Goal: Complete application form: Complete application form

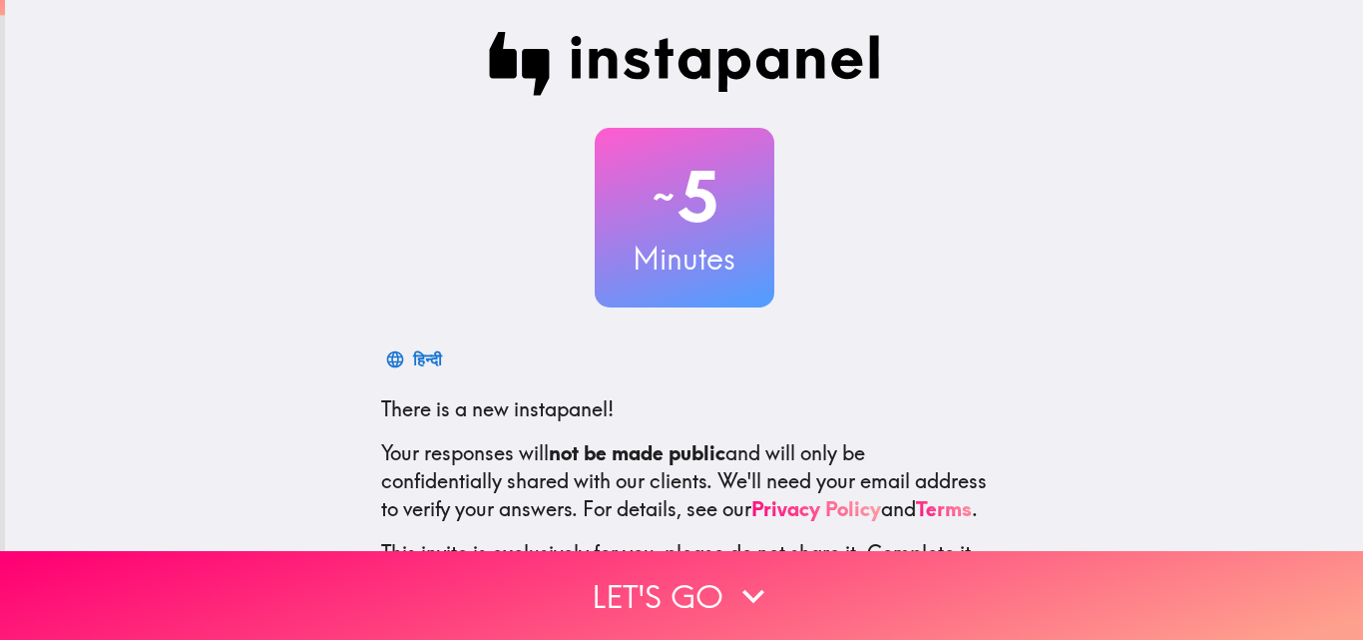
scroll to position [191, 0]
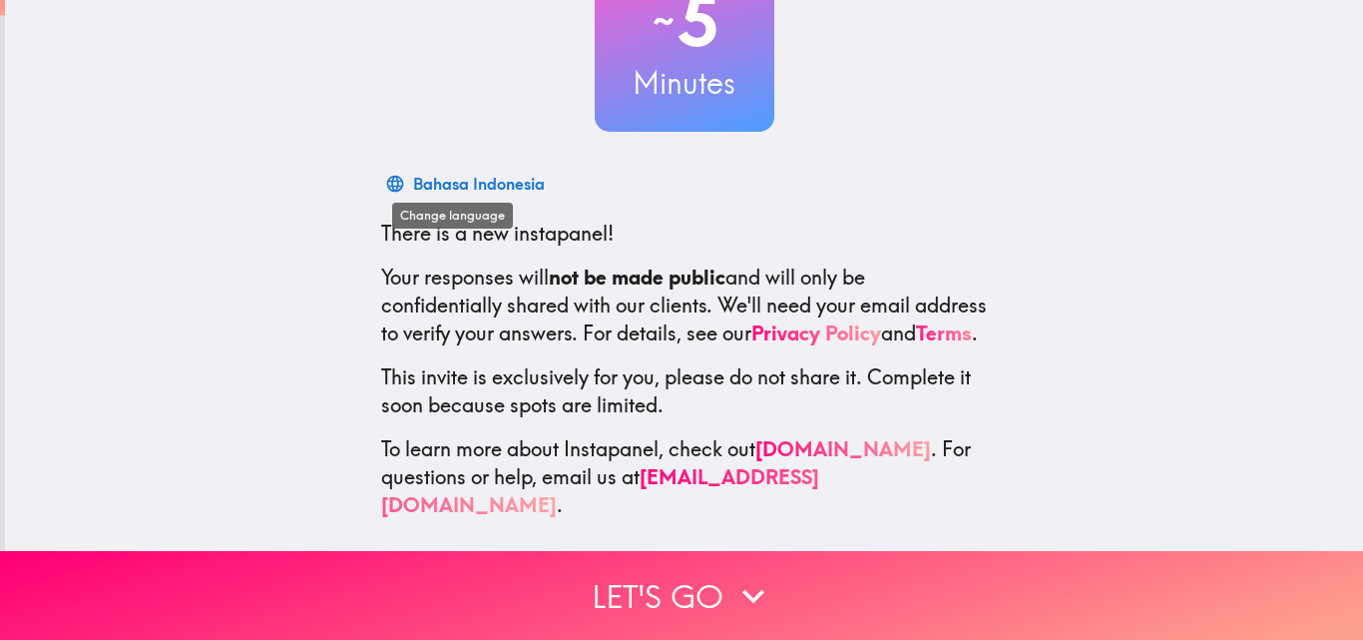
click at [390, 166] on button "Bahasa Indonesia" at bounding box center [467, 184] width 172 height 40
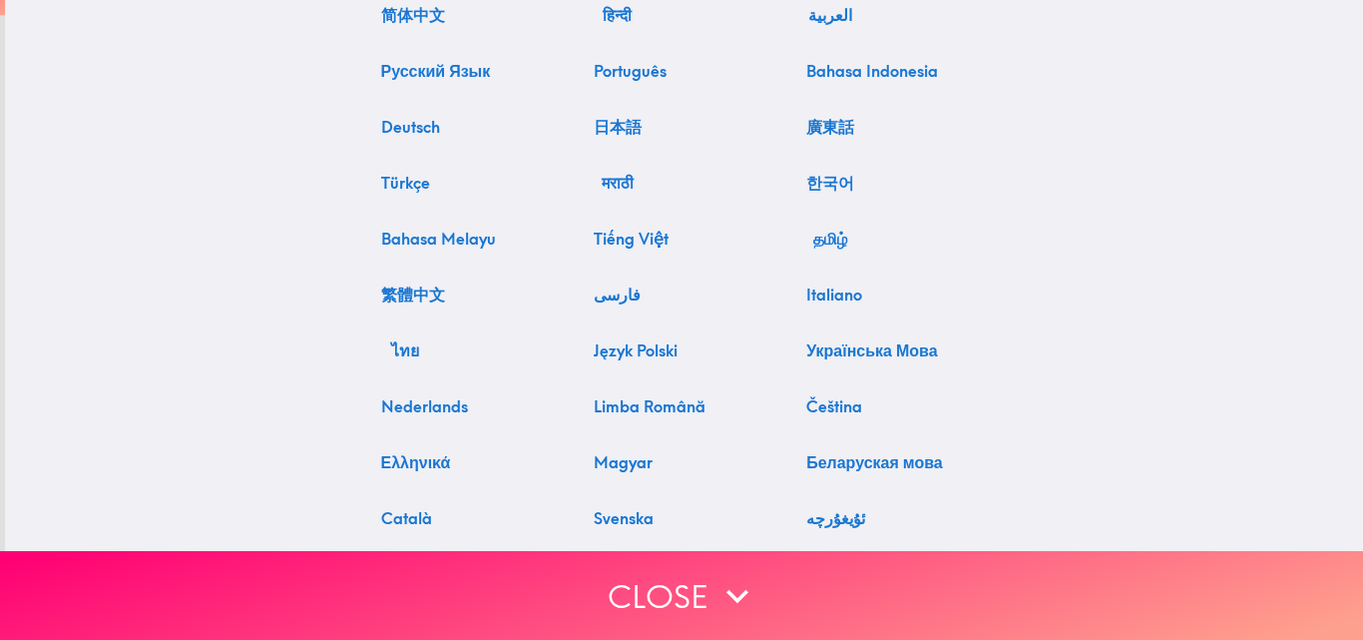
scroll to position [0, 0]
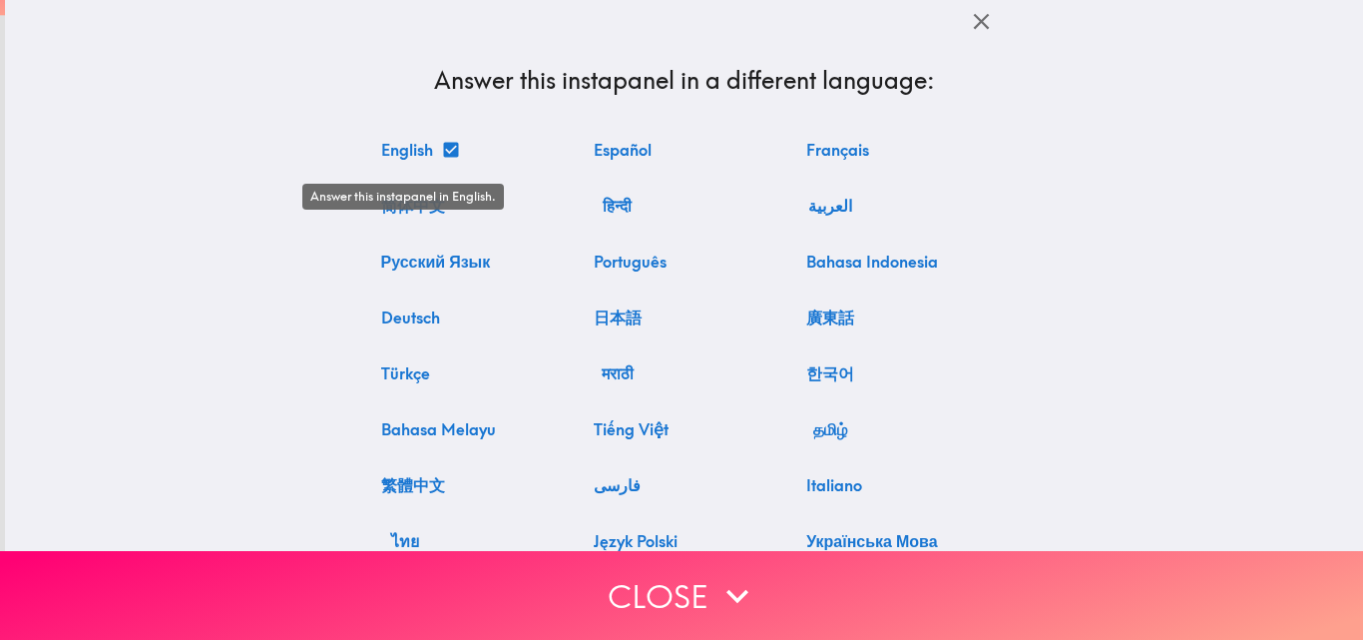
click at [381, 146] on button "English" at bounding box center [419, 150] width 92 height 40
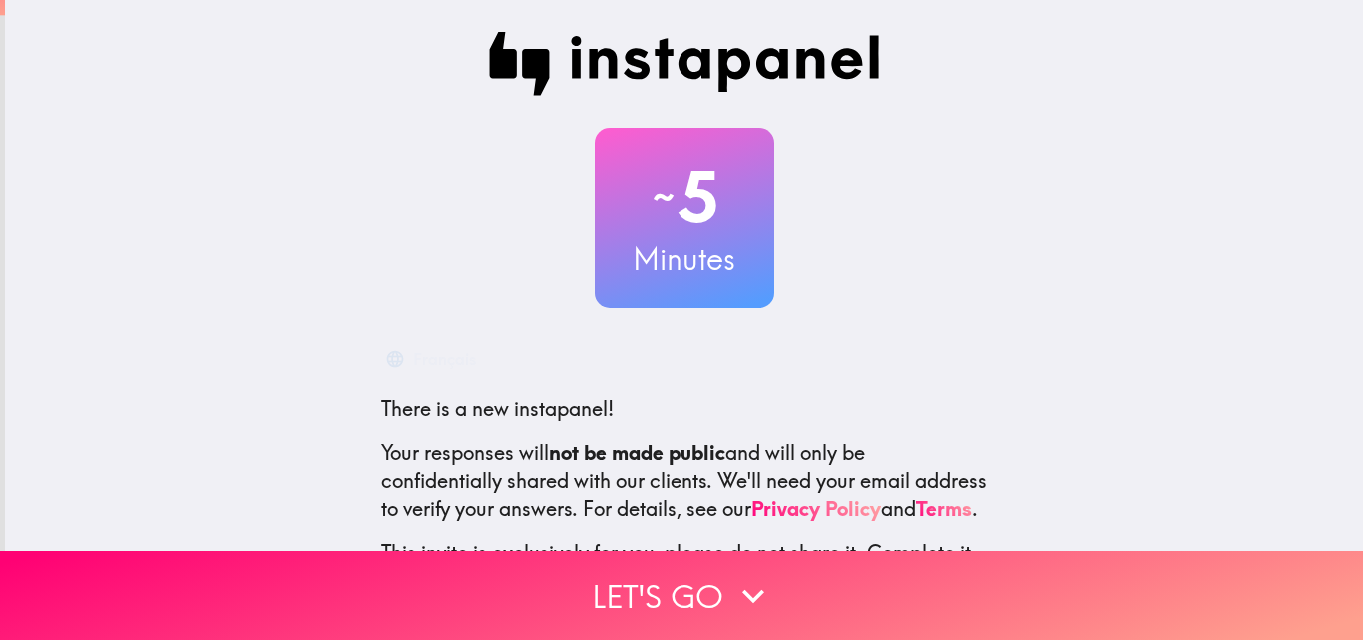
scroll to position [191, 0]
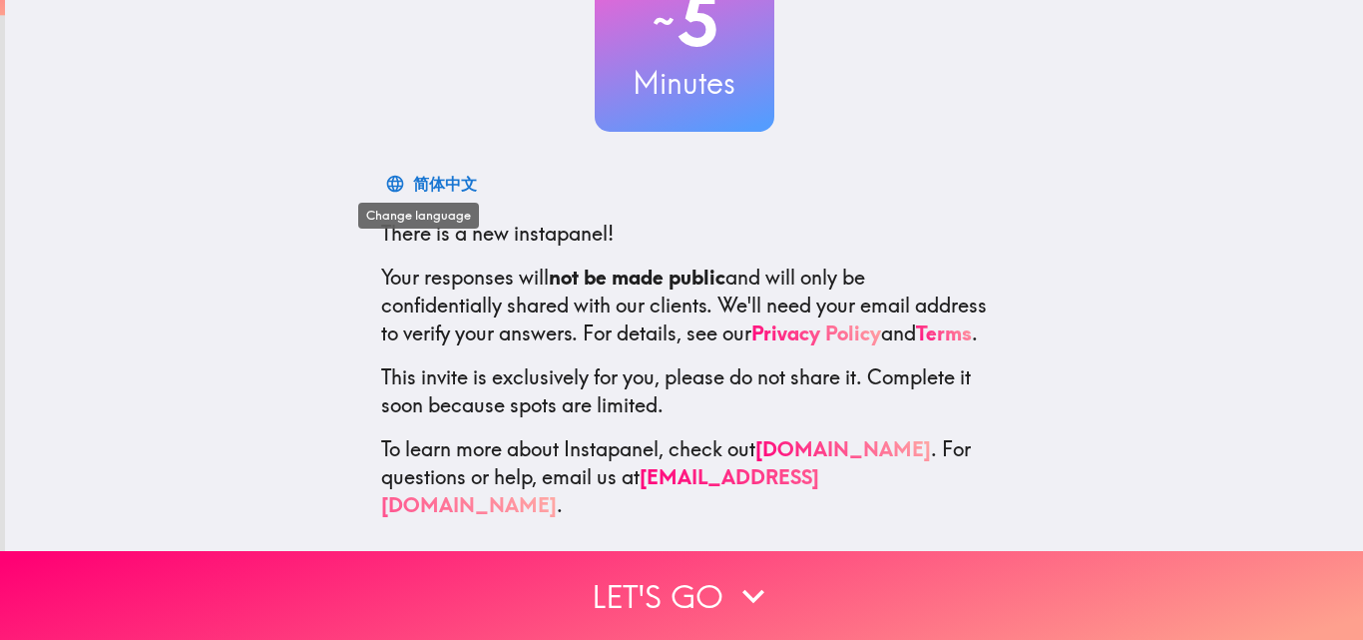
click at [386, 175] on icon "button" at bounding box center [394, 183] width 17 height 17
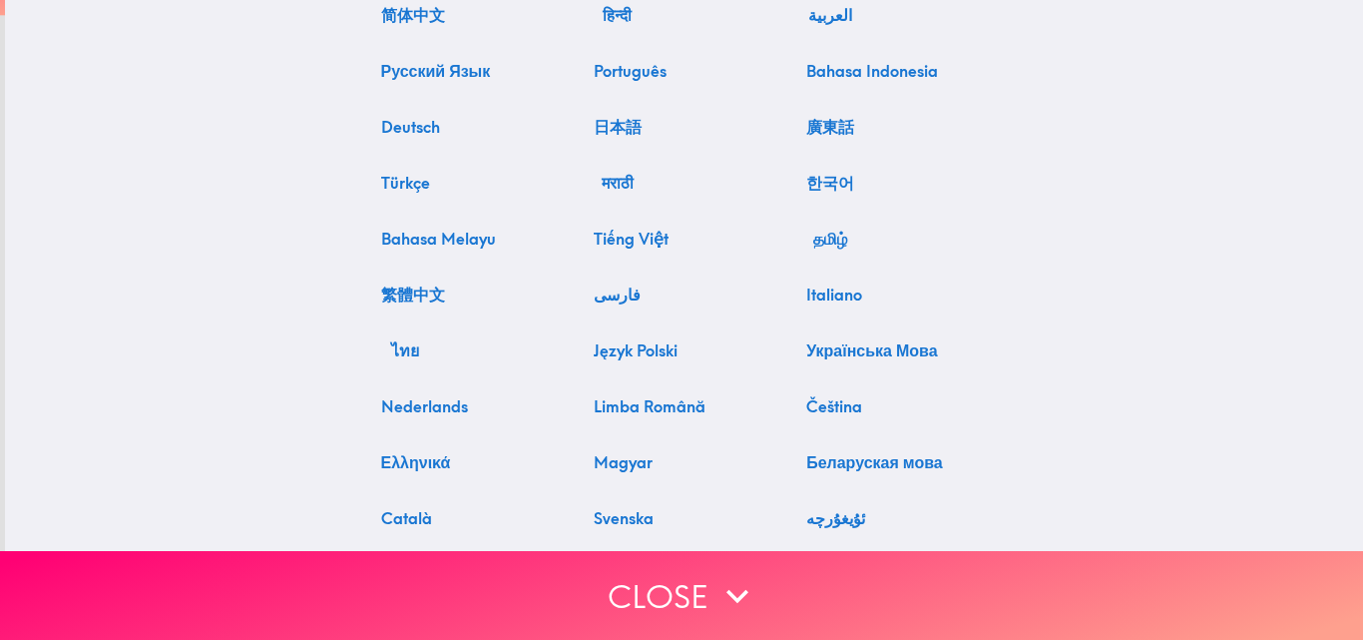
scroll to position [0, 0]
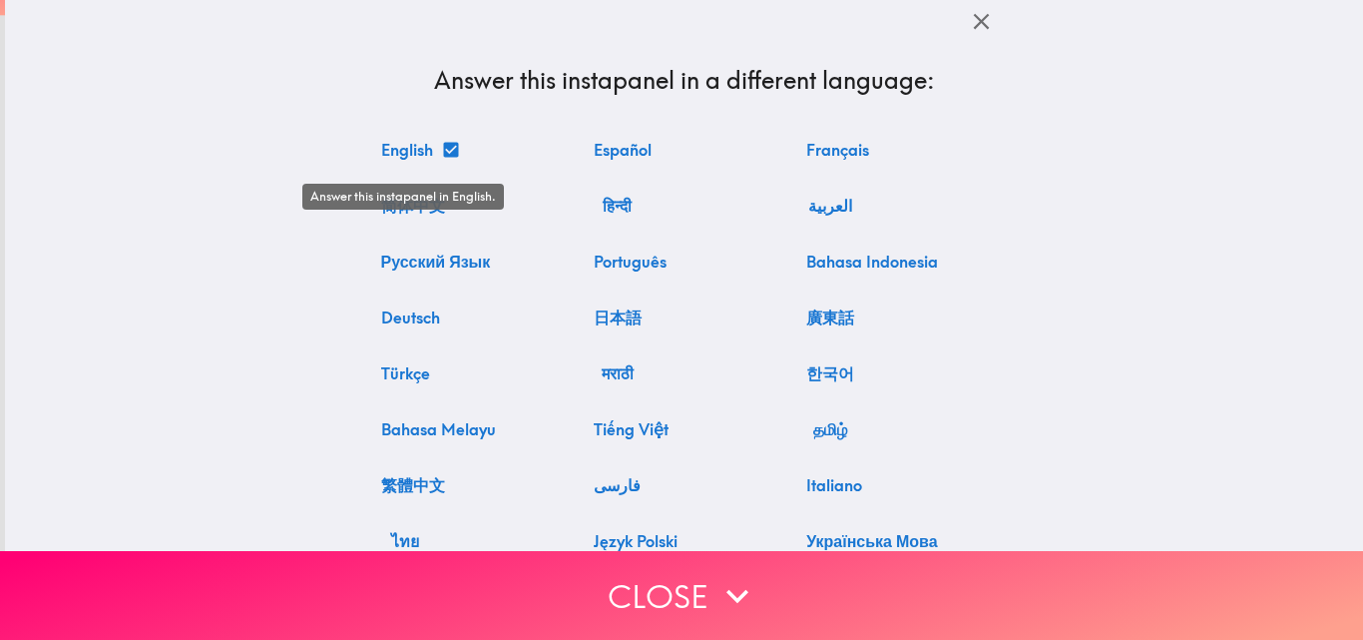
click at [443, 147] on icon "Answer this instapanel in English." at bounding box center [450, 149] width 15 height 15
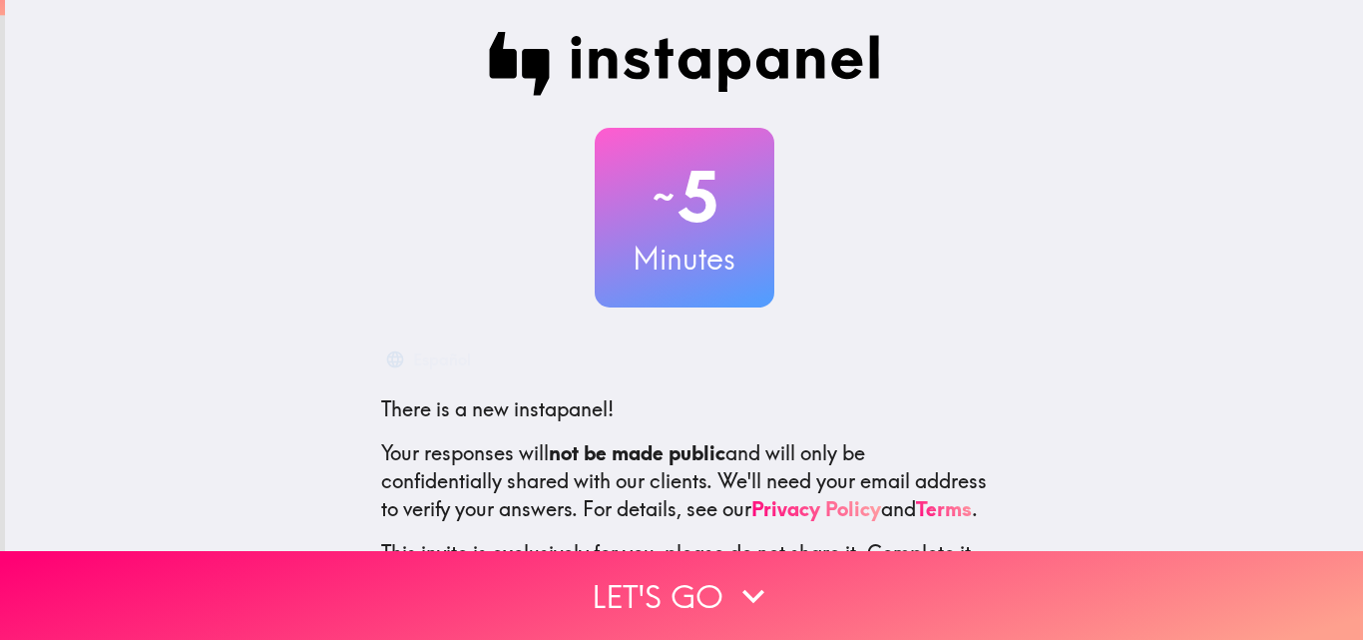
scroll to position [191, 0]
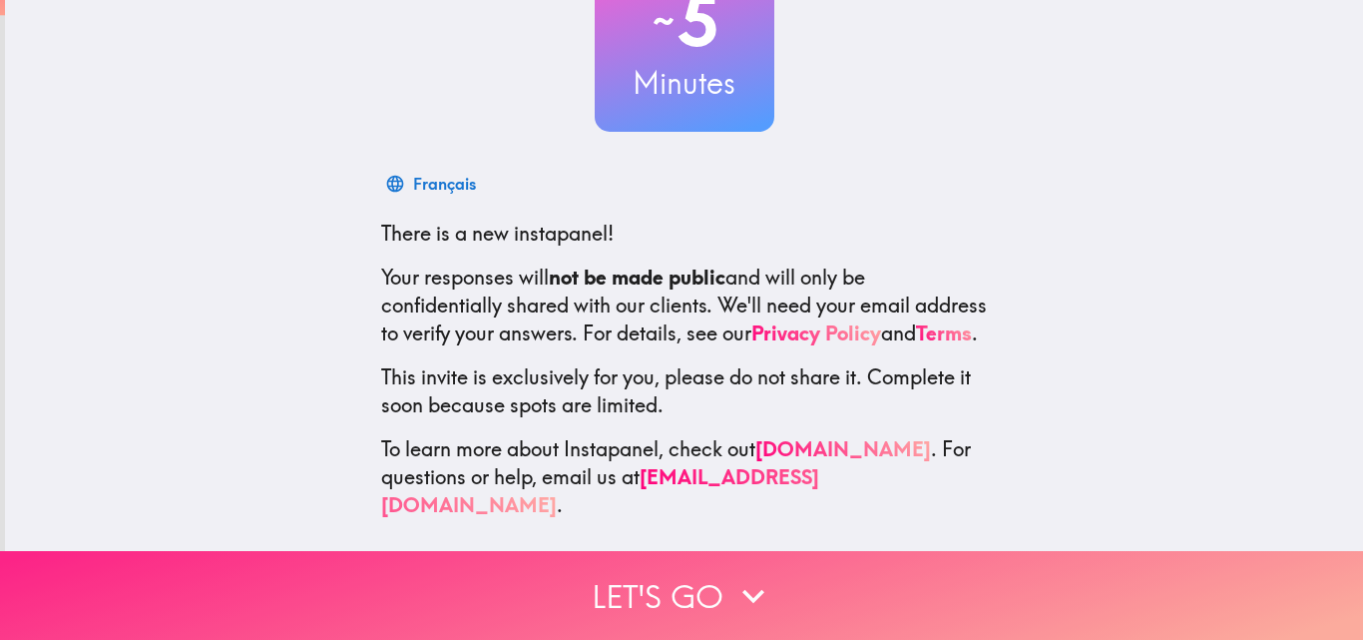
click at [752, 589] on icon "button" at bounding box center [754, 596] width 44 height 44
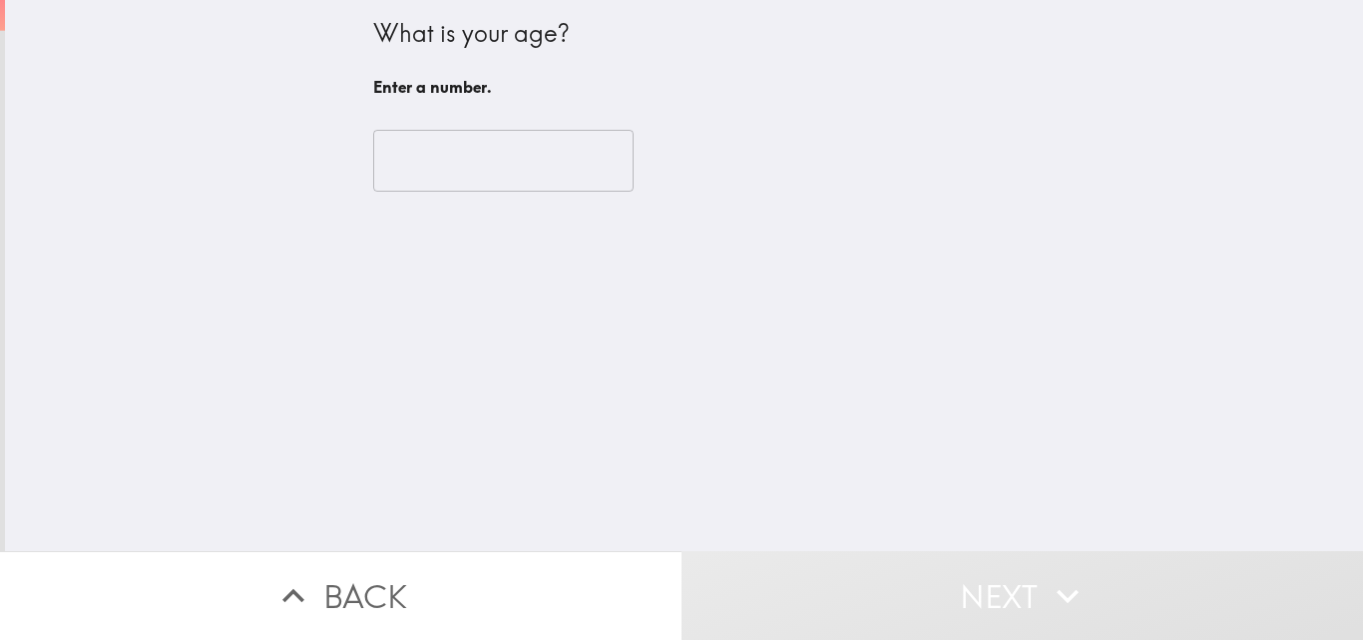
scroll to position [0, 0]
click at [430, 152] on input "number" at bounding box center [503, 161] width 260 height 62
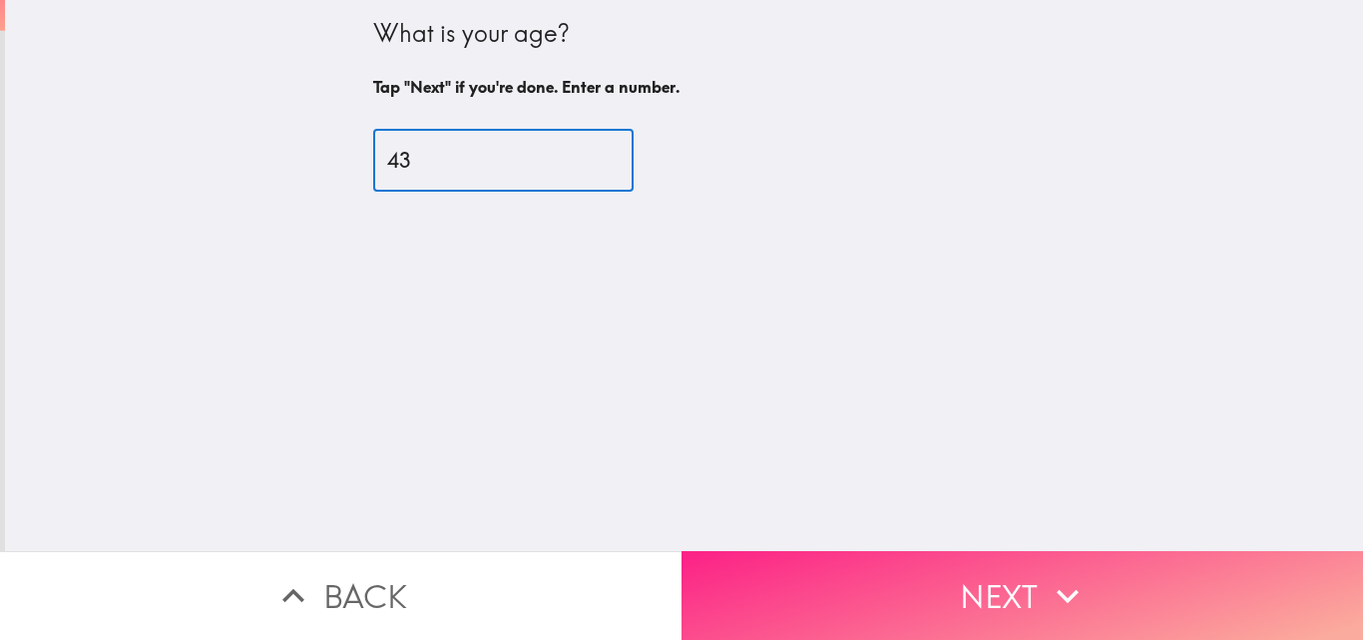
type input "43"
click at [909, 562] on button "Next" at bounding box center [1023, 595] width 682 height 89
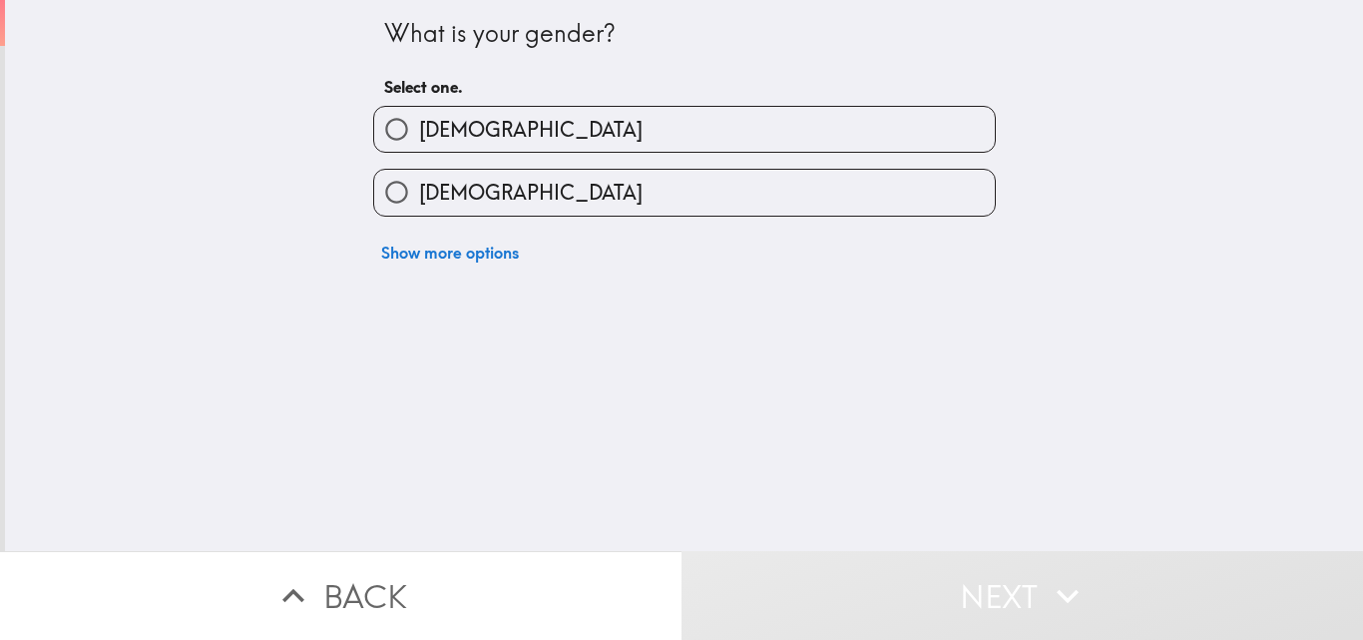
click at [433, 148] on label "[DEMOGRAPHIC_DATA]" at bounding box center [684, 129] width 621 height 45
click at [419, 148] on input "[DEMOGRAPHIC_DATA]" at bounding box center [396, 129] width 45 height 45
radio input "true"
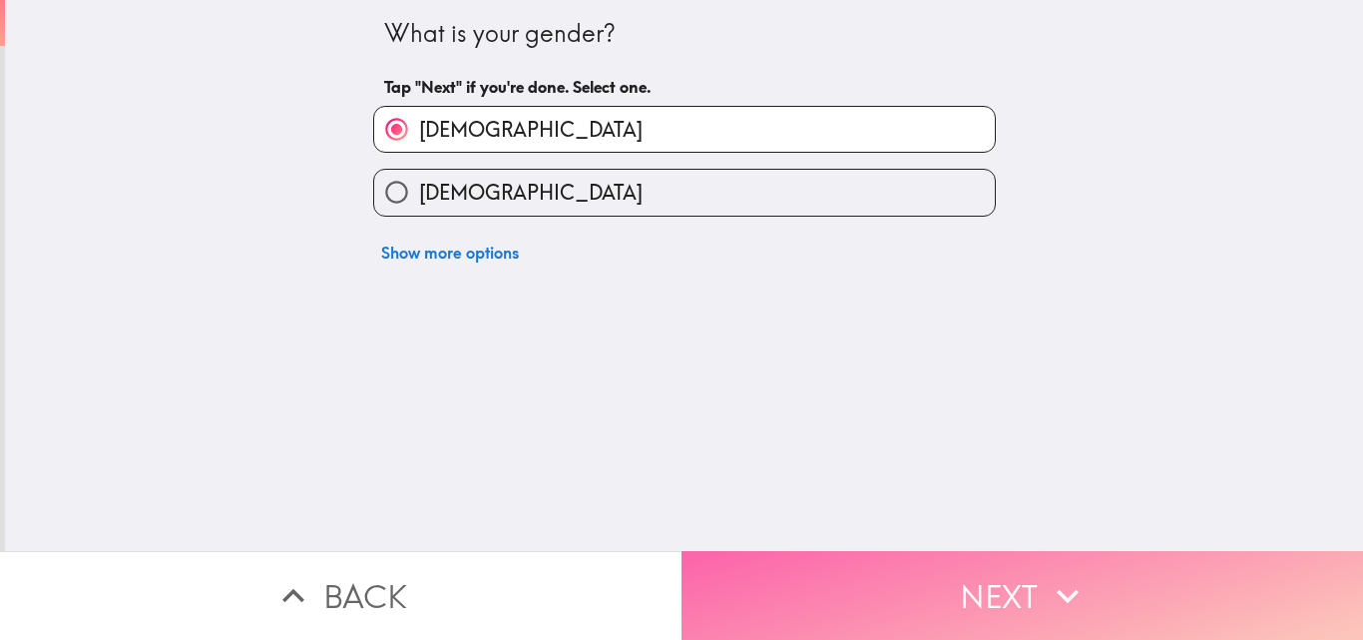
click at [884, 563] on button "Next" at bounding box center [1023, 595] width 682 height 89
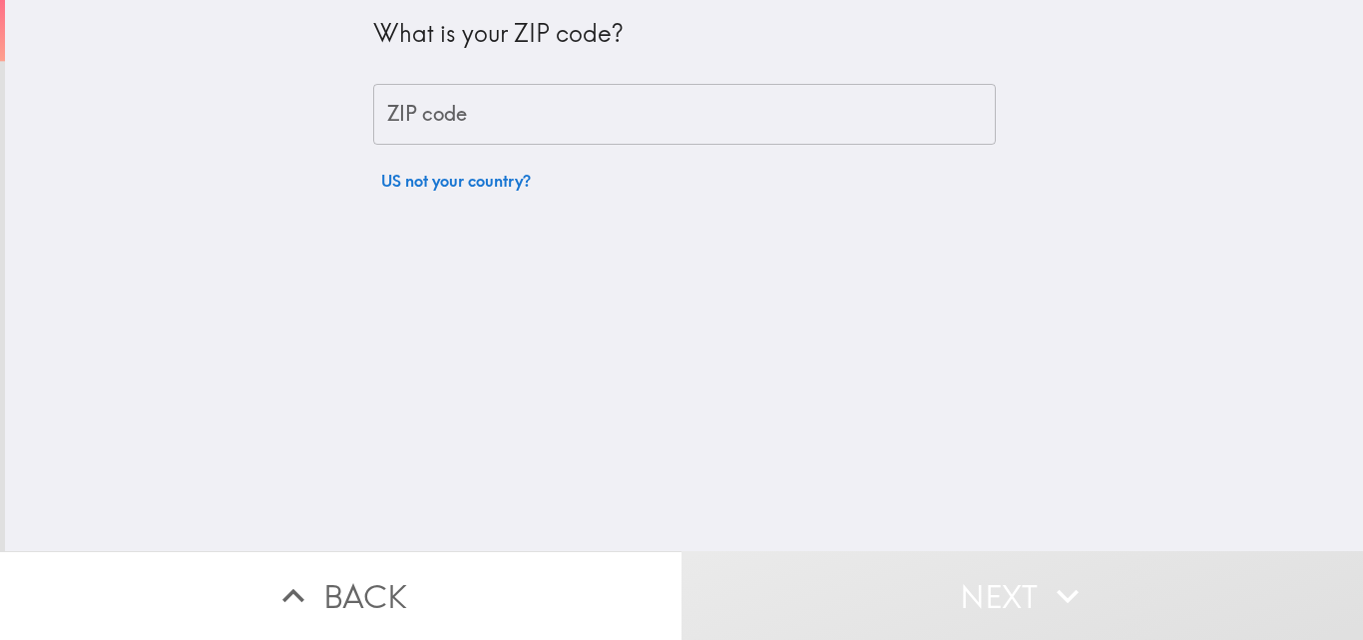
click at [426, 105] on div "ZIP code ZIP code" at bounding box center [684, 115] width 623 height 62
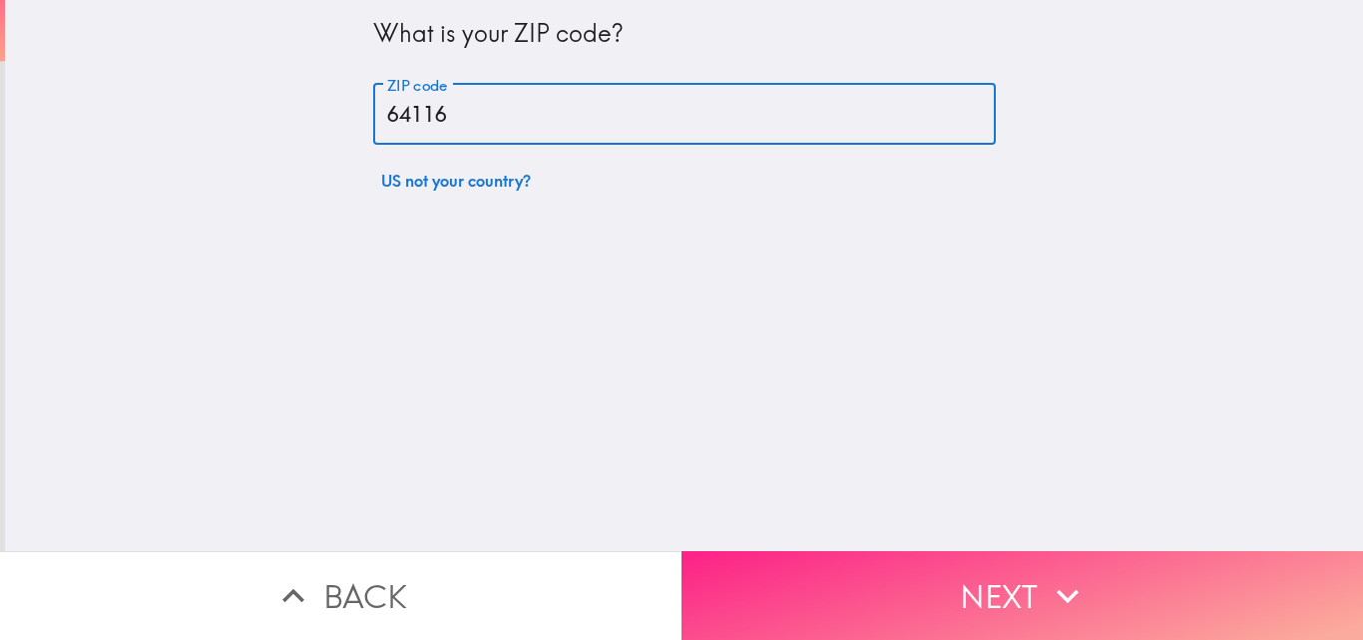
type input "64116"
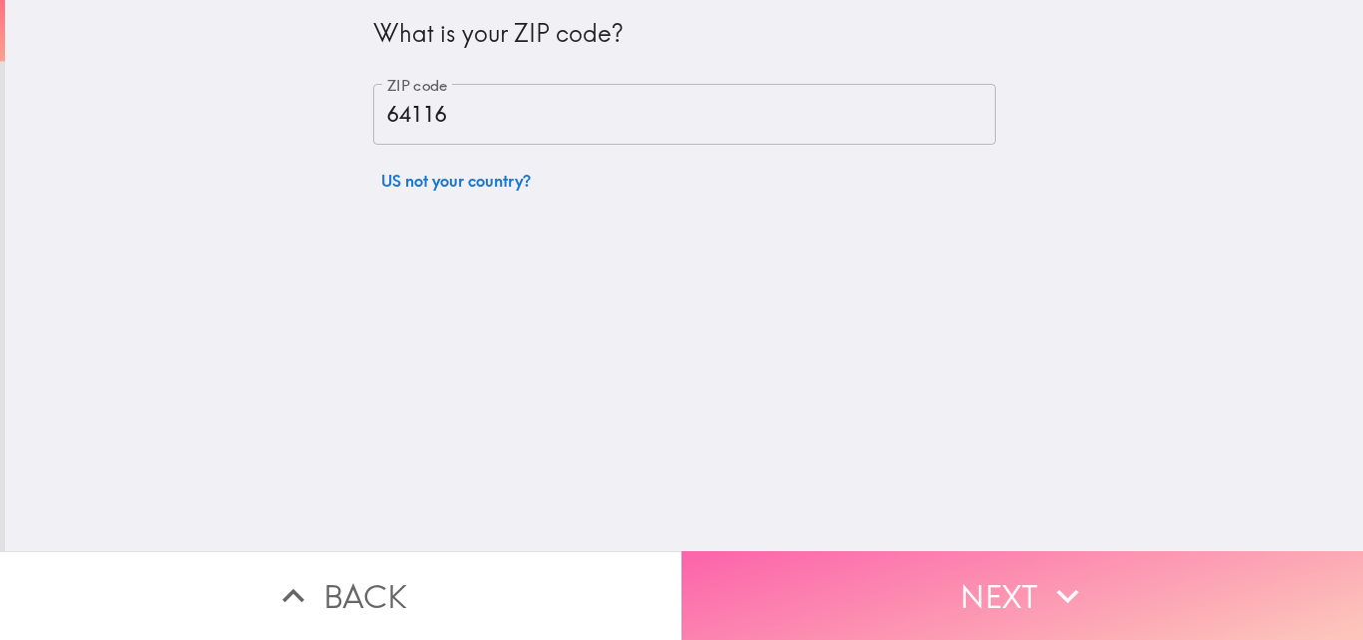
click at [1058, 574] on icon "button" at bounding box center [1068, 596] width 44 height 44
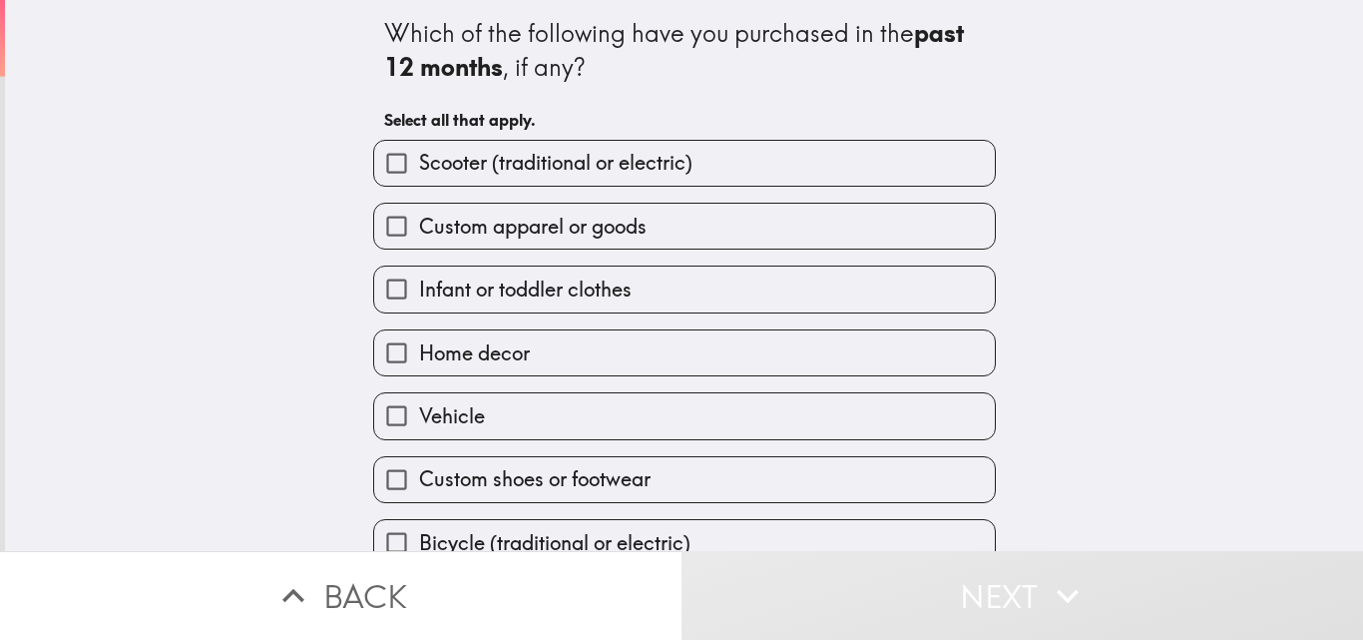
click at [385, 232] on input "Custom apparel or goods" at bounding box center [396, 226] width 45 height 45
checkbox input "true"
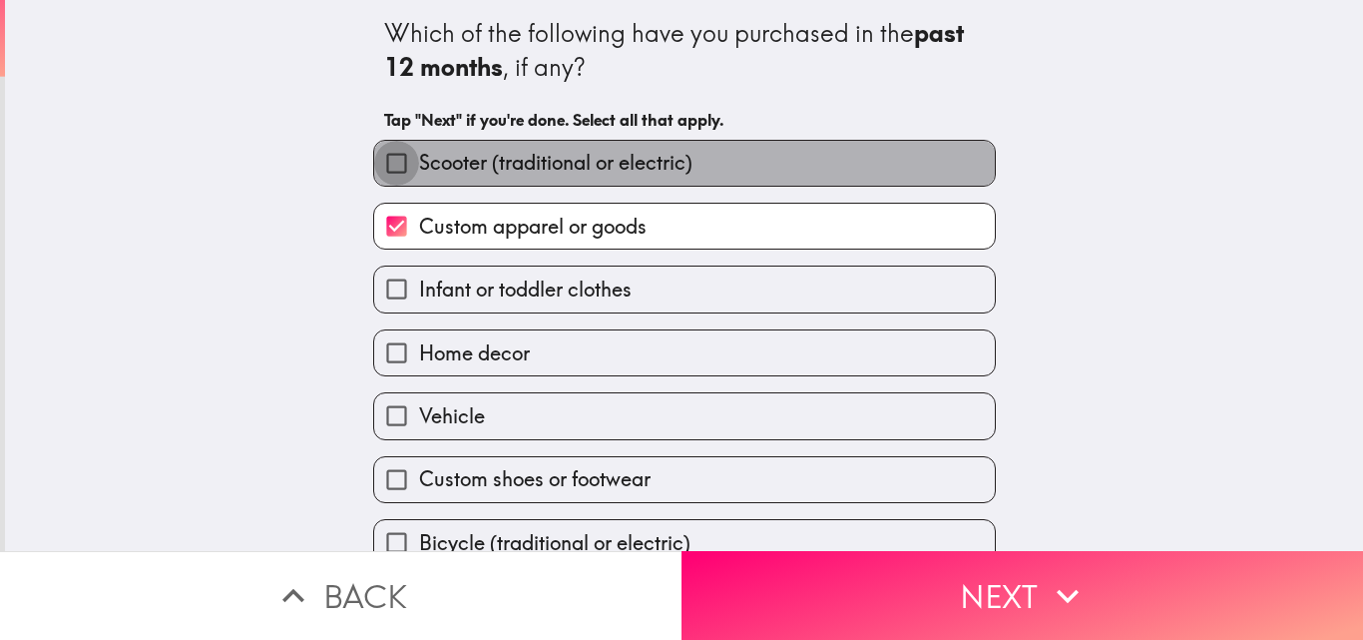
click at [377, 151] on input "Scooter (traditional or electric)" at bounding box center [396, 163] width 45 height 45
checkbox input "true"
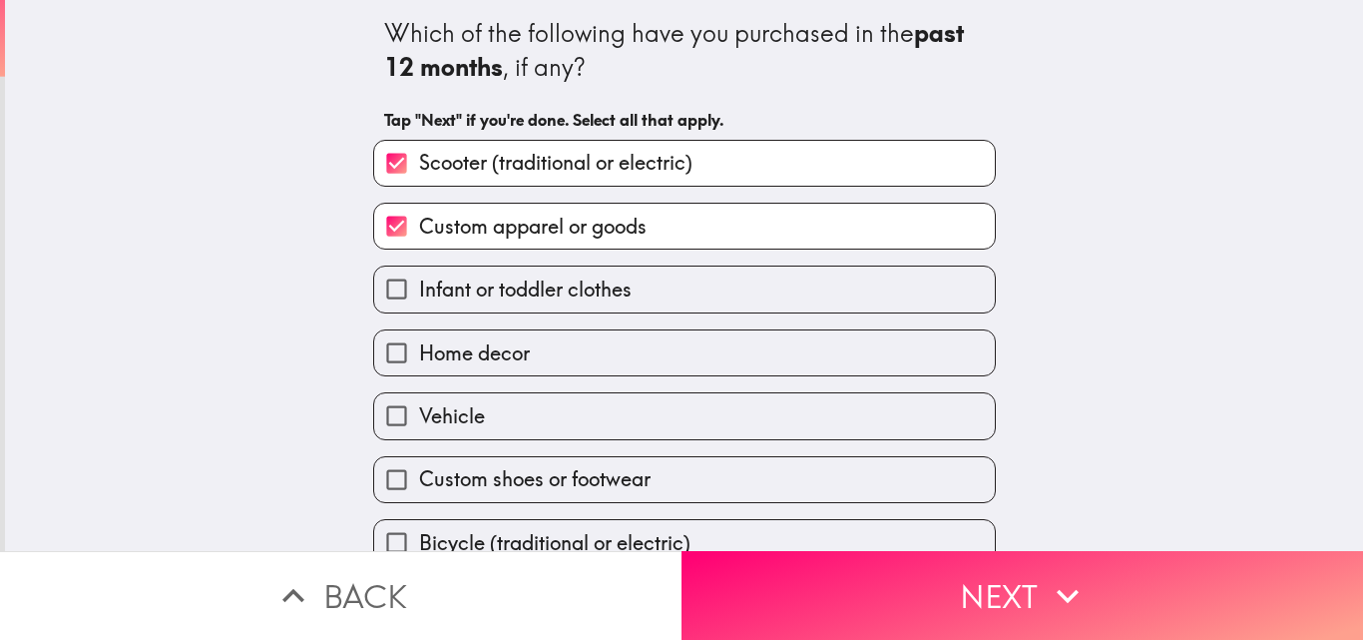
scroll to position [94, 0]
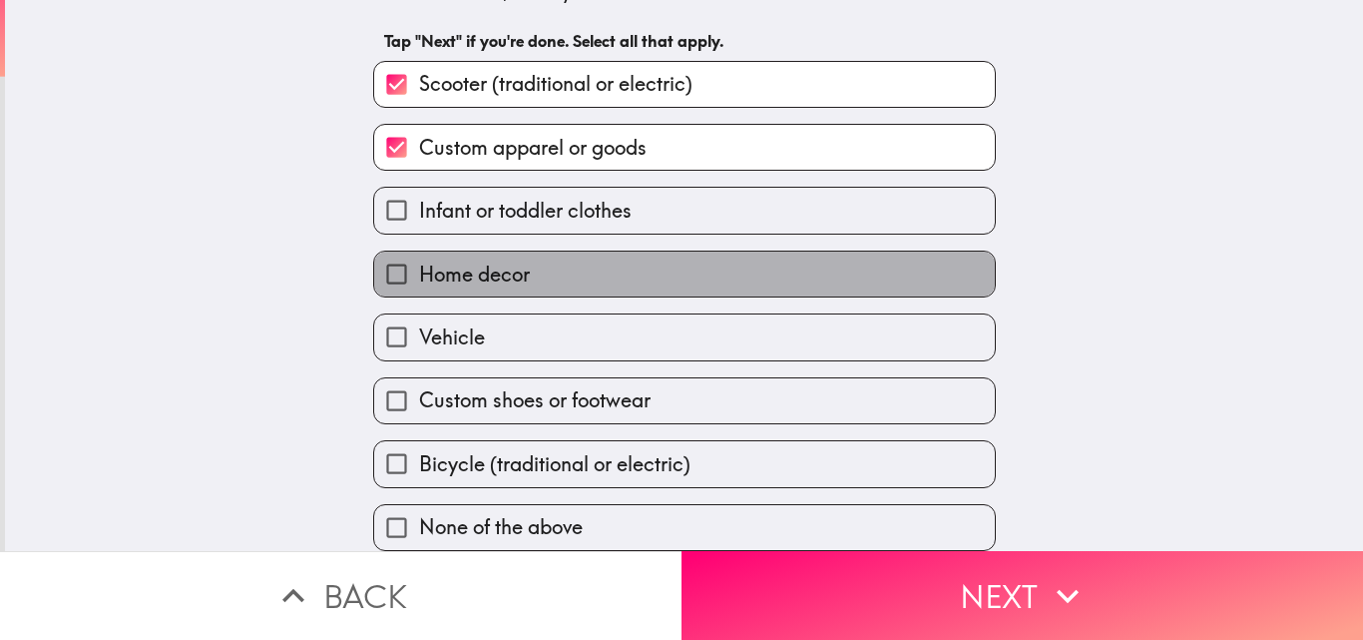
click at [435, 260] on span "Home decor" at bounding box center [474, 274] width 111 height 28
click at [419, 251] on input "Home decor" at bounding box center [396, 273] width 45 height 45
checkbox input "true"
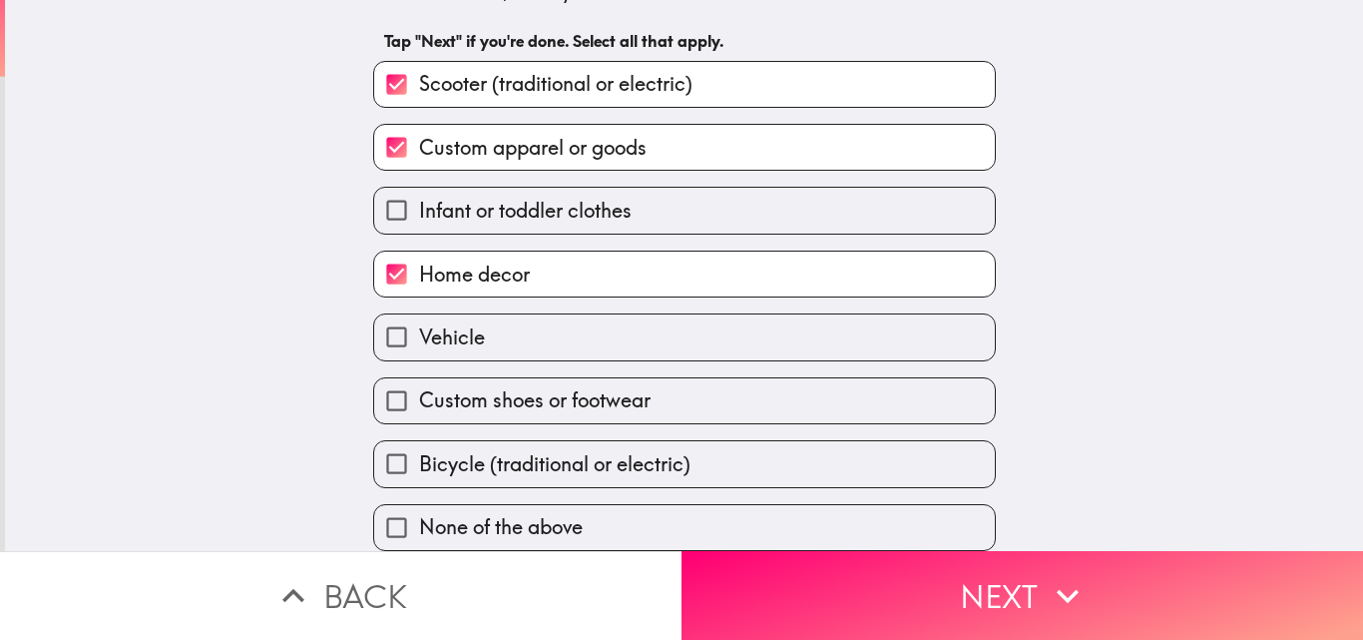
click at [419, 386] on span "Custom shoes or footwear" at bounding box center [535, 400] width 232 height 28
click at [407, 383] on input "Custom shoes or footwear" at bounding box center [396, 400] width 45 height 45
checkbox input "true"
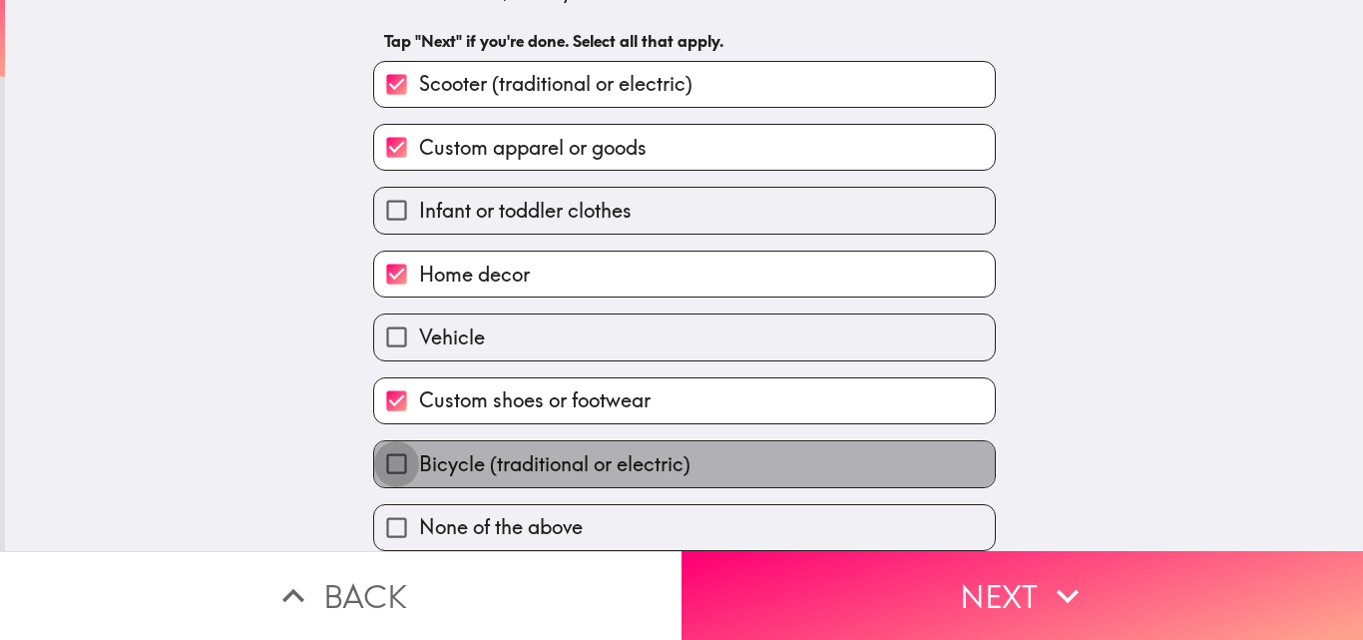
click at [399, 447] on input "Bicycle (traditional or electric)" at bounding box center [396, 463] width 45 height 45
checkbox input "true"
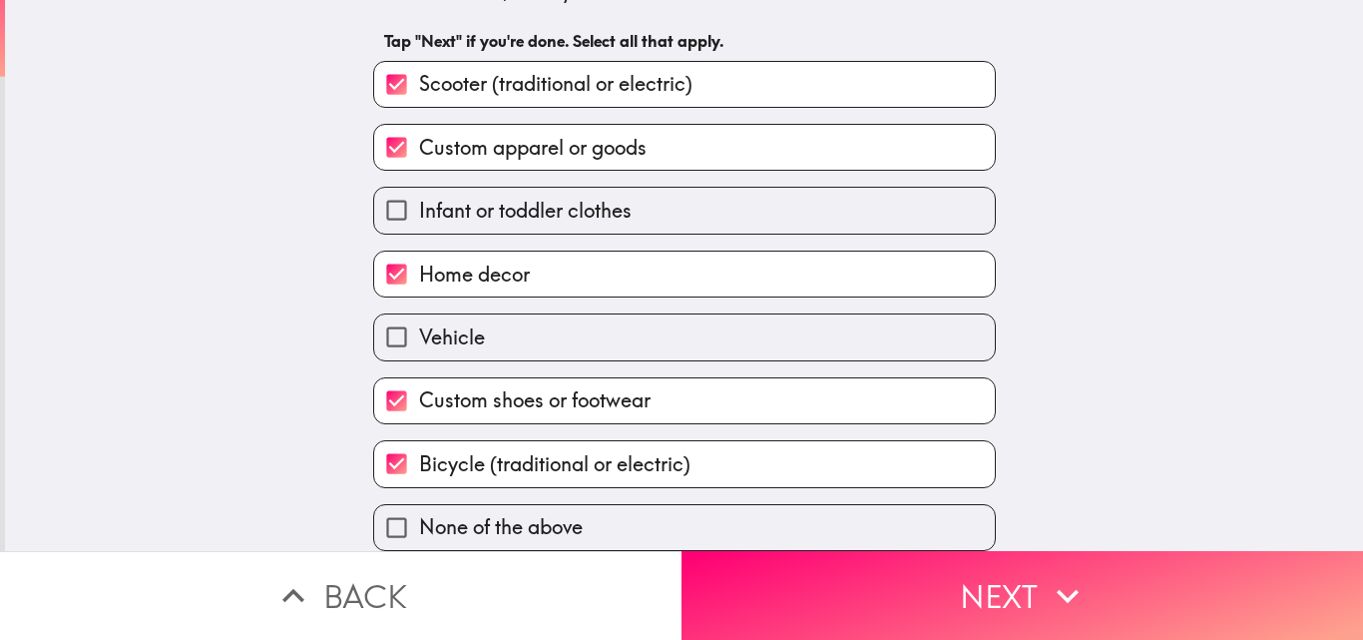
scroll to position [0, 0]
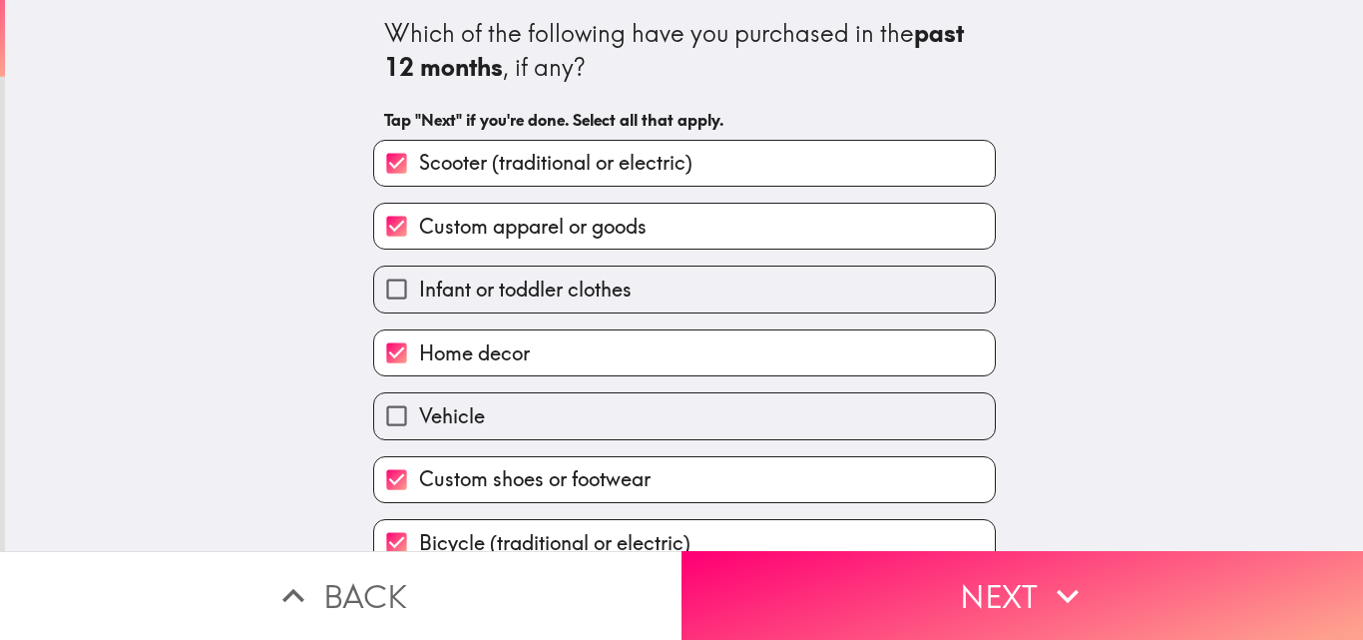
click at [425, 290] on span "Infant or toddler clothes" at bounding box center [525, 289] width 213 height 28
click at [419, 290] on input "Infant or toddler clothes" at bounding box center [396, 288] width 45 height 45
checkbox input "true"
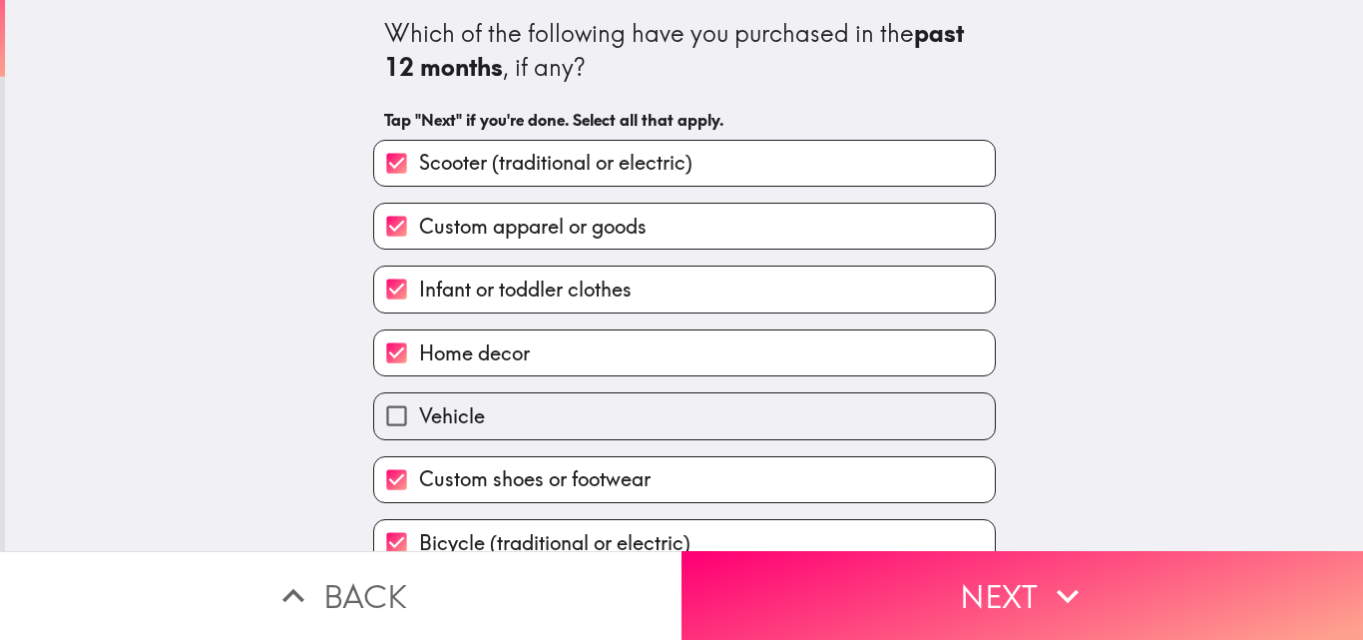
scroll to position [94, 0]
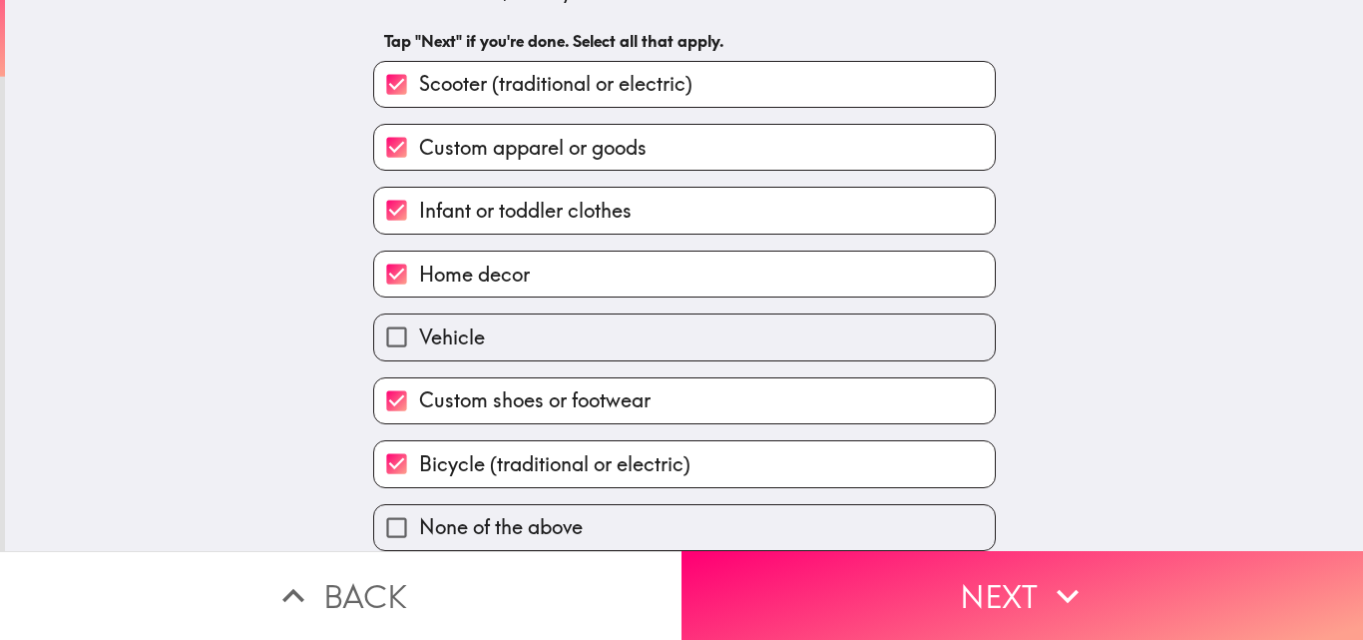
click at [437, 323] on span "Vehicle" at bounding box center [452, 337] width 66 height 28
click at [419, 318] on input "Vehicle" at bounding box center [396, 336] width 45 height 45
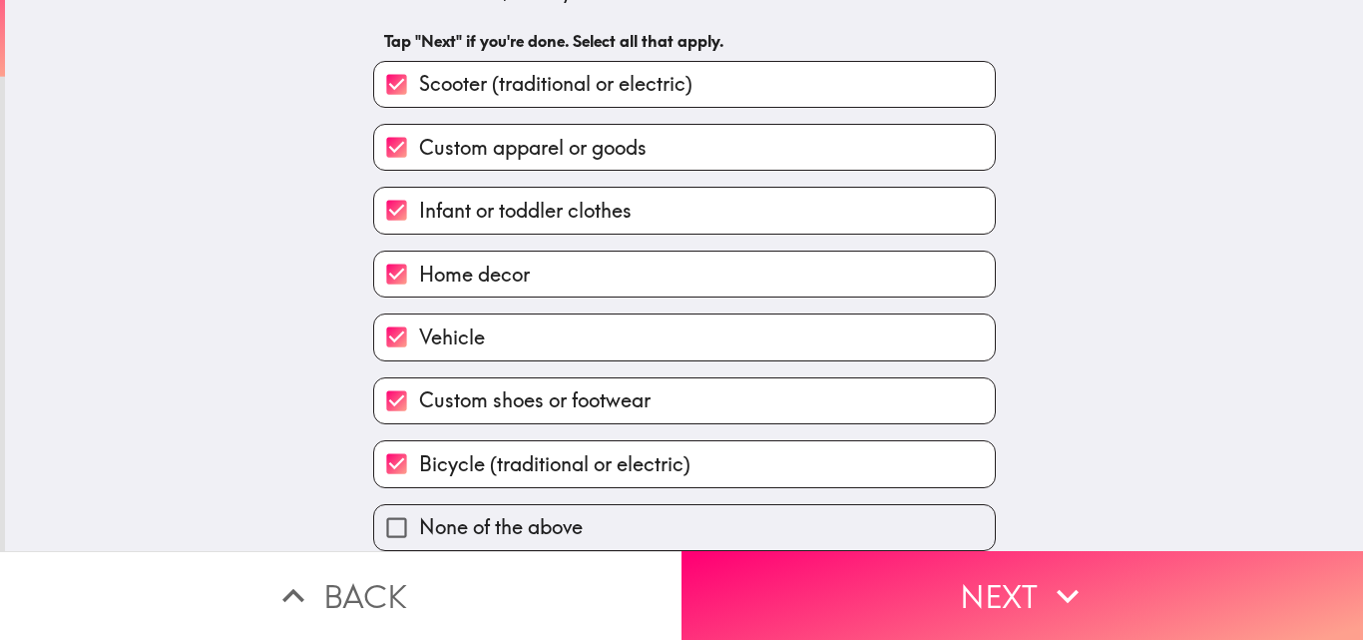
click at [485, 327] on label "Vehicle" at bounding box center [684, 336] width 621 height 45
click at [419, 327] on input "Vehicle" at bounding box center [396, 336] width 45 height 45
checkbox input "false"
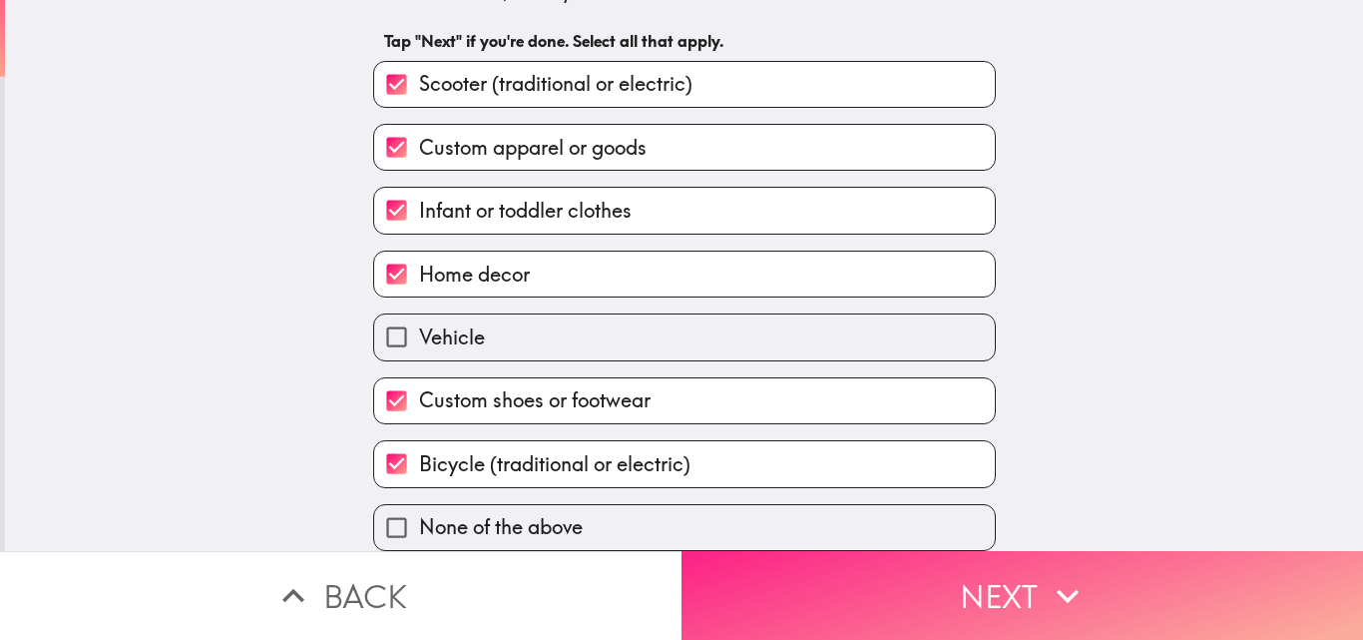
click at [1012, 579] on button "Next" at bounding box center [1023, 595] width 682 height 89
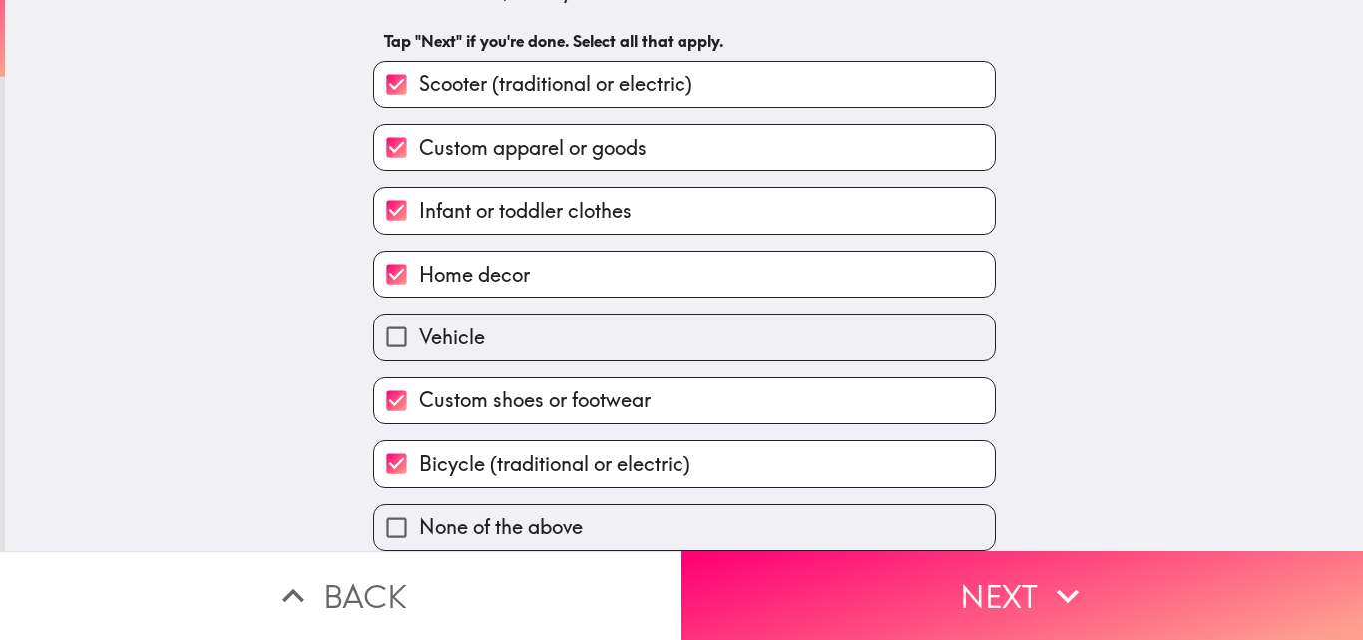
click at [1012, 579] on div "Back Next" at bounding box center [681, 595] width 1363 height 89
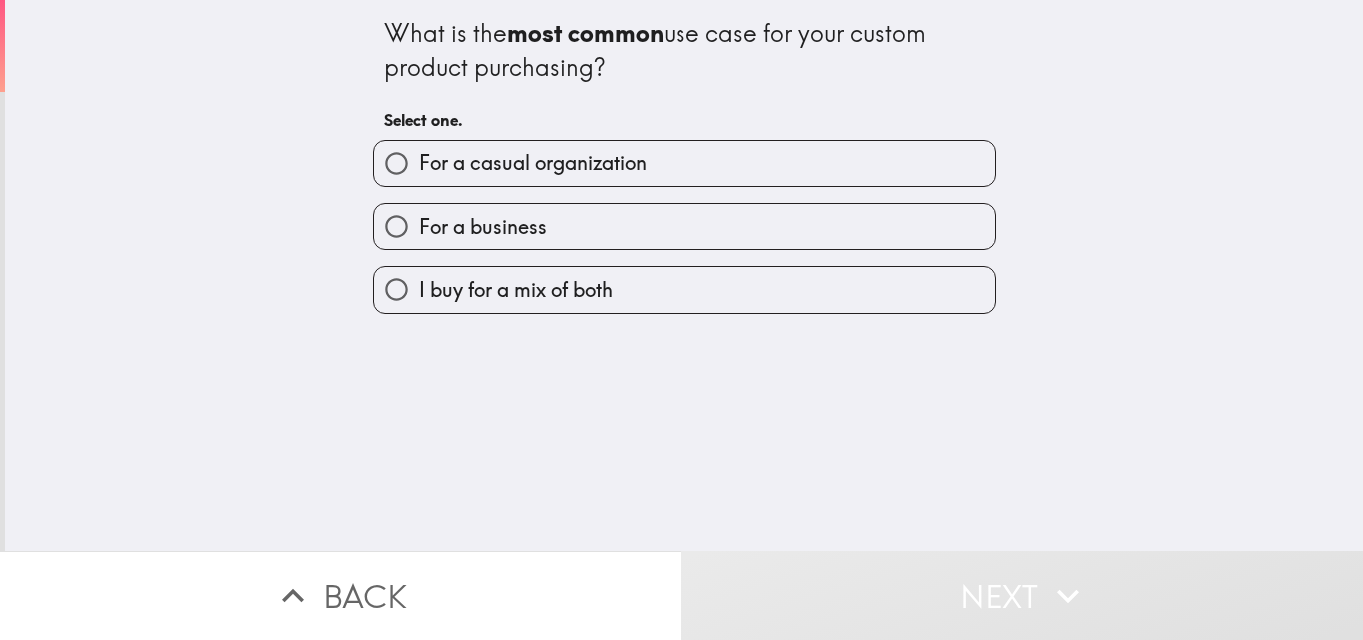
click at [381, 164] on input "For a casual organization" at bounding box center [396, 163] width 45 height 45
radio input "true"
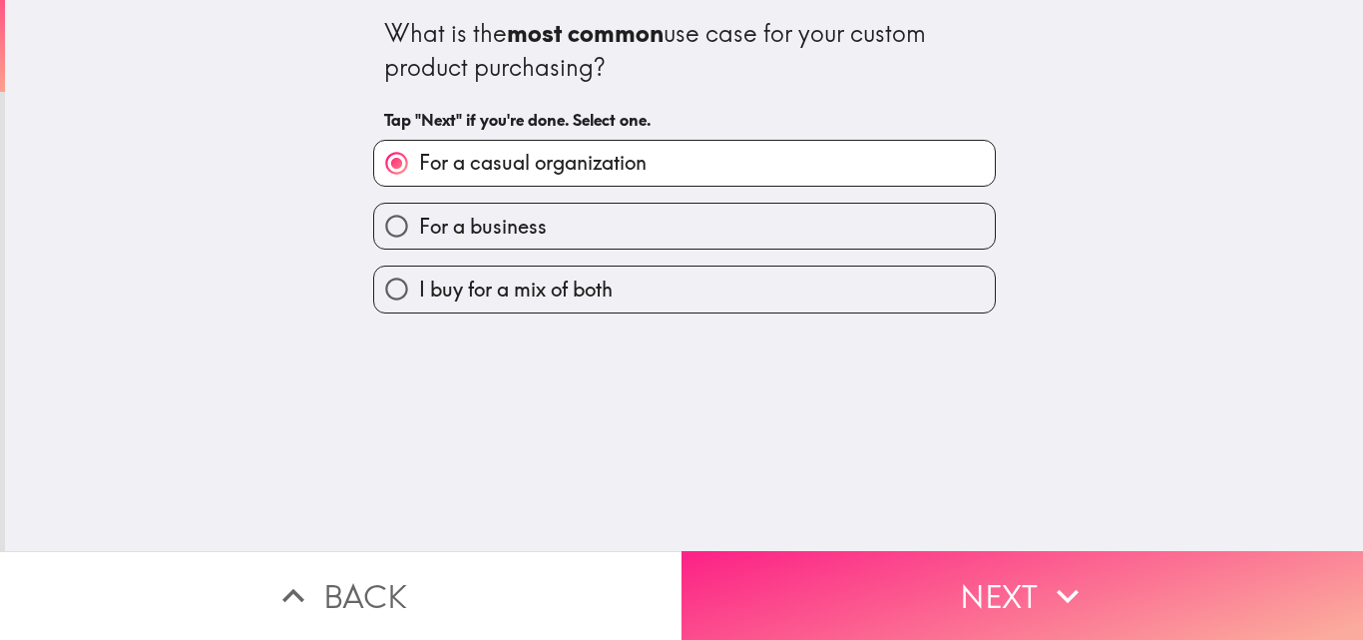
click at [981, 570] on button "Next" at bounding box center [1023, 595] width 682 height 89
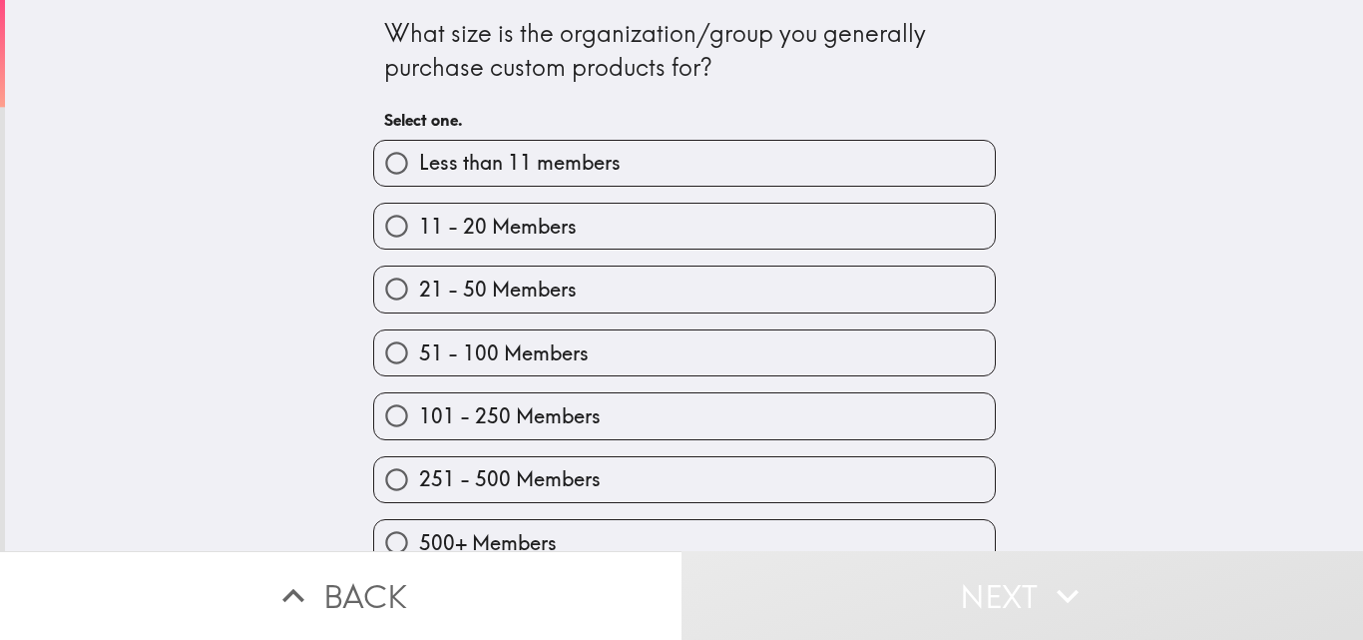
scroll to position [31, 0]
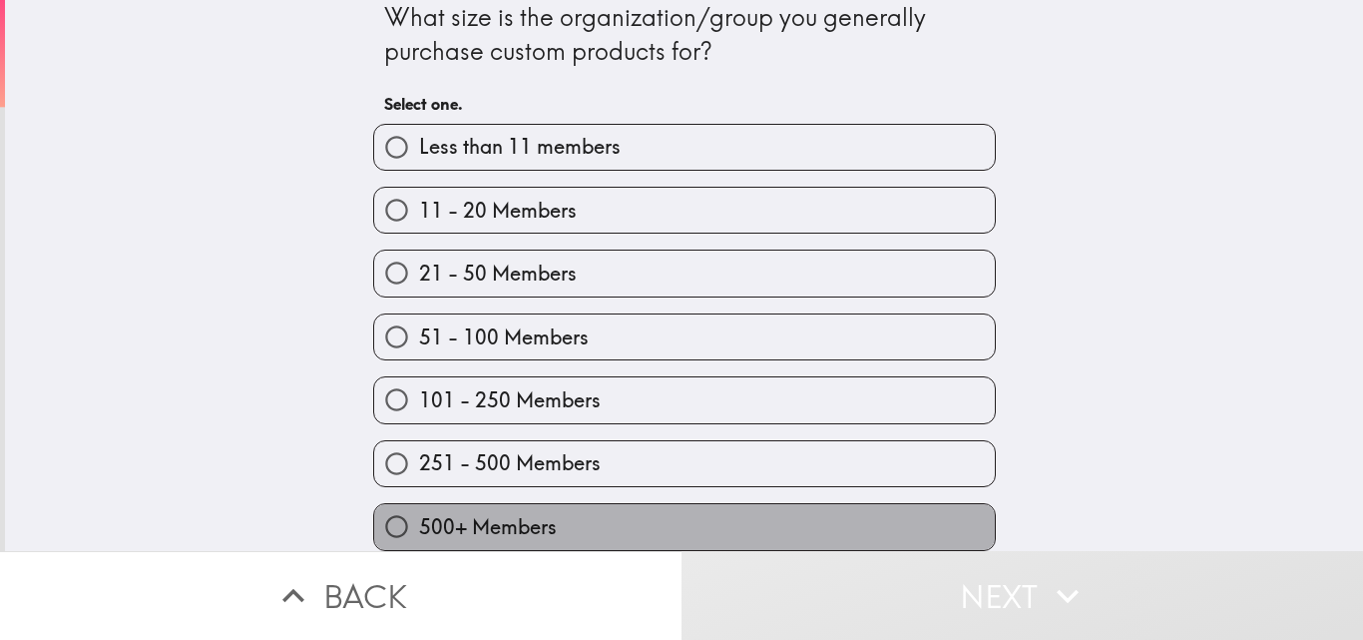
click at [541, 513] on span "500+ Members" at bounding box center [488, 527] width 138 height 28
click at [419, 504] on input "500+ Members" at bounding box center [396, 526] width 45 height 45
radio input "true"
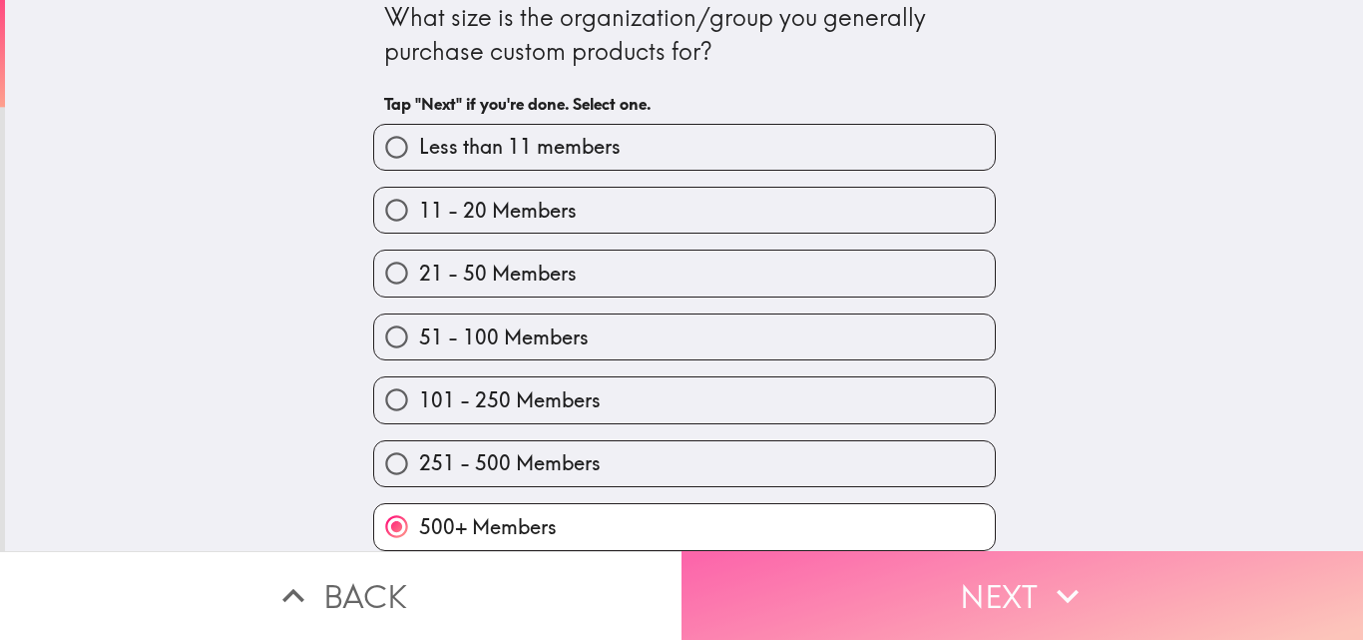
click at [917, 587] on button "Next" at bounding box center [1023, 595] width 682 height 89
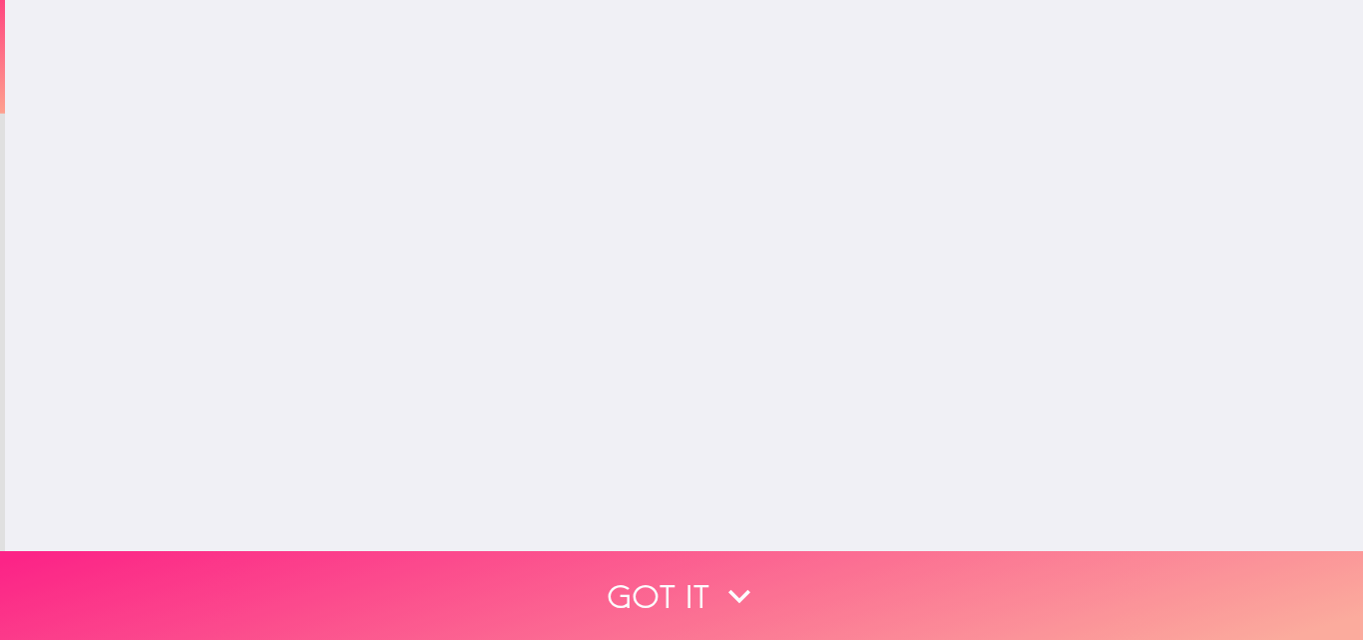
scroll to position [0, 0]
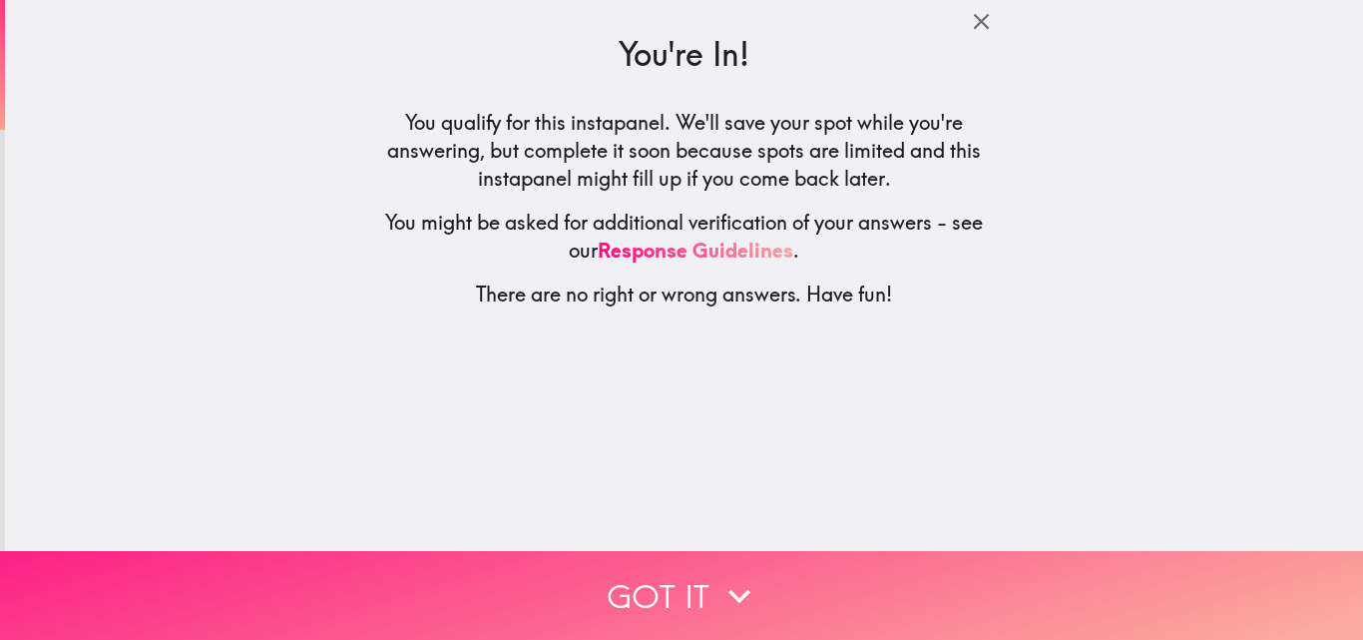
click at [681, 582] on button "Got it" at bounding box center [681, 595] width 1363 height 89
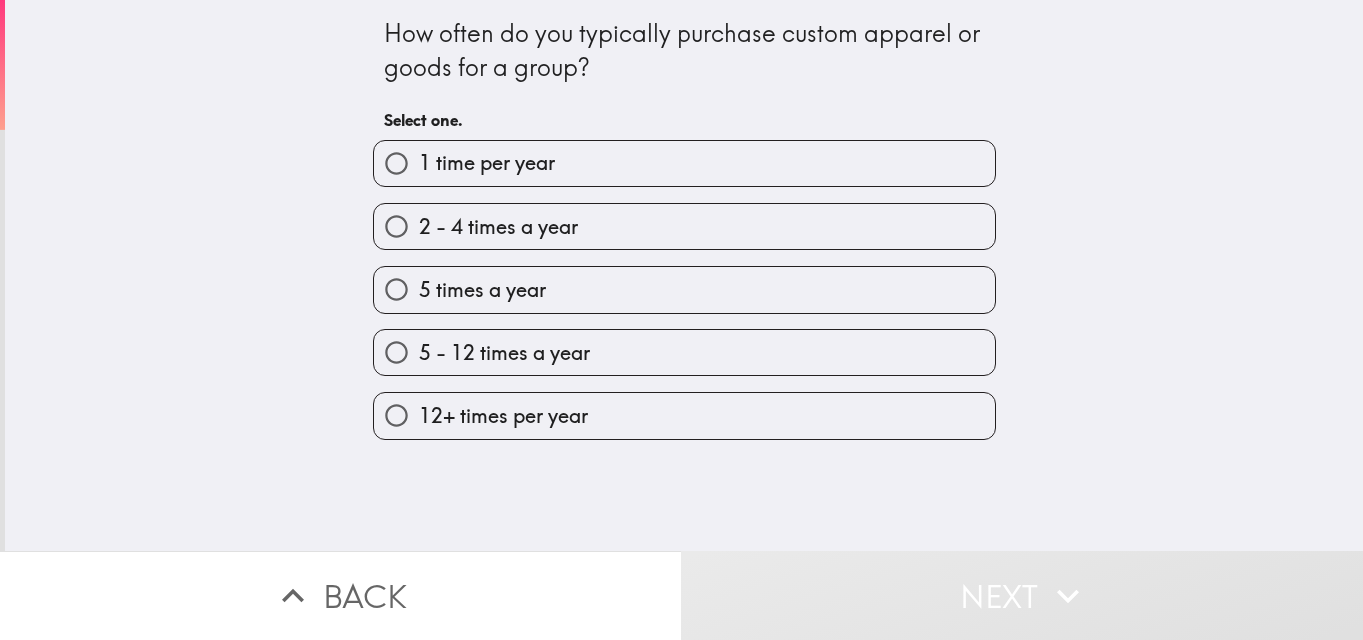
click at [398, 221] on input "2 - 4 times a year" at bounding box center [396, 226] width 45 height 45
radio input "true"
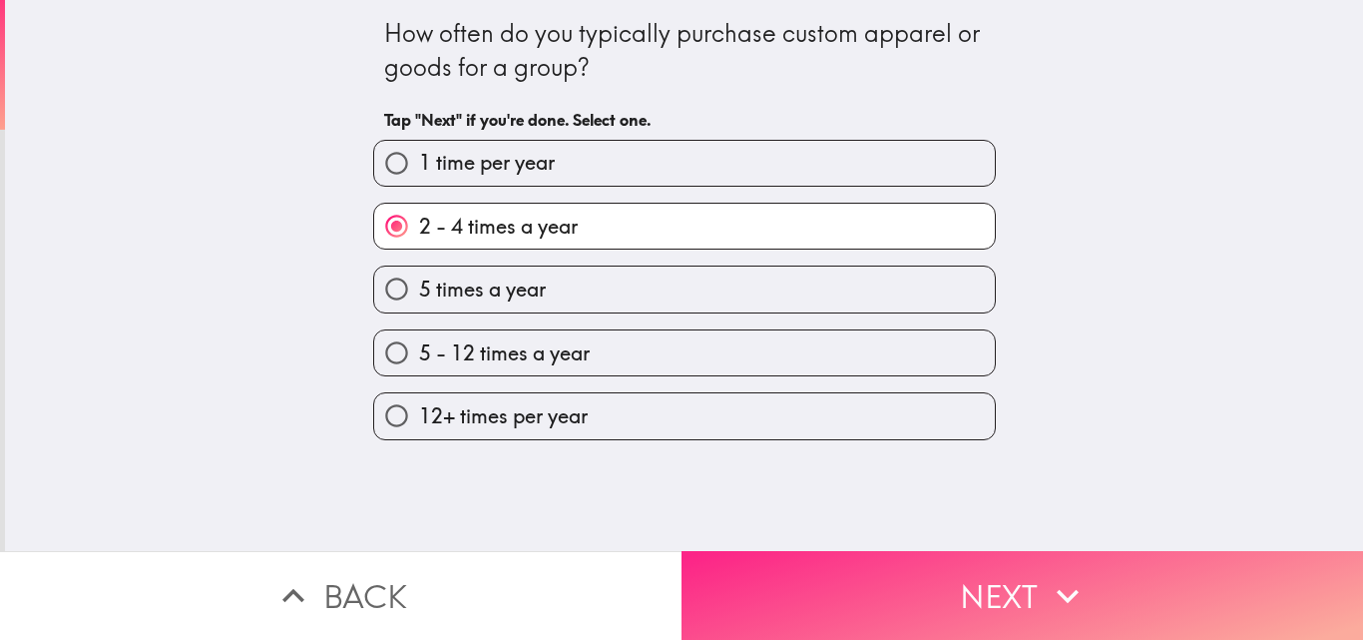
click at [956, 576] on button "Next" at bounding box center [1023, 595] width 682 height 89
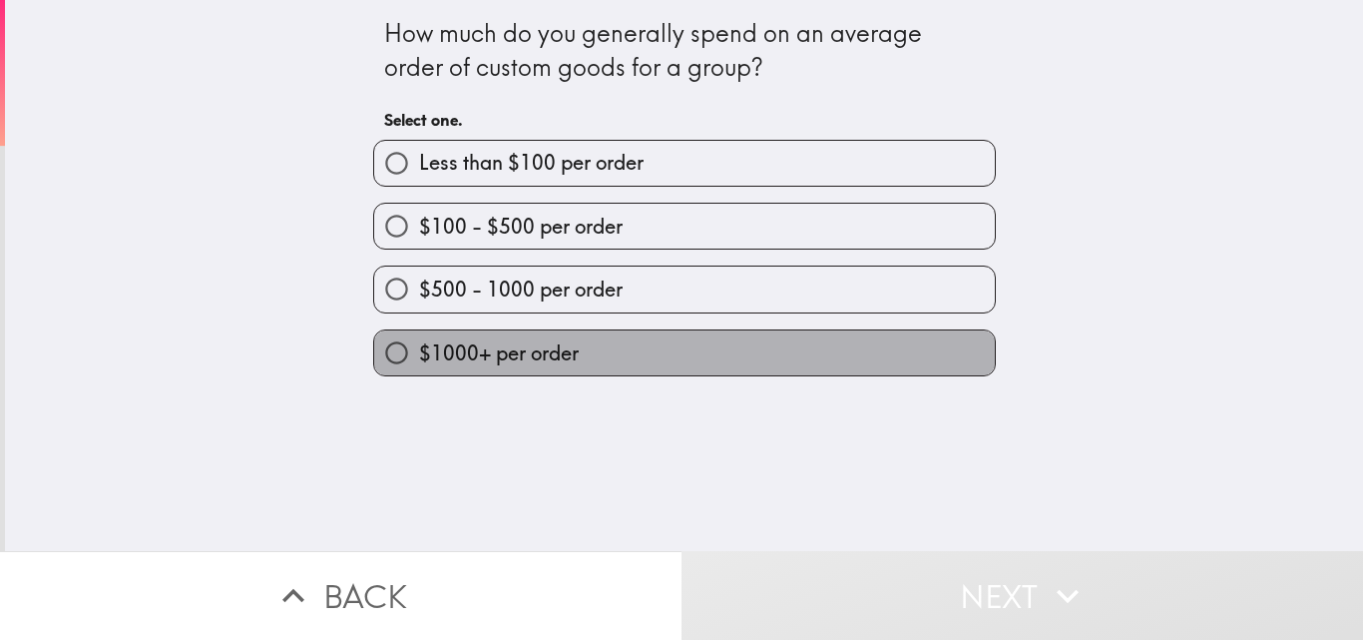
click at [433, 342] on span "$1000+ per order" at bounding box center [499, 353] width 160 height 28
click at [419, 342] on input "$1000+ per order" at bounding box center [396, 352] width 45 height 45
radio input "true"
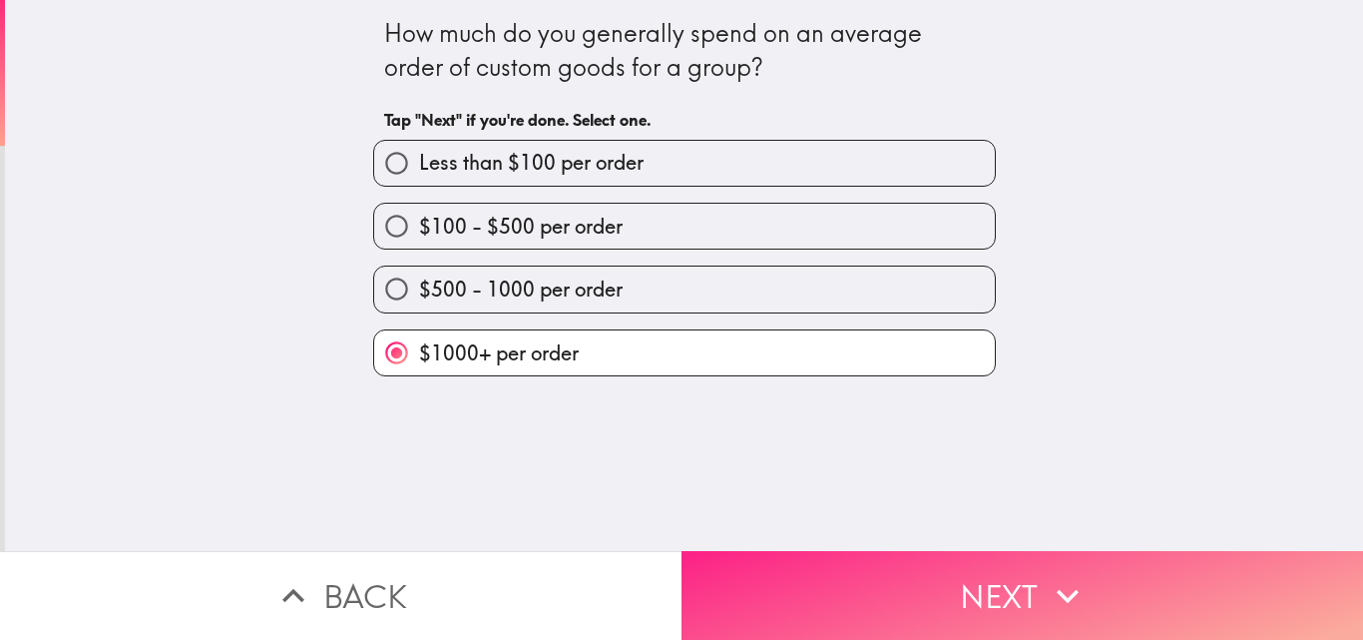
click at [901, 576] on button "Next" at bounding box center [1023, 595] width 682 height 89
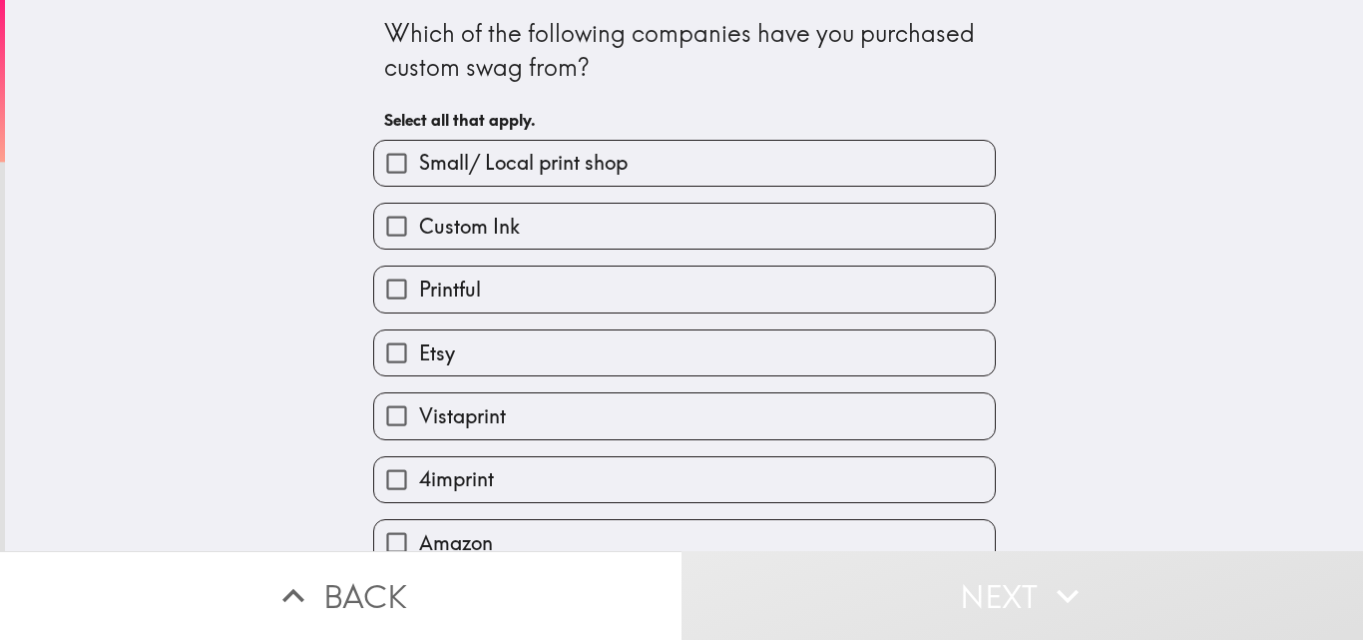
scroll to position [94, 0]
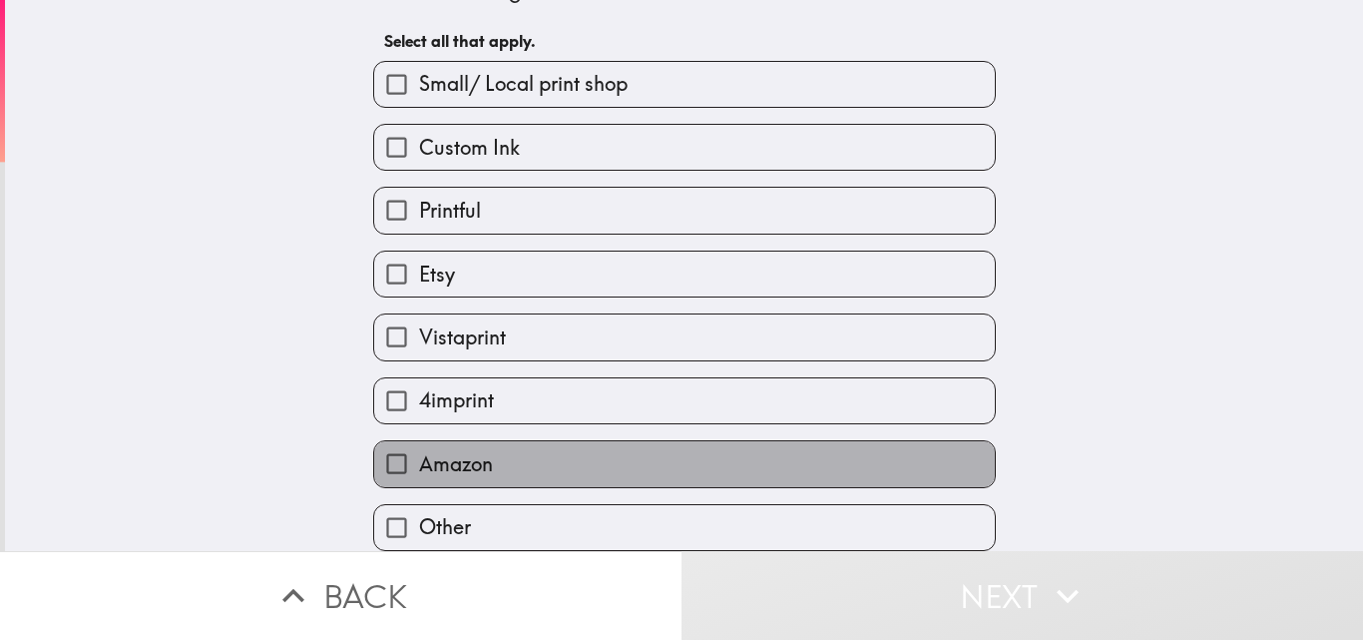
click at [606, 441] on label "Amazon" at bounding box center [684, 463] width 621 height 45
click at [419, 441] on input "Amazon" at bounding box center [396, 463] width 45 height 45
checkbox input "true"
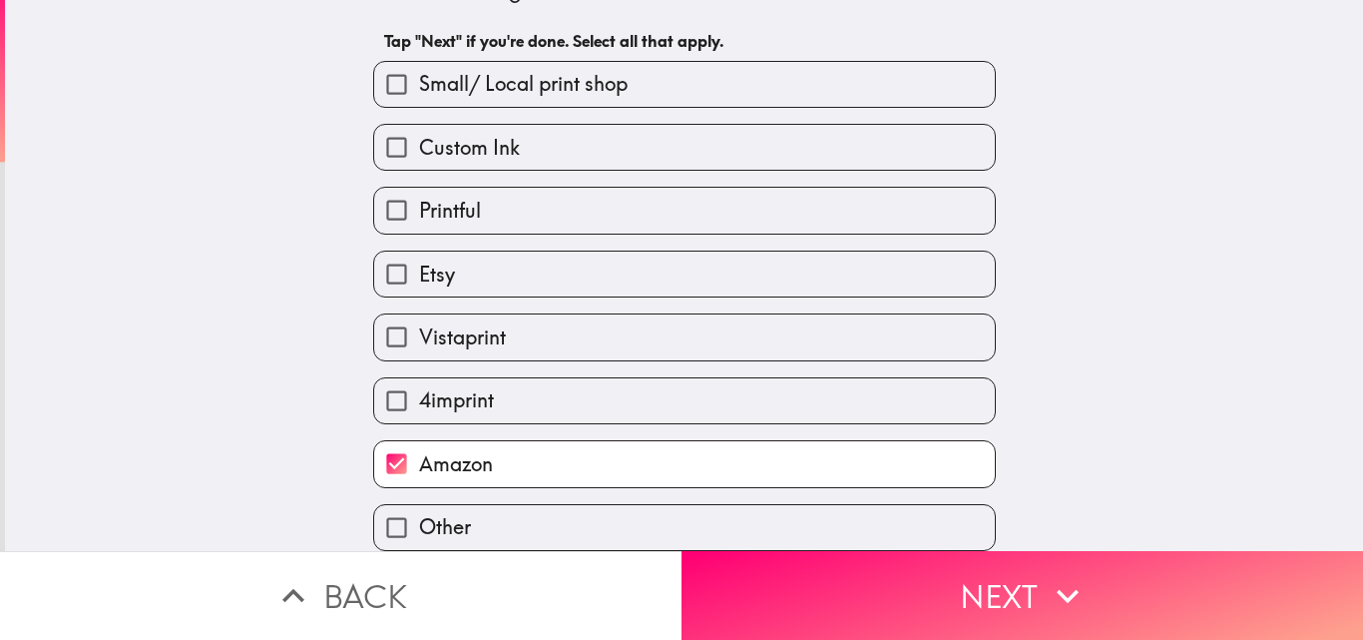
scroll to position [0, 0]
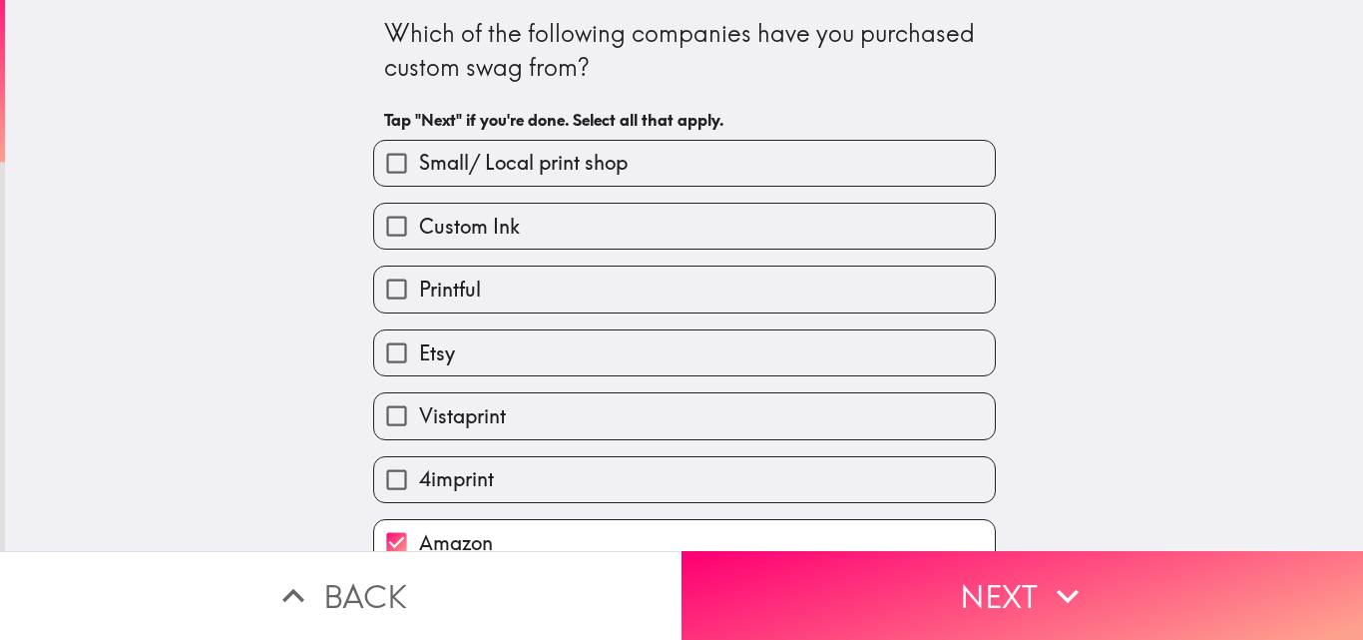
drag, startPoint x: 376, startPoint y: 25, endPoint x: 556, endPoint y: 308, distance: 335.6
click at [556, 308] on div "Which of the following companies have you purchased custom swag from? Tap "Next…" at bounding box center [684, 315] width 639 height 630
drag, startPoint x: 371, startPoint y: 32, endPoint x: 460, endPoint y: 323, distance: 304.6
click at [460, 323] on div "Which of the following companies have you purchased custom swag from? Tap "Next…" at bounding box center [684, 315] width 639 height 630
click at [382, 480] on input "4imprint" at bounding box center [396, 479] width 45 height 45
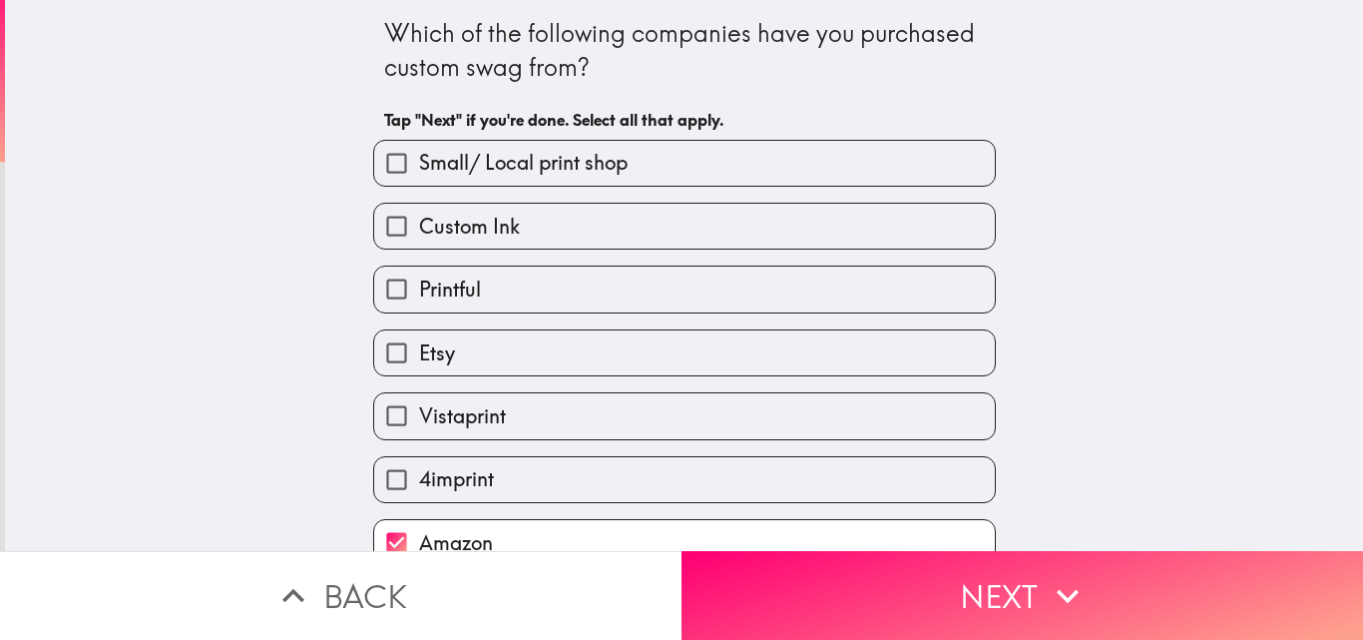
checkbox input "true"
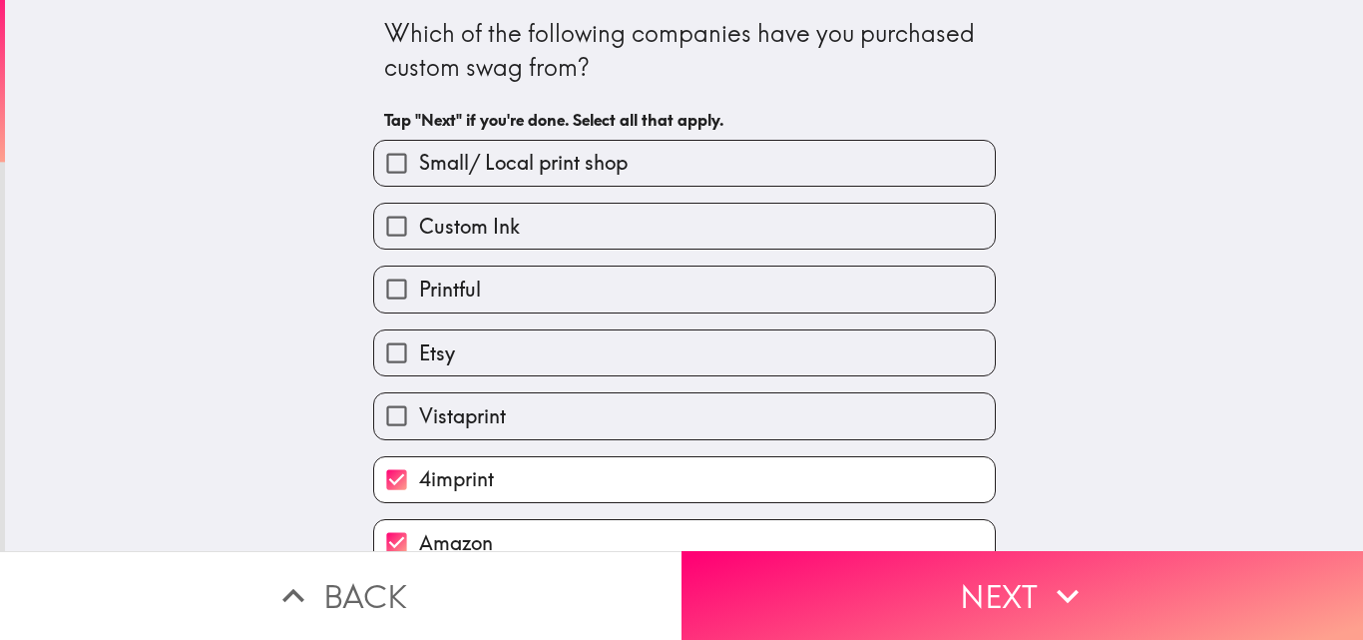
click at [388, 363] on input "Etsy" at bounding box center [396, 352] width 45 height 45
checkbox input "true"
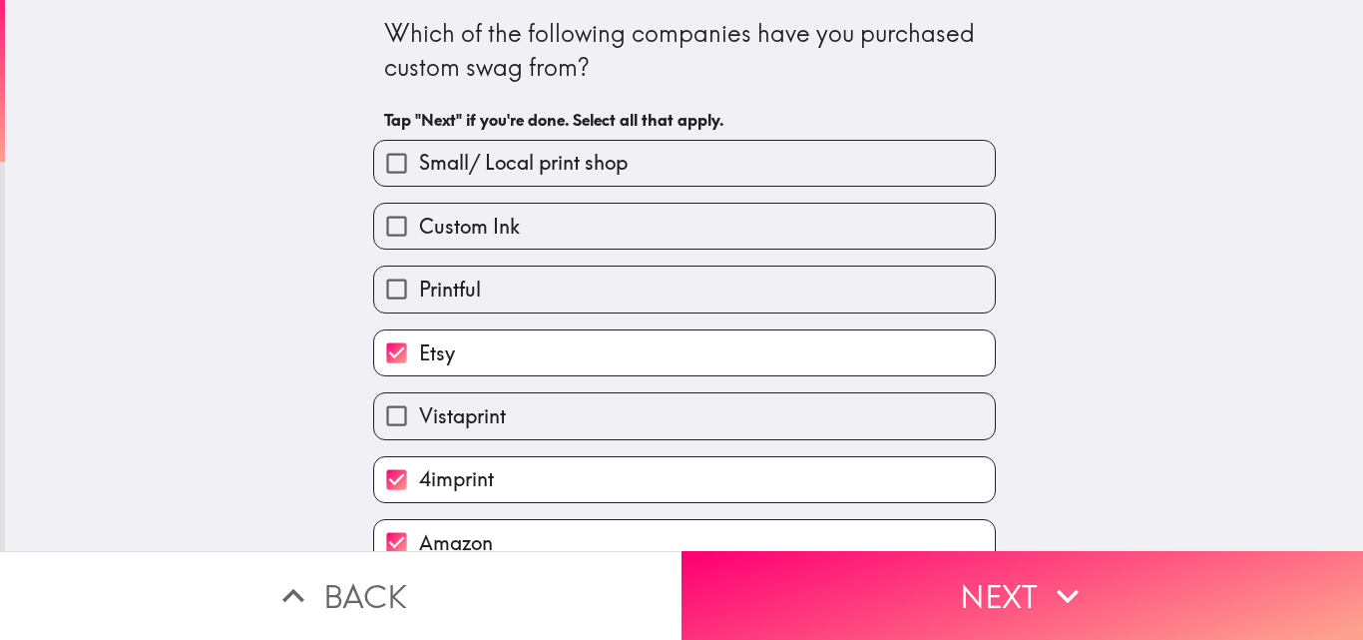
click at [377, 290] on input "Printful" at bounding box center [396, 288] width 45 height 45
checkbox input "true"
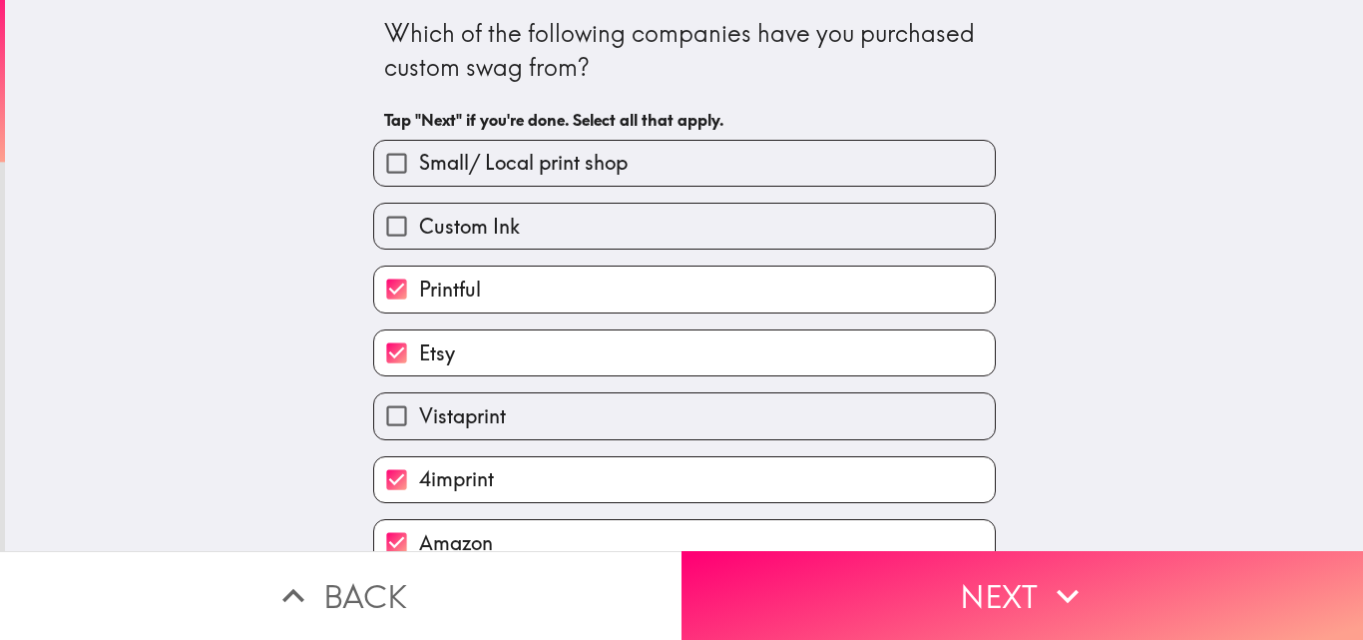
click at [381, 234] on input "Custom Ink" at bounding box center [396, 226] width 45 height 45
checkbox input "true"
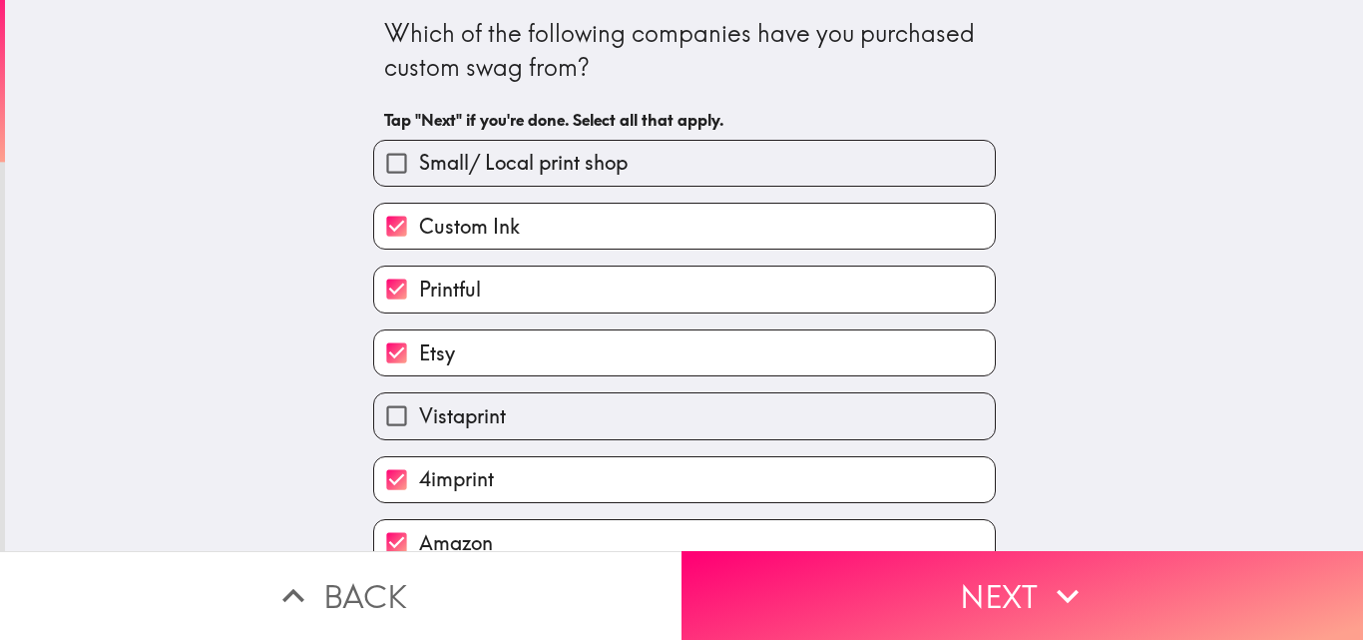
scroll to position [94, 0]
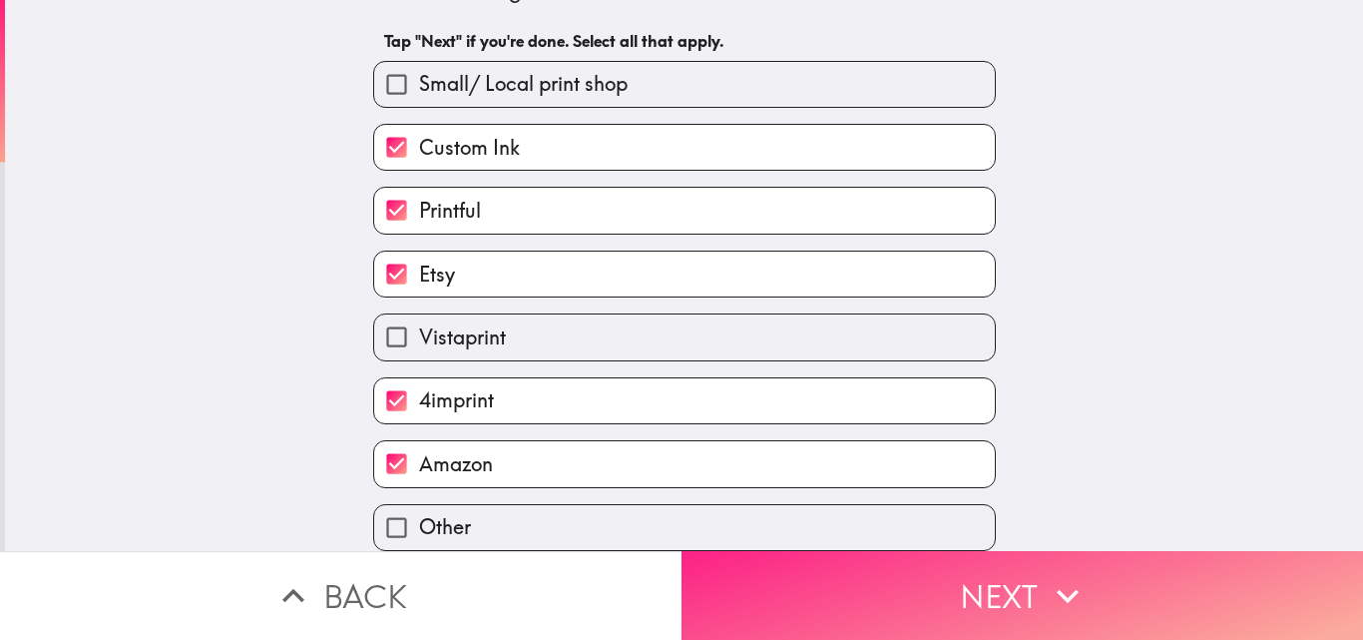
click at [974, 571] on button "Next" at bounding box center [1023, 595] width 682 height 89
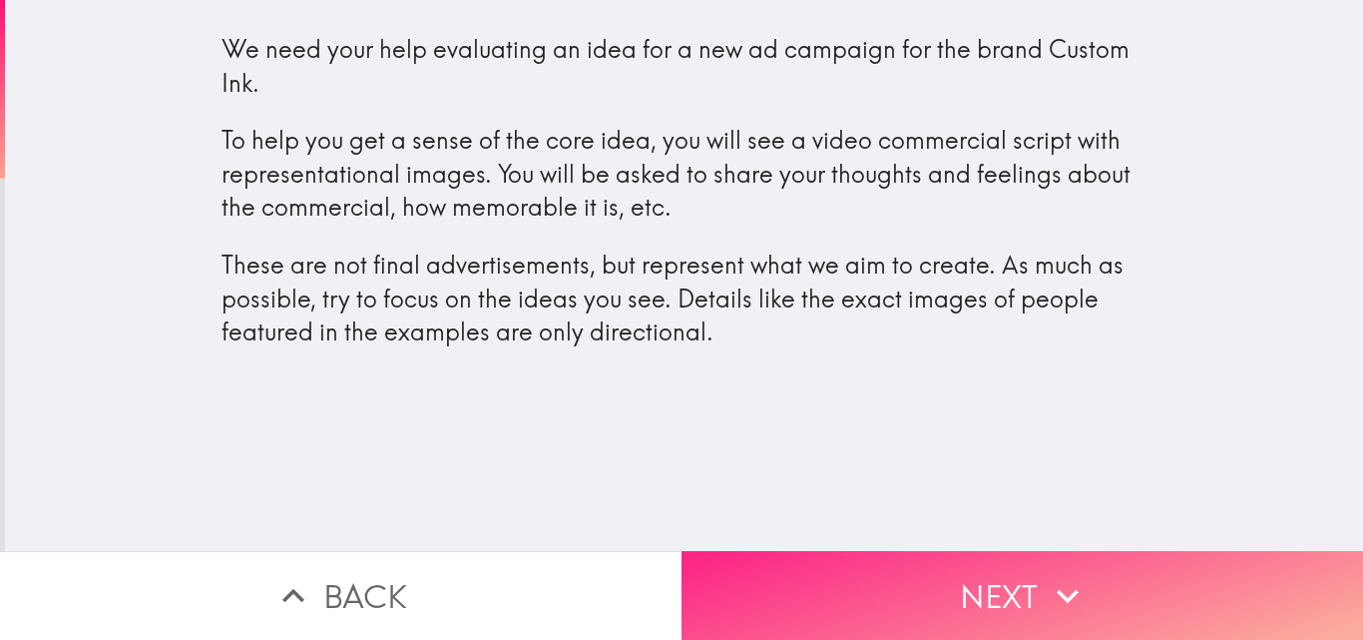
click at [1034, 594] on button "Next" at bounding box center [1023, 595] width 682 height 89
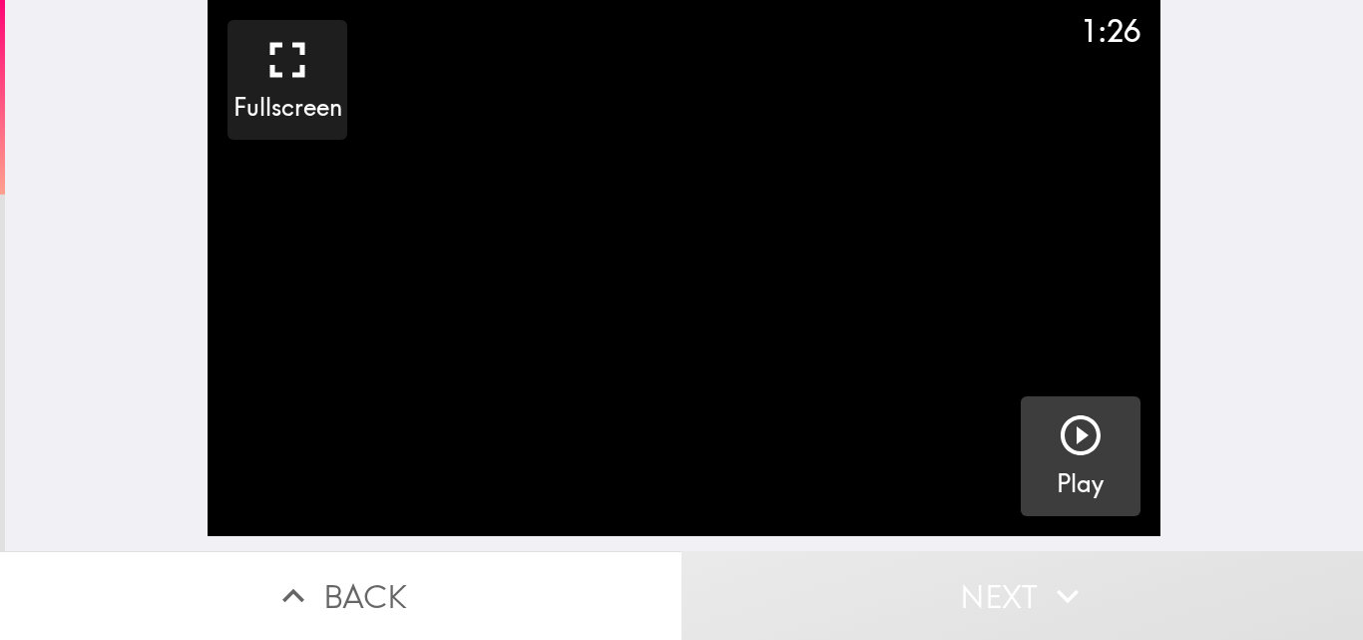
click at [1061, 433] on icon "button" at bounding box center [1081, 435] width 40 height 40
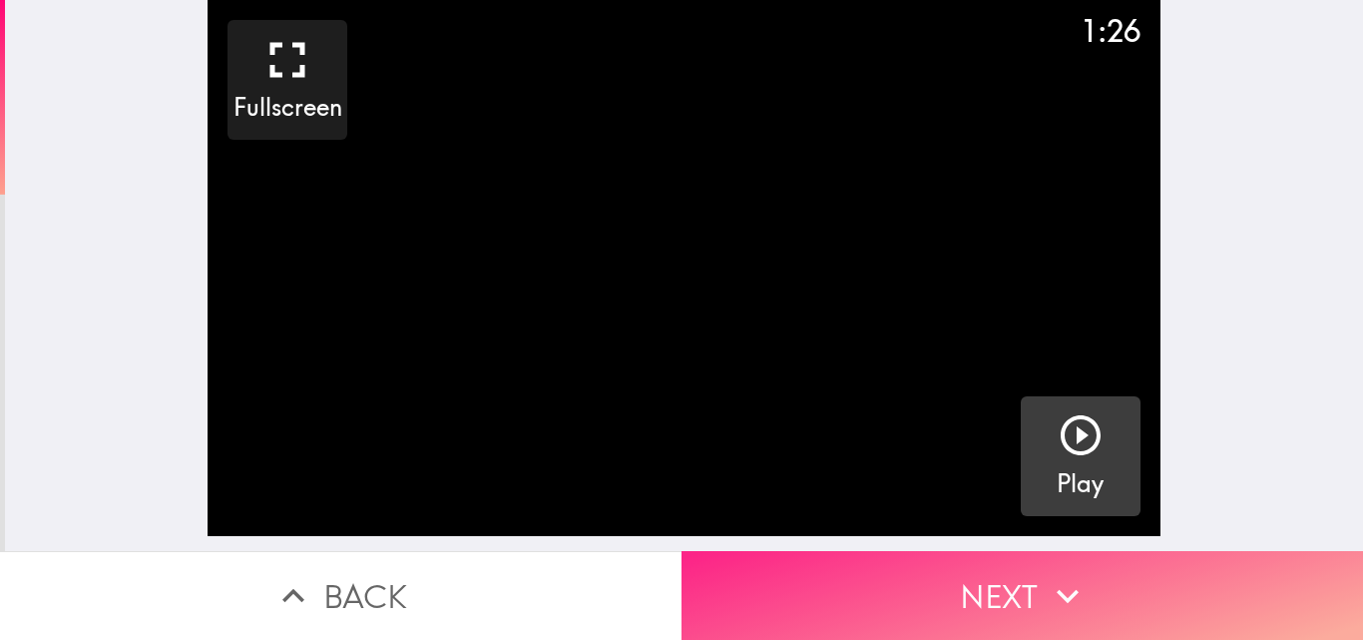
click at [1004, 576] on button "Next" at bounding box center [1023, 595] width 682 height 89
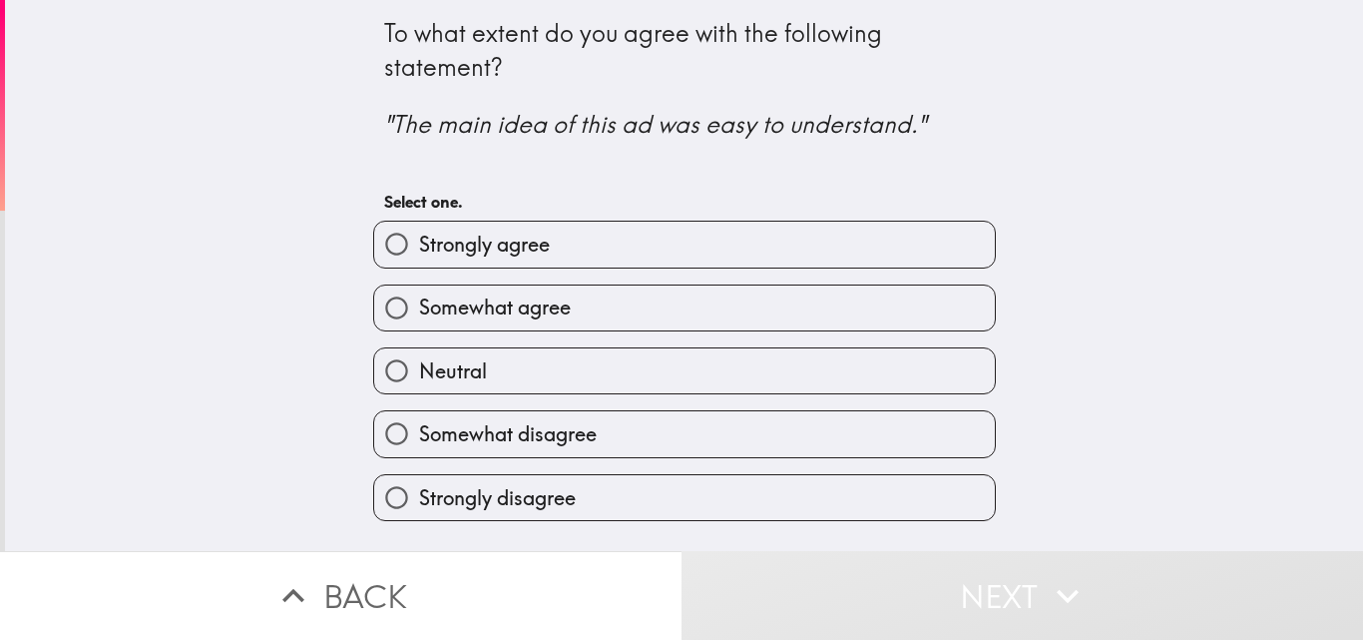
click at [374, 238] on input "Strongly agree" at bounding box center [396, 244] width 45 height 45
radio input "true"
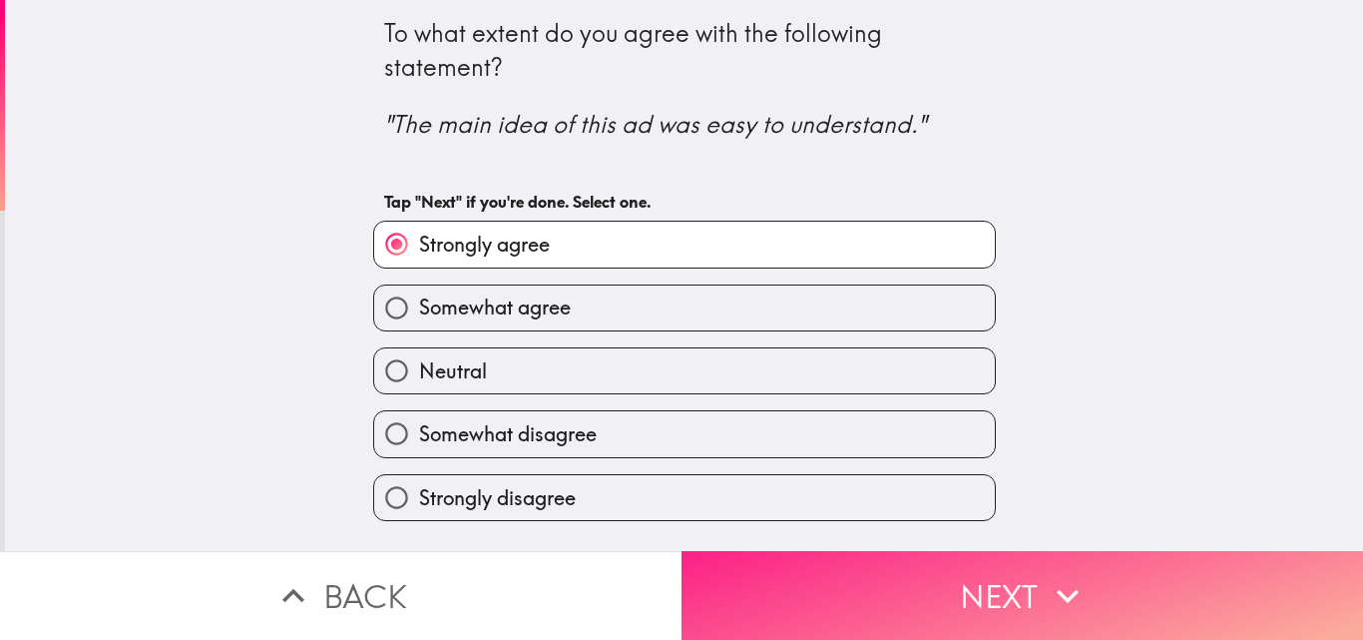
click at [982, 562] on button "Next" at bounding box center [1023, 595] width 682 height 89
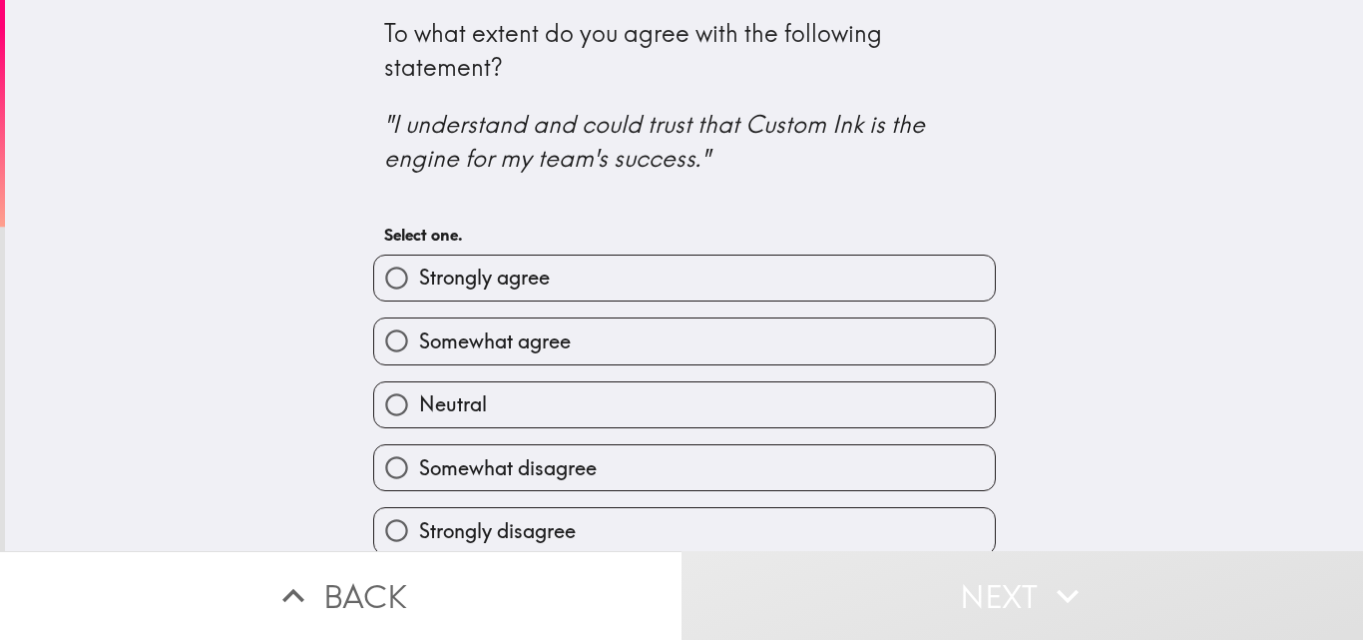
scroll to position [19, 0]
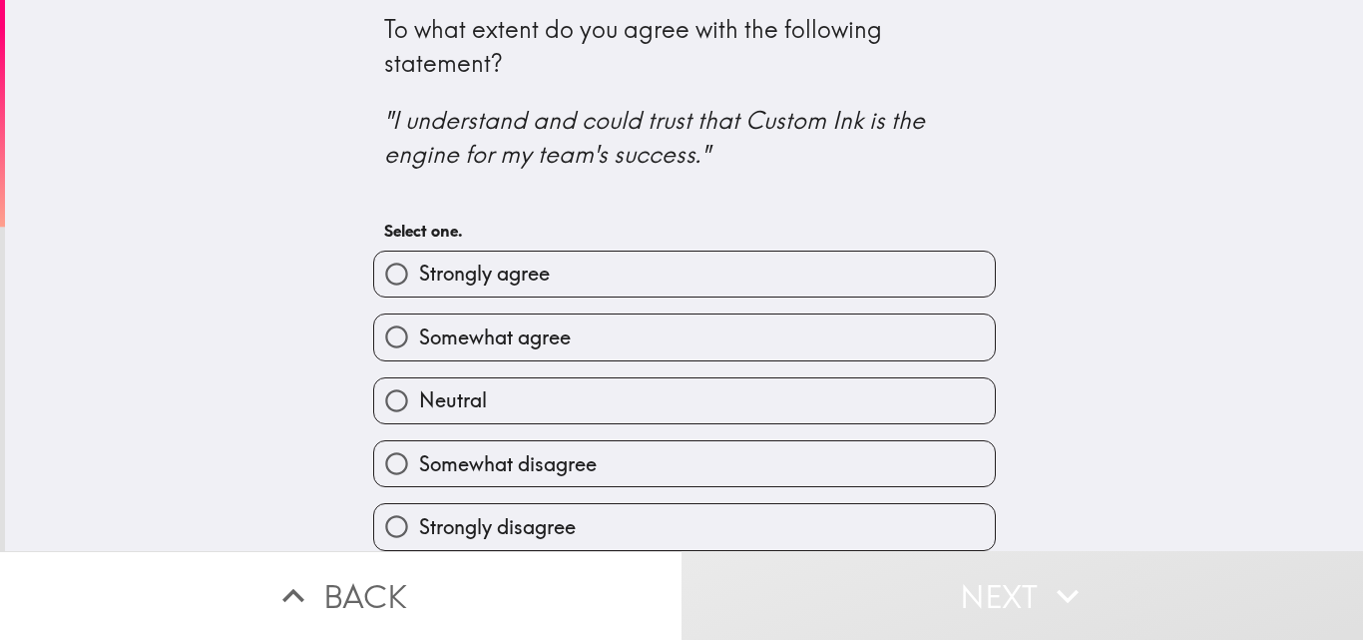
click at [380, 255] on input "Strongly agree" at bounding box center [396, 273] width 45 height 45
radio input "true"
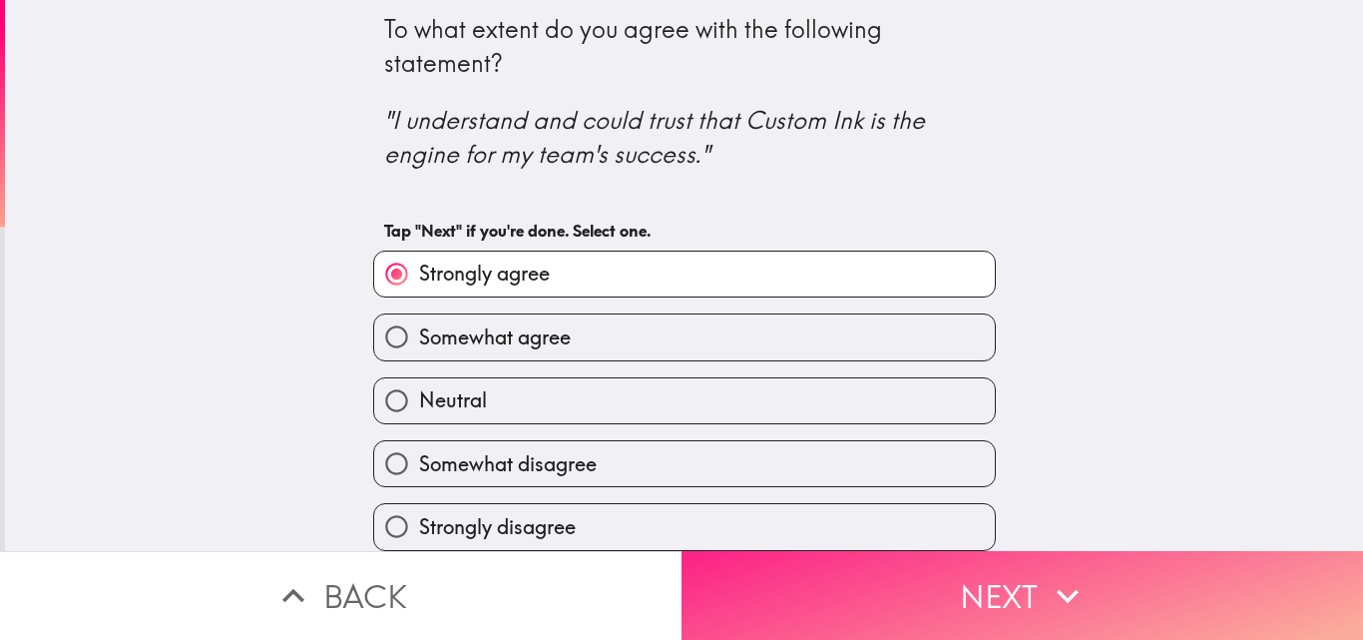
click at [986, 578] on button "Next" at bounding box center [1023, 595] width 682 height 89
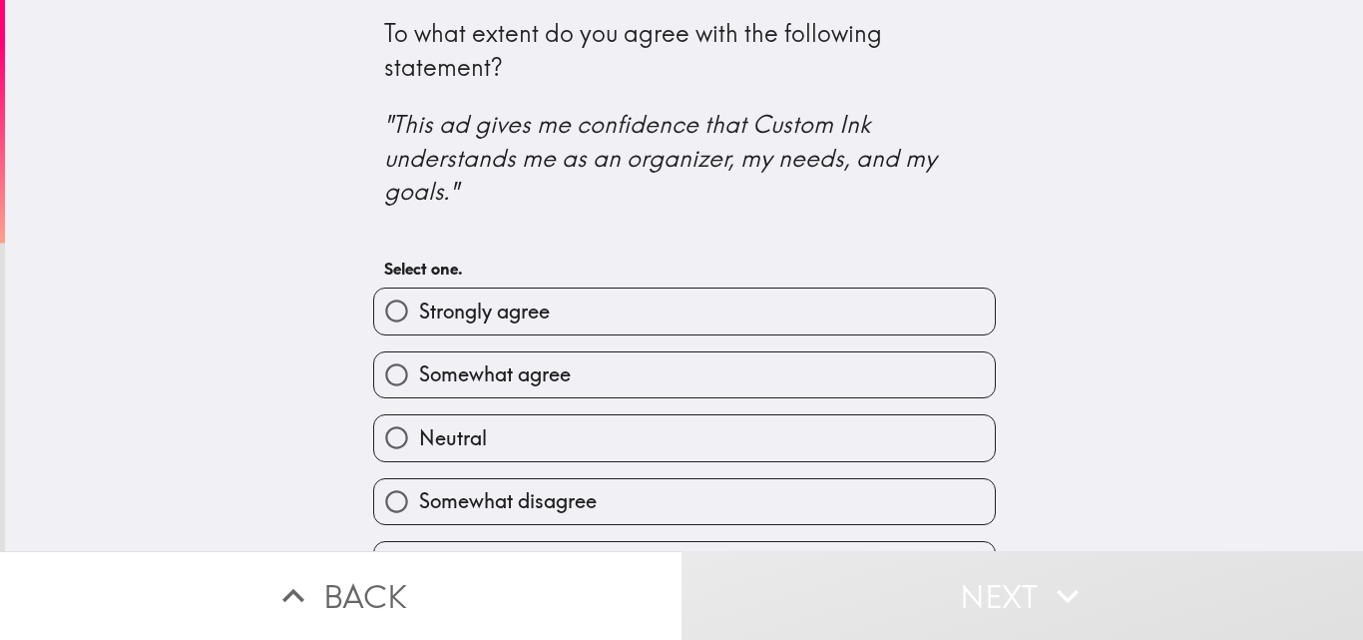
click at [385, 305] on input "Strongly agree" at bounding box center [396, 310] width 45 height 45
radio input "true"
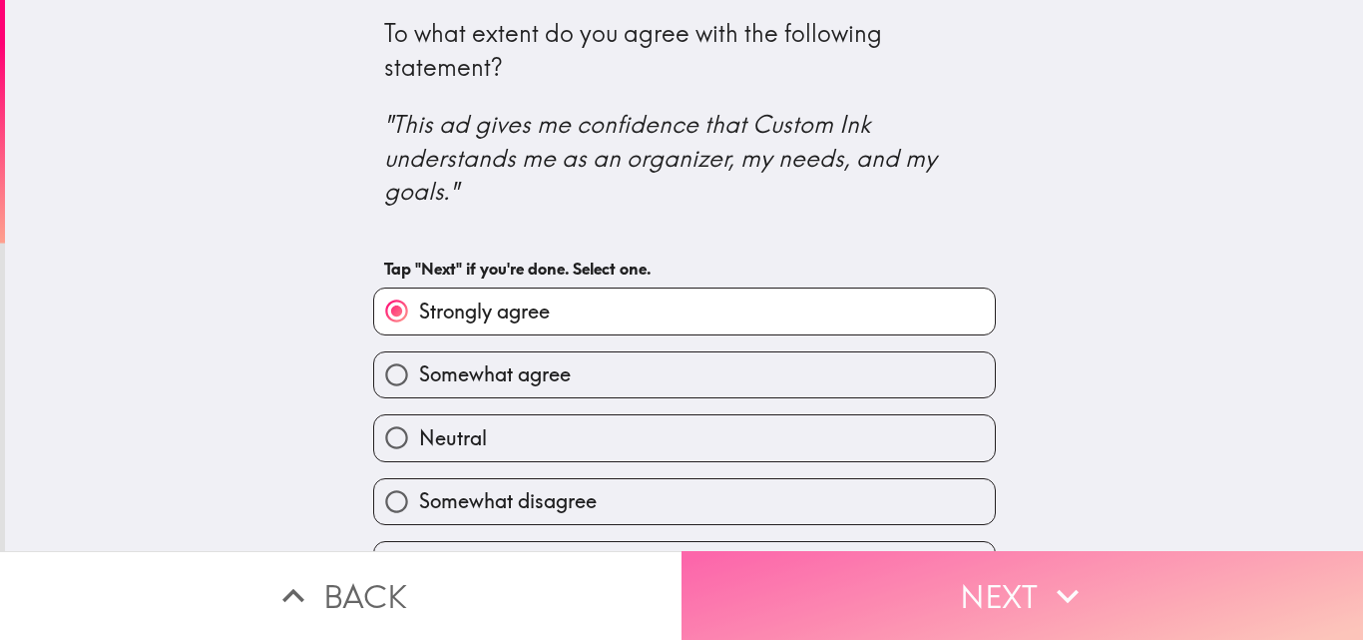
click at [984, 565] on button "Next" at bounding box center [1023, 595] width 682 height 89
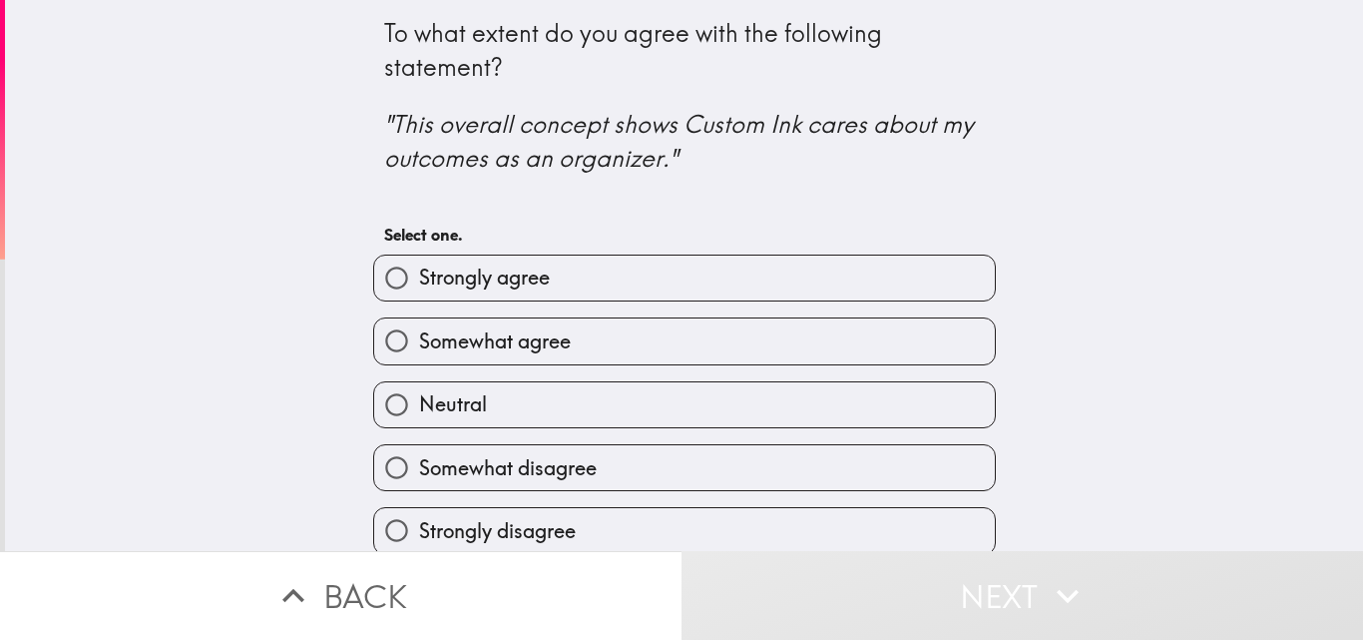
click at [393, 282] on input "Strongly agree" at bounding box center [396, 277] width 45 height 45
radio input "true"
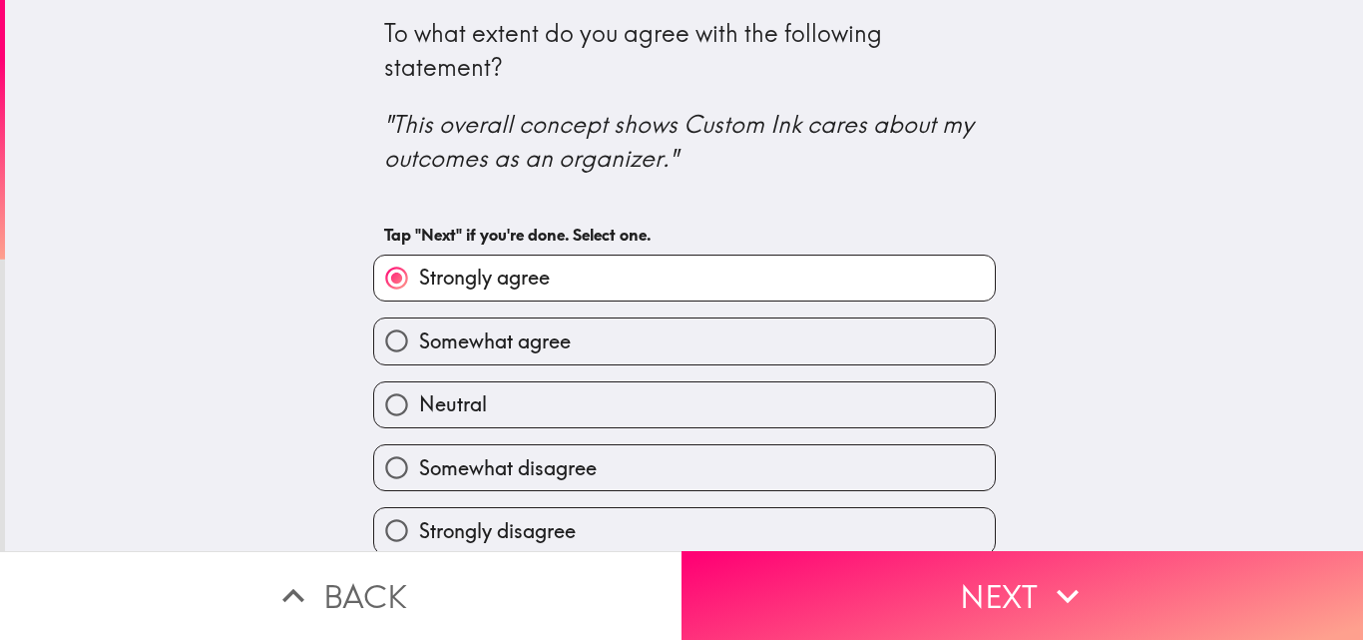
scroll to position [19, 0]
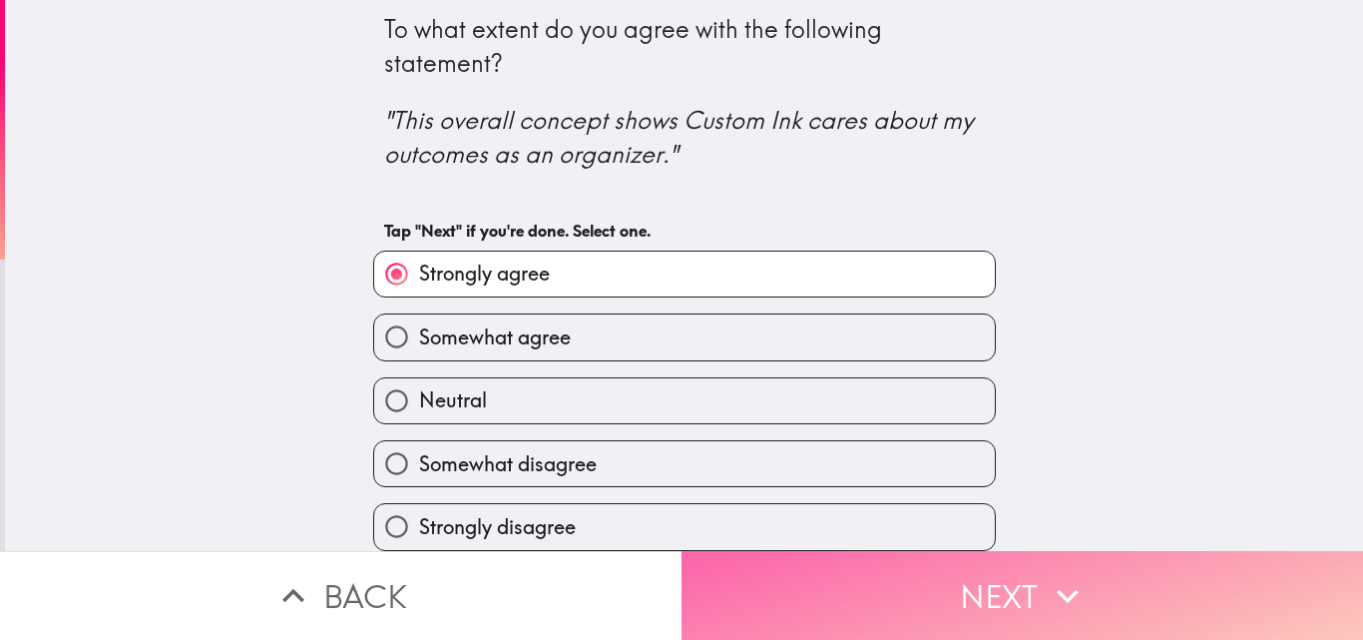
click at [1016, 564] on button "Next" at bounding box center [1023, 595] width 682 height 89
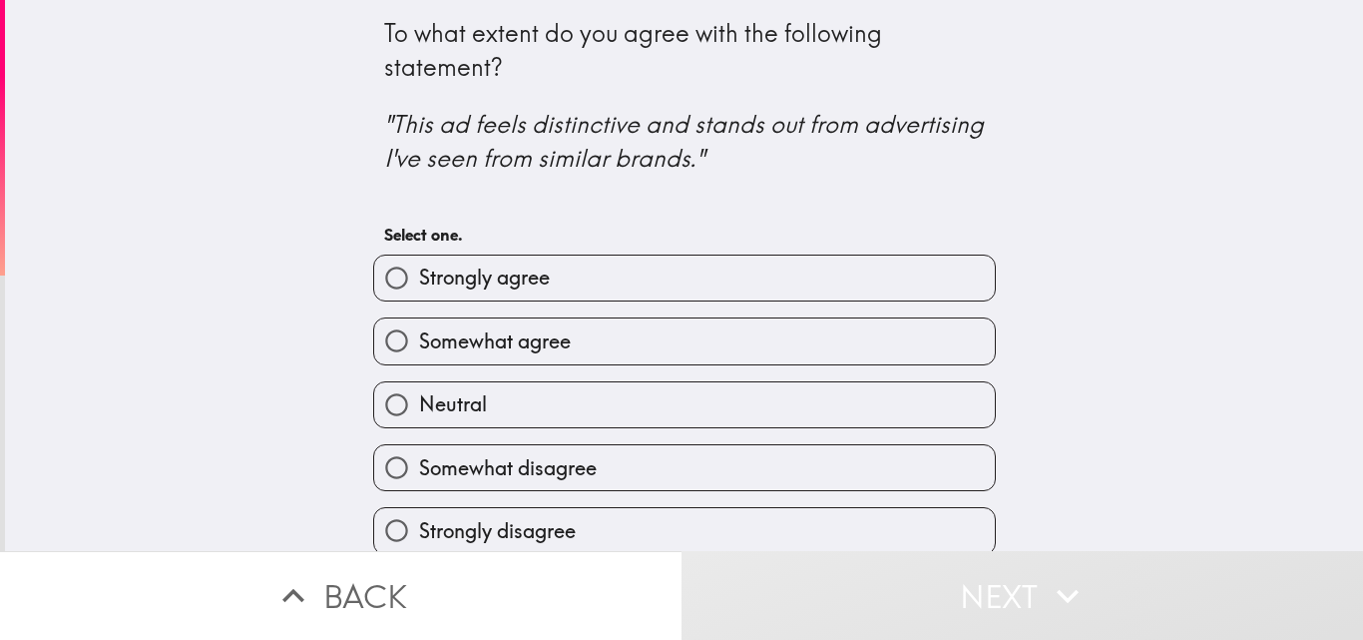
click at [419, 340] on span "Somewhat agree" at bounding box center [495, 341] width 152 height 28
click at [405, 340] on input "Somewhat agree" at bounding box center [396, 340] width 45 height 45
radio input "true"
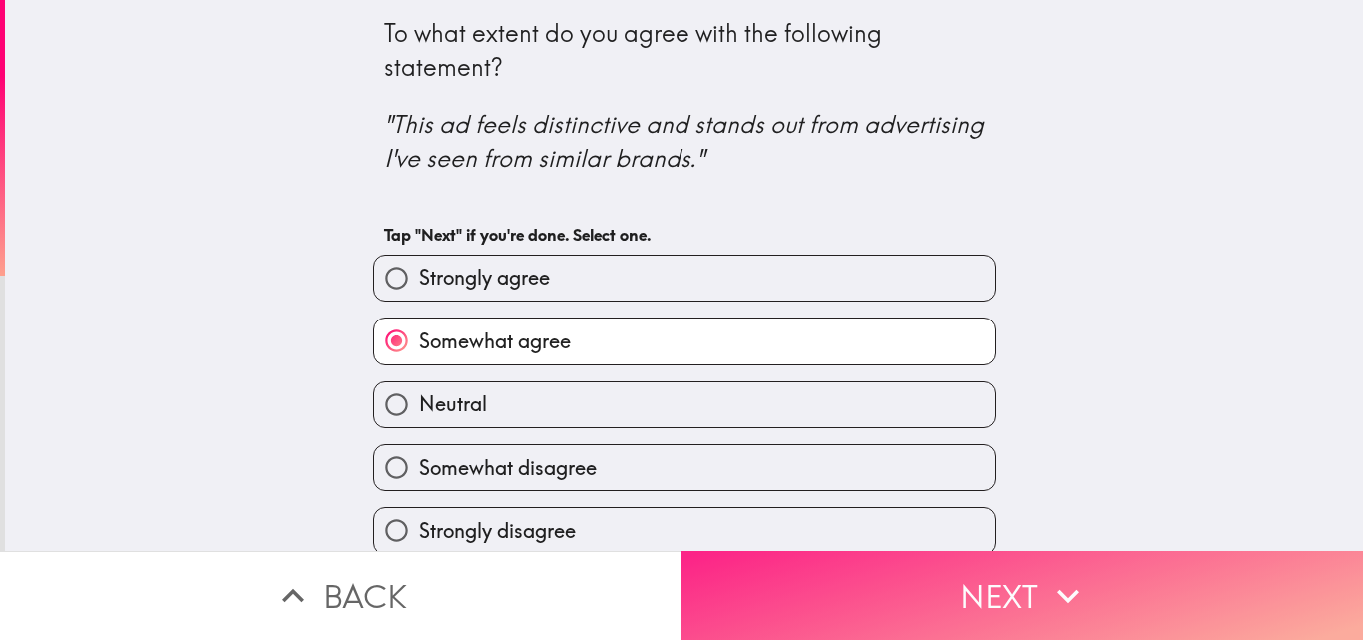
click at [1046, 574] on icon "button" at bounding box center [1068, 596] width 44 height 44
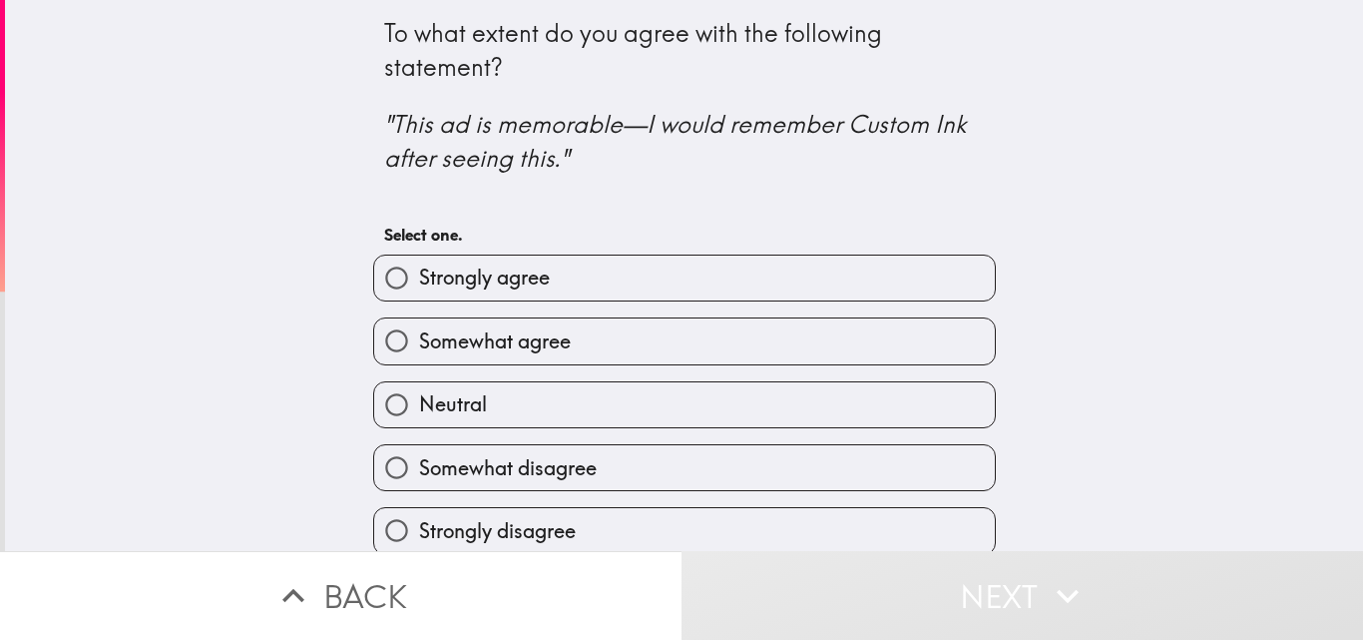
click at [435, 281] on span "Strongly agree" at bounding box center [484, 277] width 131 height 28
click at [419, 281] on input "Strongly agree" at bounding box center [396, 277] width 45 height 45
radio input "true"
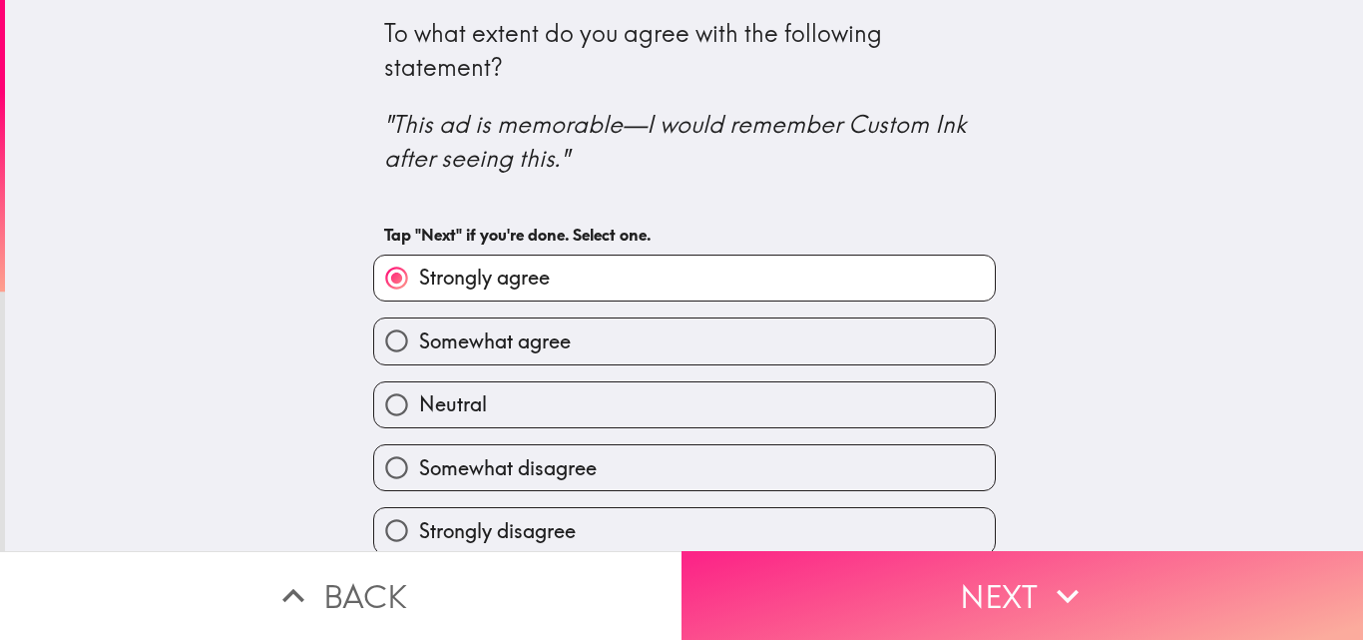
click at [932, 578] on button "Next" at bounding box center [1023, 595] width 682 height 89
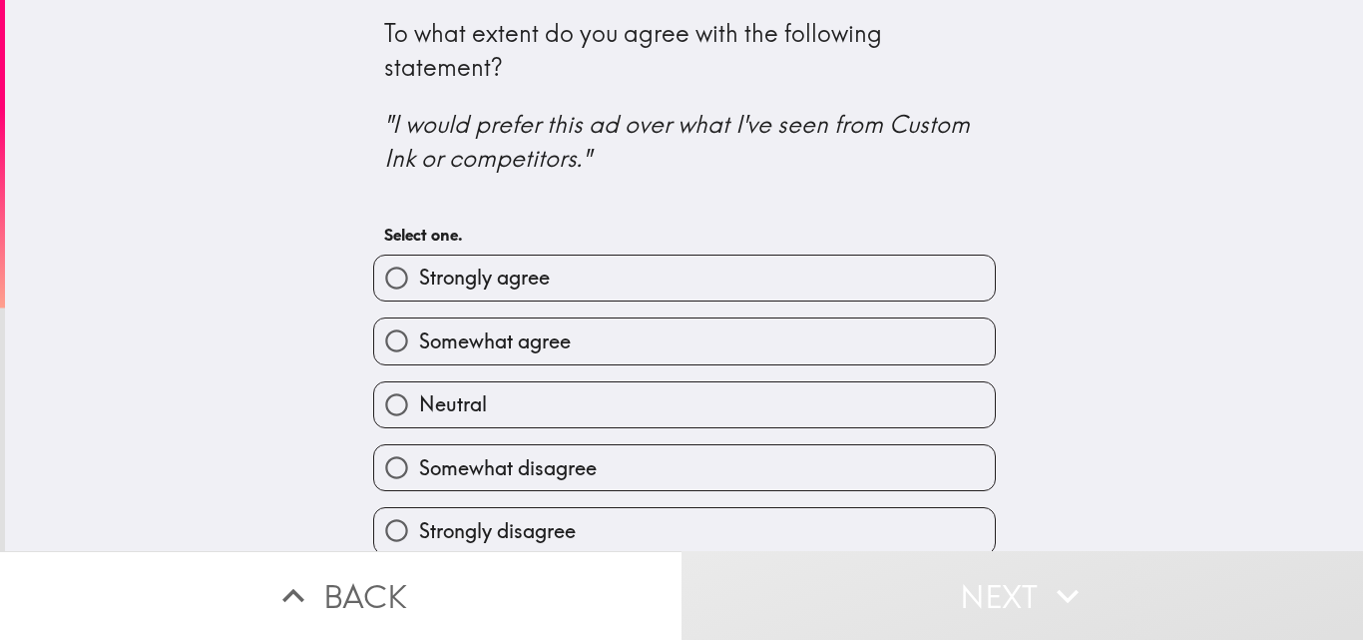
click at [493, 342] on span "Somewhat agree" at bounding box center [495, 341] width 152 height 28
click at [419, 342] on input "Somewhat agree" at bounding box center [396, 340] width 45 height 45
radio input "true"
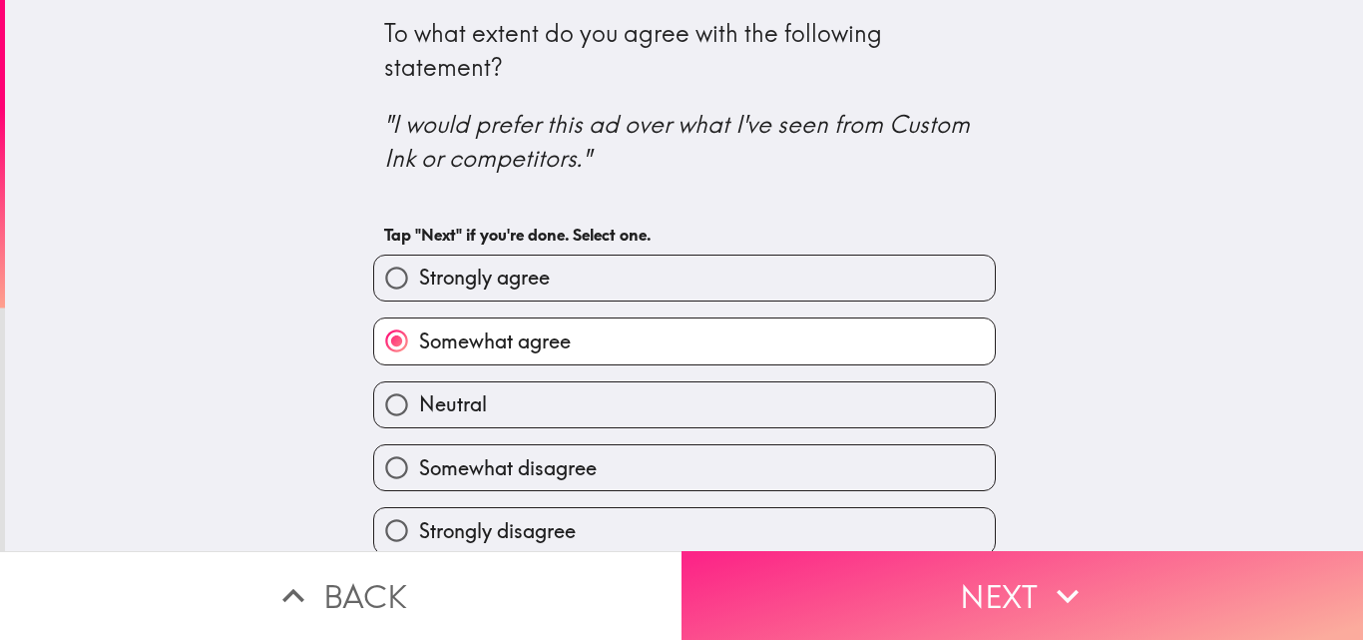
click at [983, 578] on button "Next" at bounding box center [1023, 595] width 682 height 89
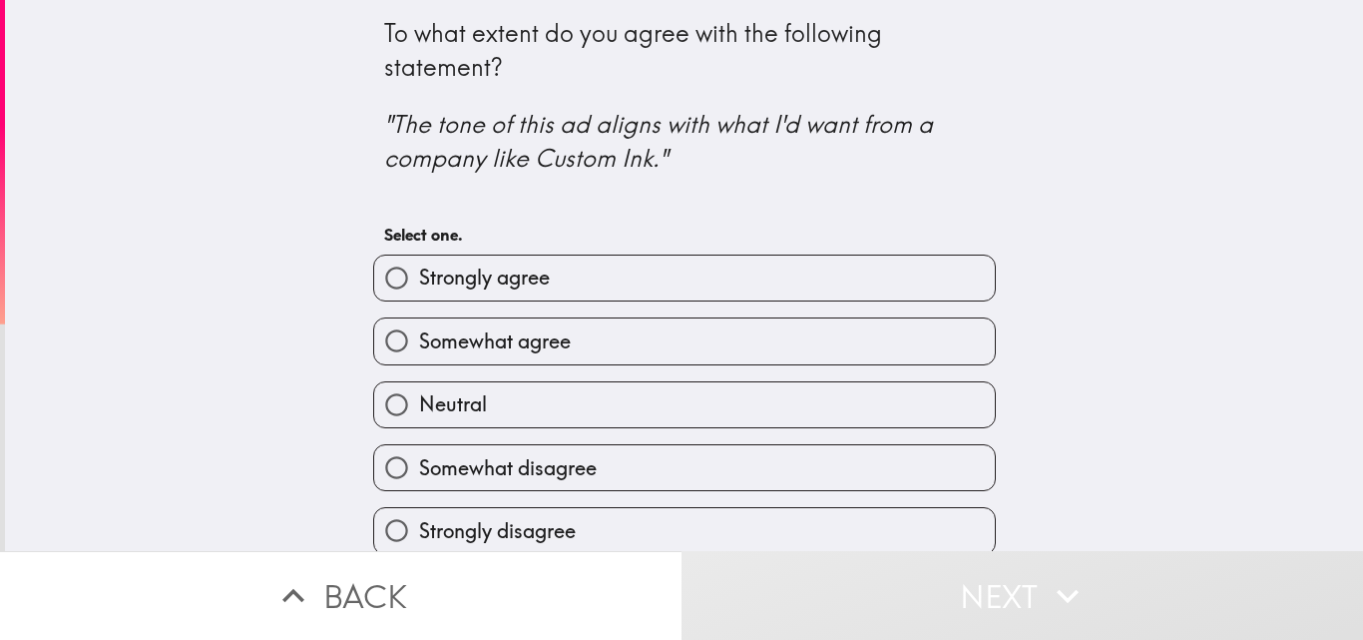
click at [588, 336] on label "Somewhat agree" at bounding box center [684, 340] width 621 height 45
click at [419, 336] on input "Somewhat agree" at bounding box center [396, 340] width 45 height 45
radio input "true"
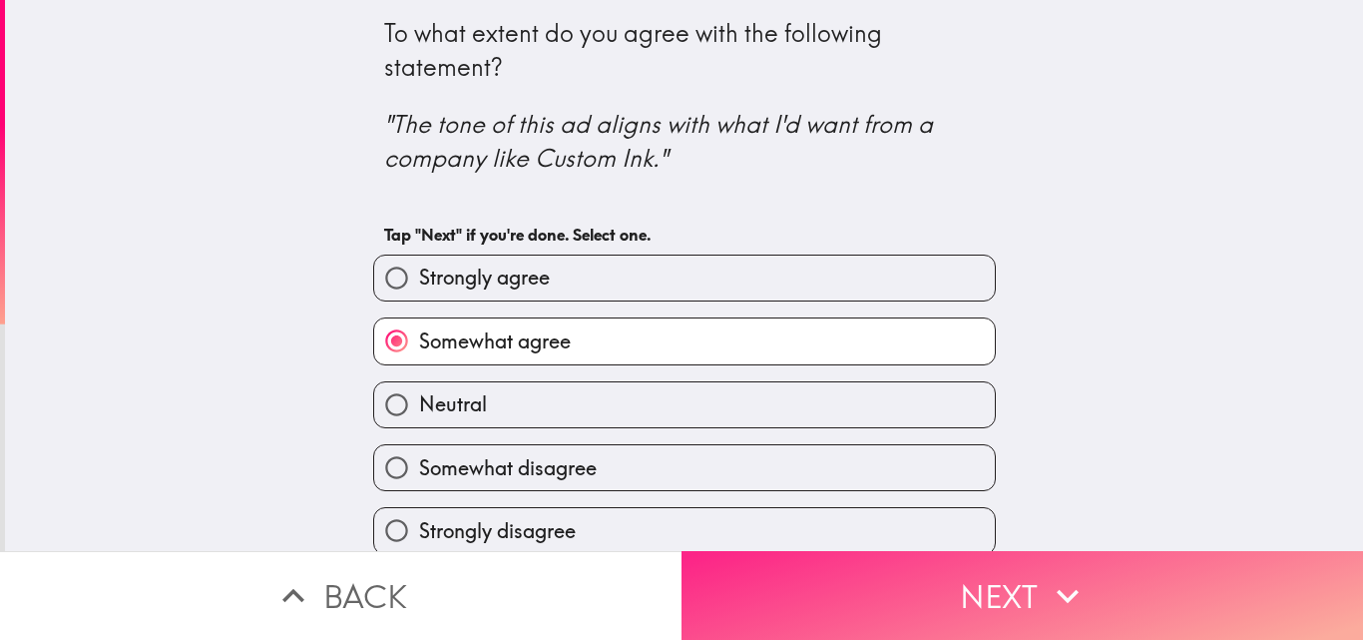
click at [892, 569] on button "Next" at bounding box center [1023, 595] width 682 height 89
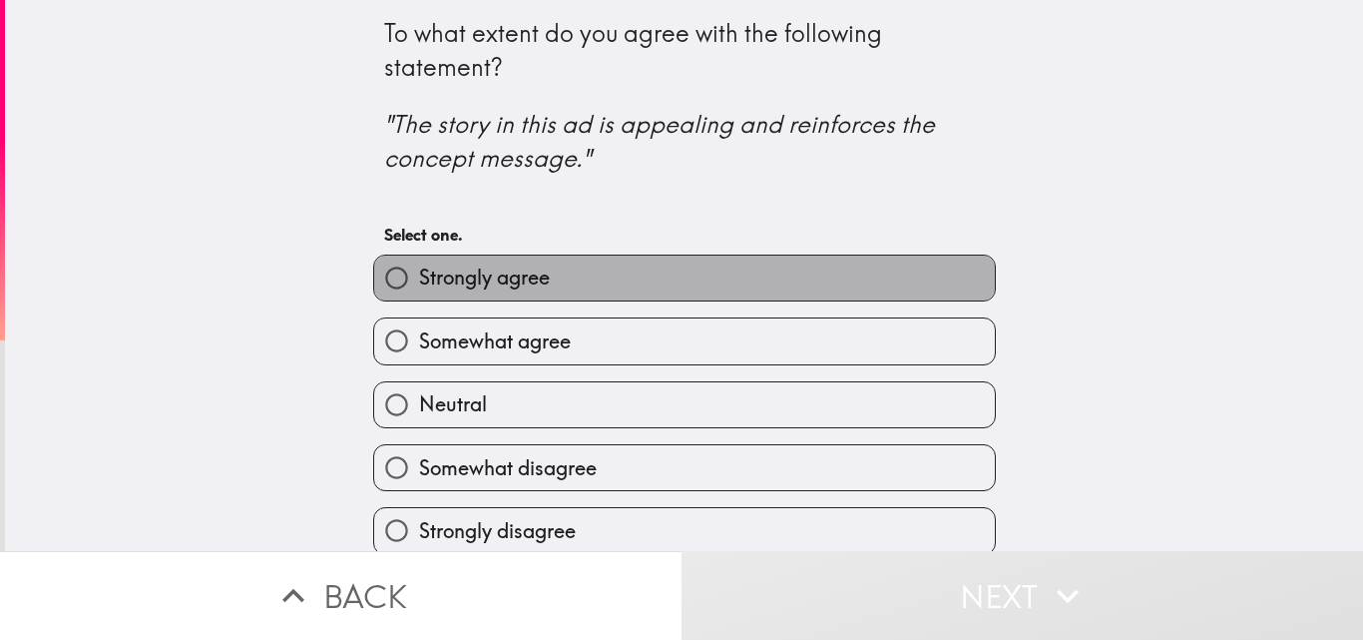
click at [595, 273] on label "Strongly agree" at bounding box center [684, 277] width 621 height 45
click at [419, 273] on input "Strongly agree" at bounding box center [396, 277] width 45 height 45
radio input "true"
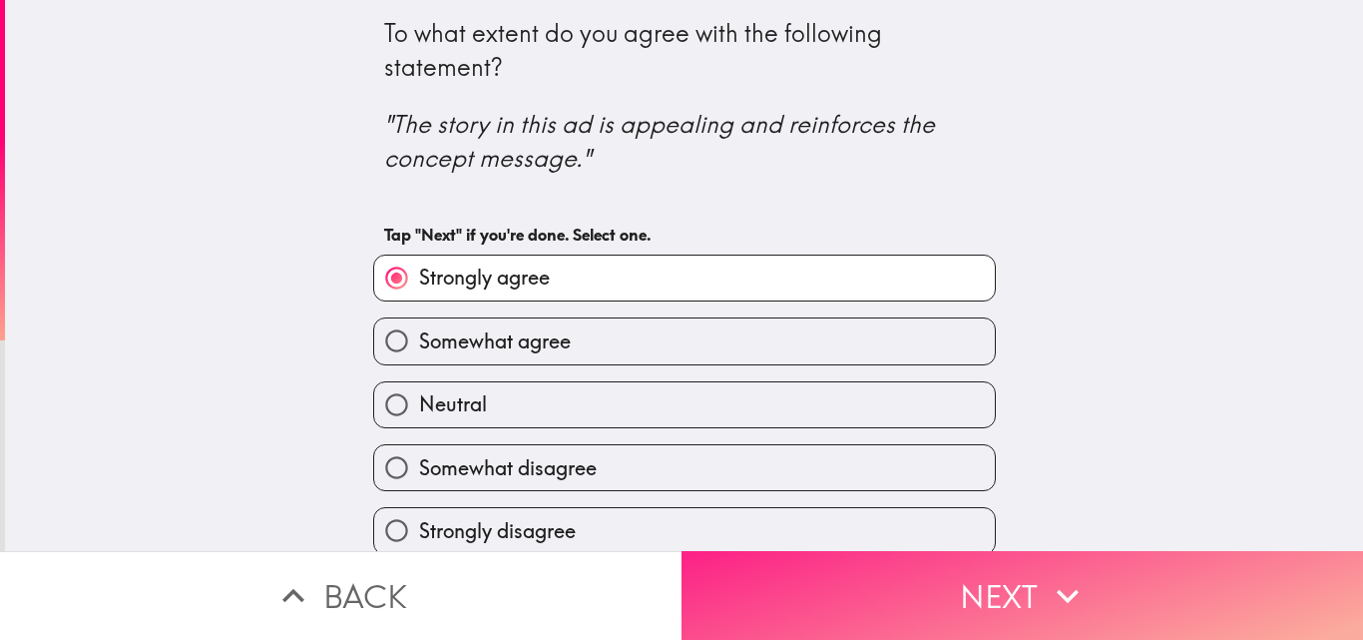
click at [853, 567] on button "Next" at bounding box center [1023, 595] width 682 height 89
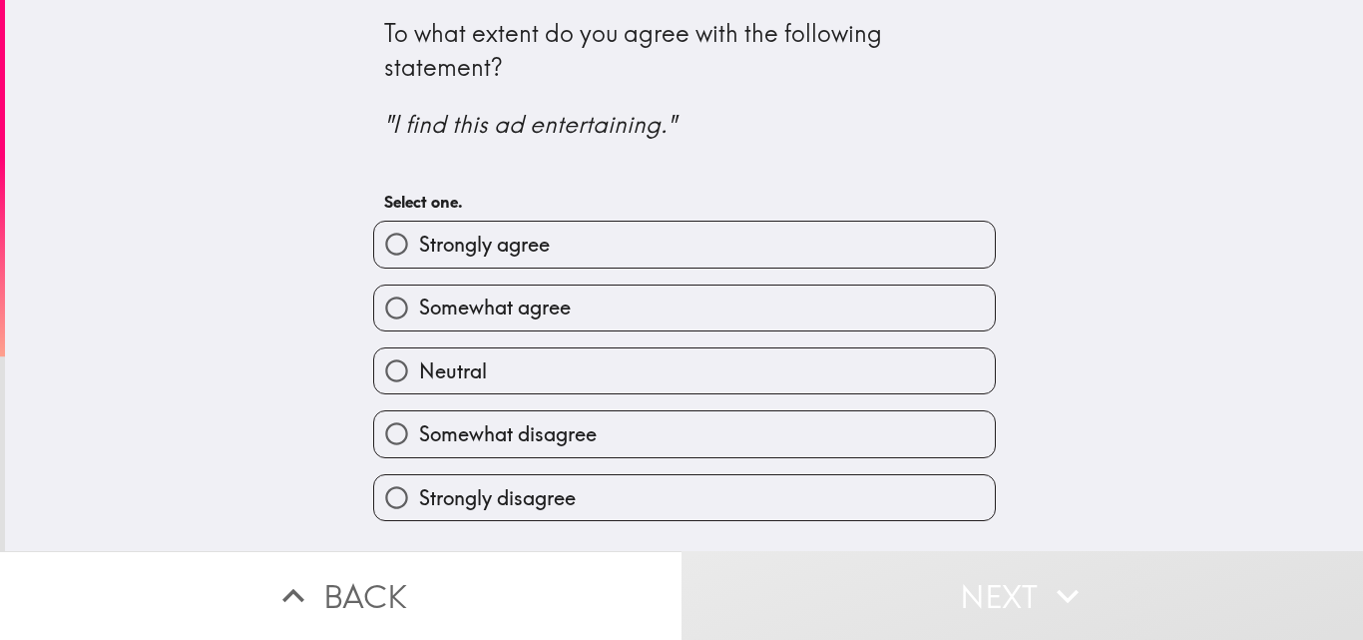
click at [598, 314] on label "Somewhat agree" at bounding box center [684, 307] width 621 height 45
click at [419, 314] on input "Somewhat agree" at bounding box center [396, 307] width 45 height 45
radio input "true"
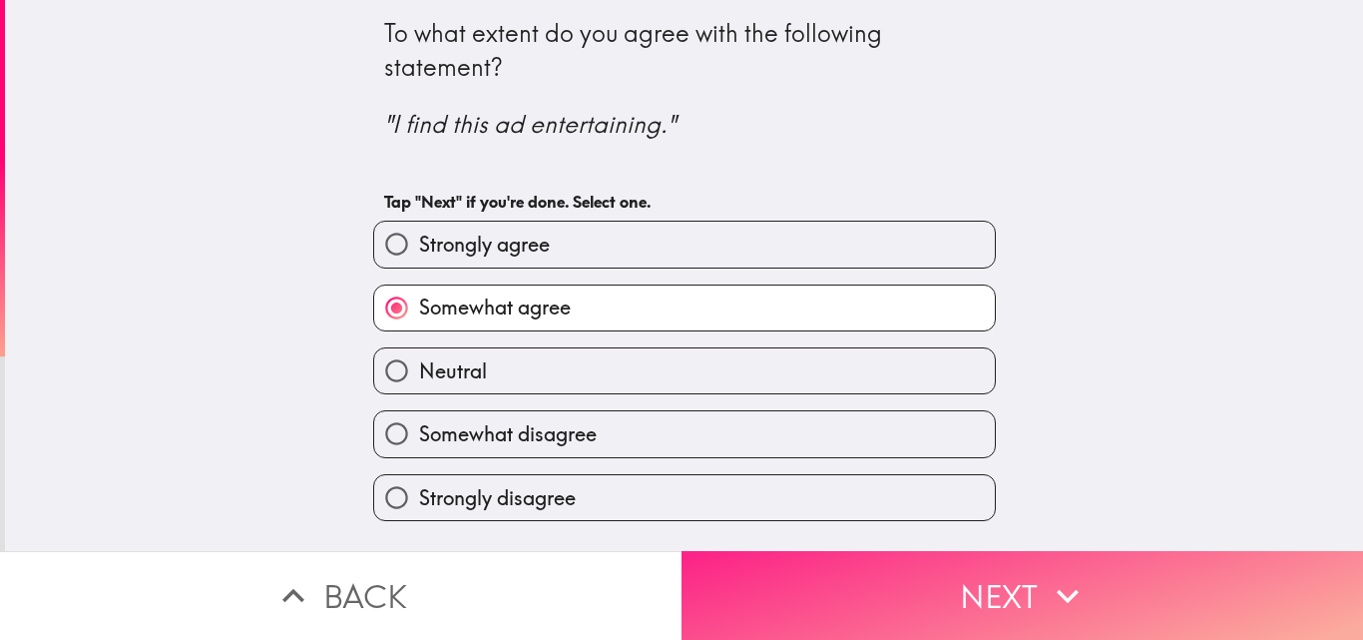
click at [907, 555] on button "Next" at bounding box center [1023, 595] width 682 height 89
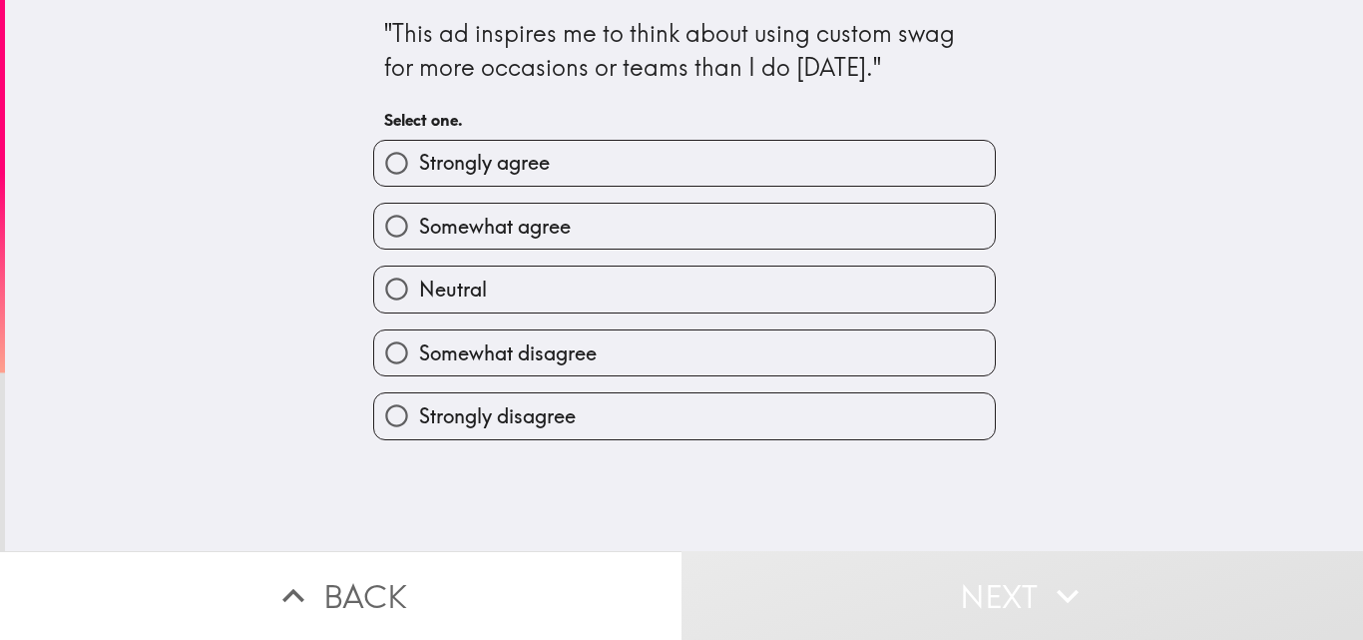
click at [447, 164] on span "Strongly agree" at bounding box center [484, 163] width 131 height 28
click at [419, 164] on input "Strongly agree" at bounding box center [396, 163] width 45 height 45
radio input "true"
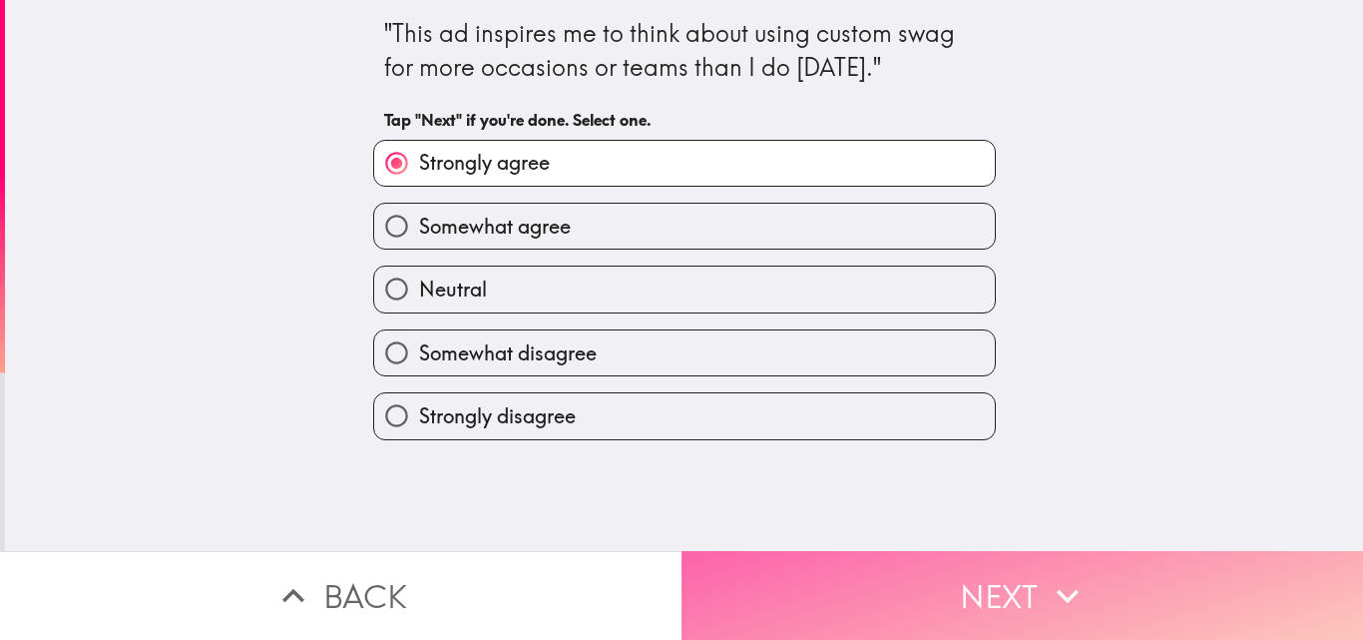
click at [980, 579] on button "Next" at bounding box center [1023, 595] width 682 height 89
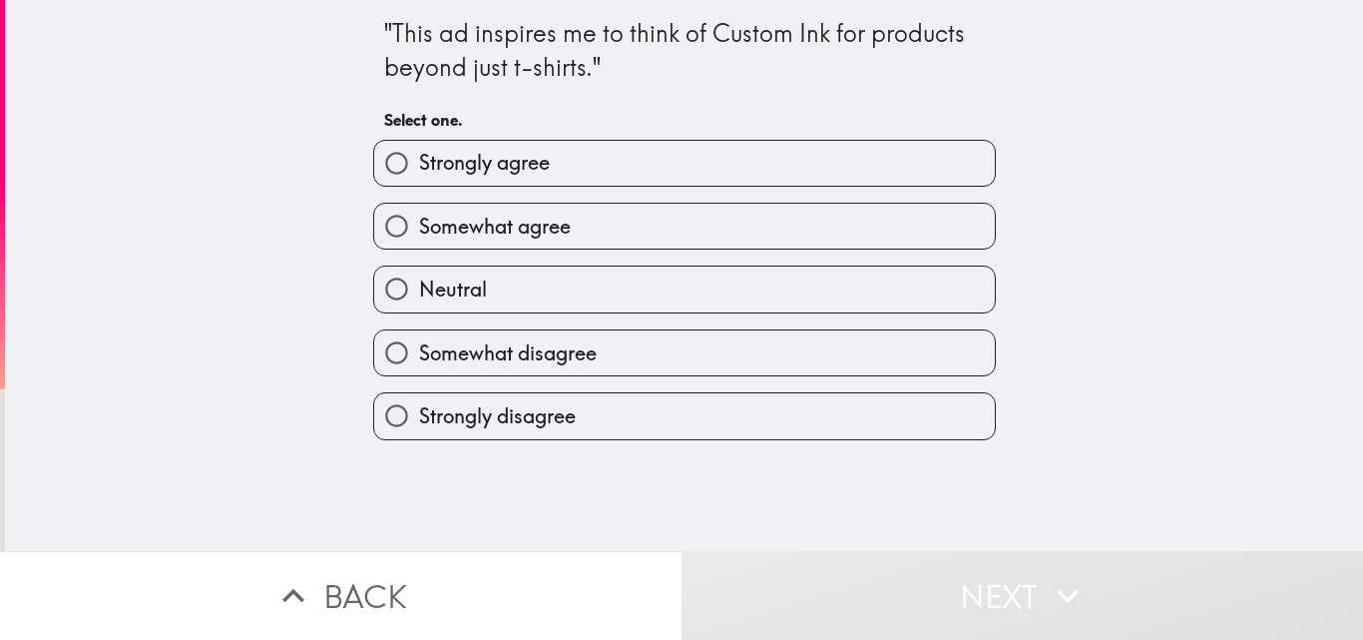
click at [398, 234] on input "Somewhat agree" at bounding box center [396, 226] width 45 height 45
radio input "true"
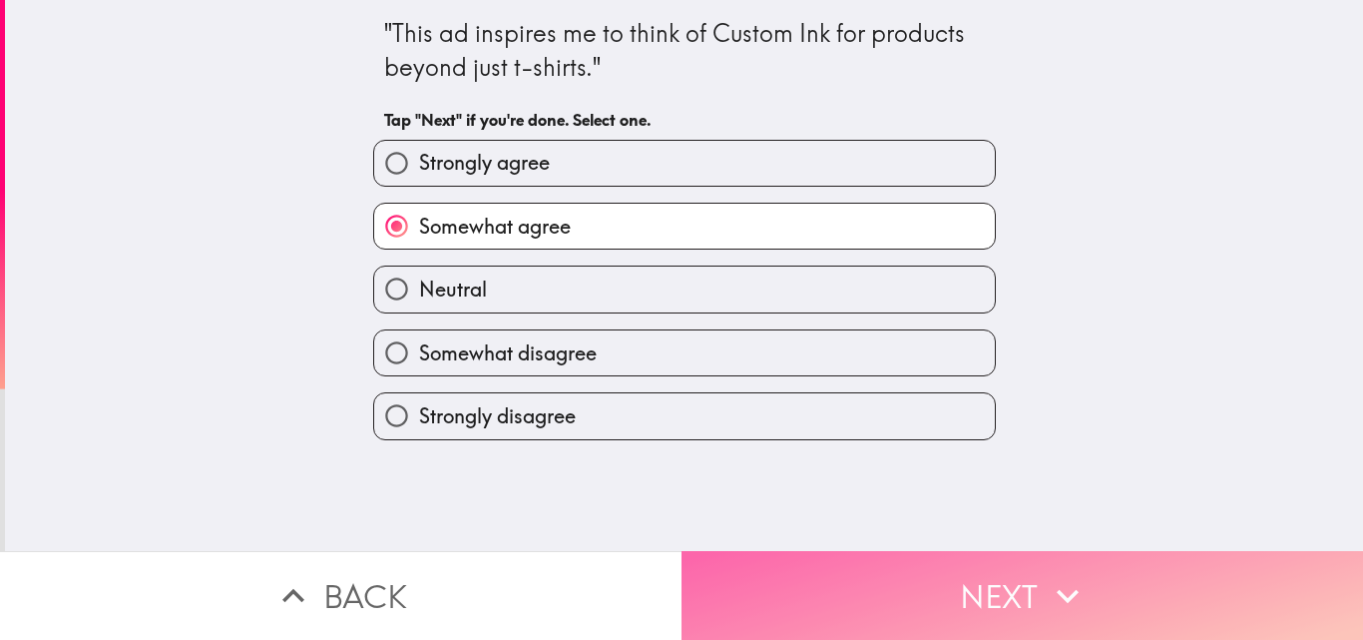
click at [983, 583] on button "Next" at bounding box center [1023, 595] width 682 height 89
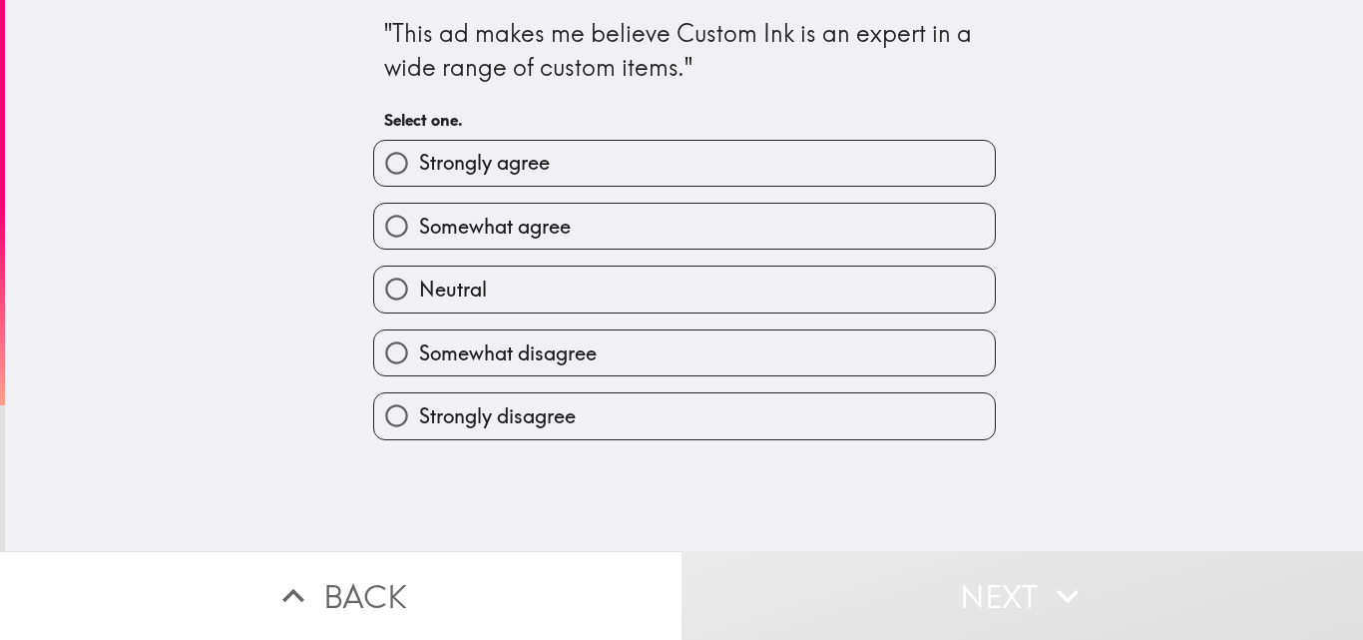
click at [391, 230] on input "Somewhat agree" at bounding box center [396, 226] width 45 height 45
radio input "true"
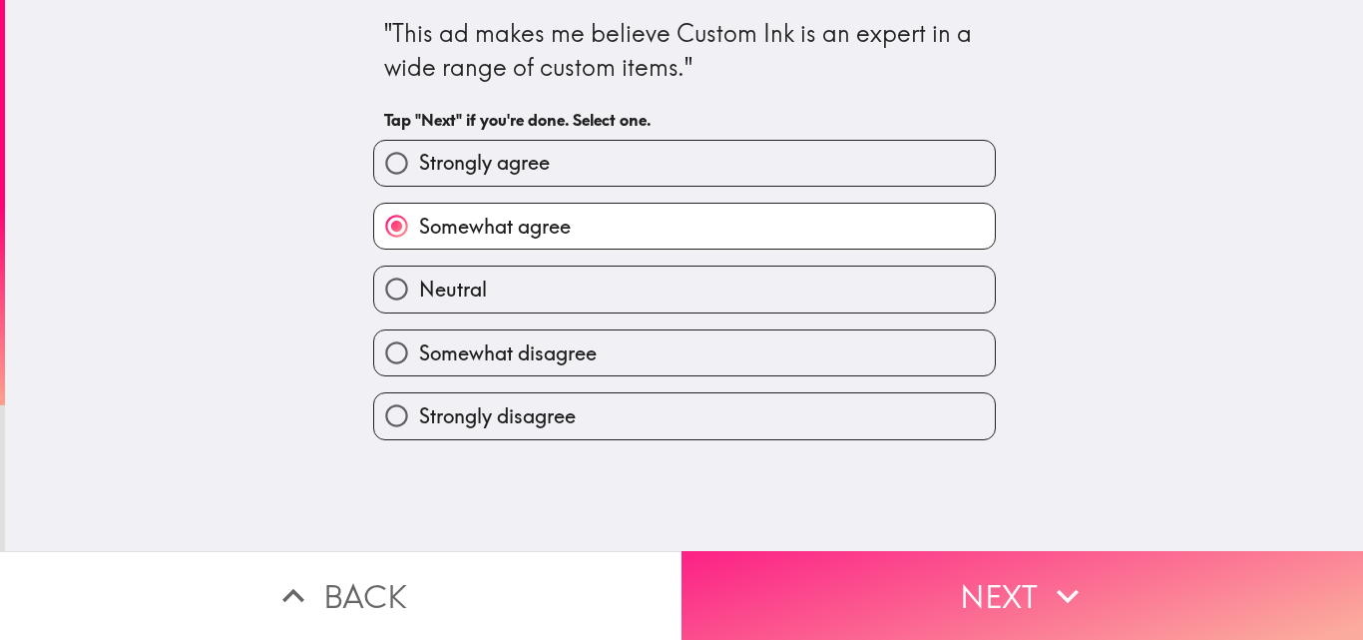
click at [869, 601] on button "Next" at bounding box center [1023, 595] width 682 height 89
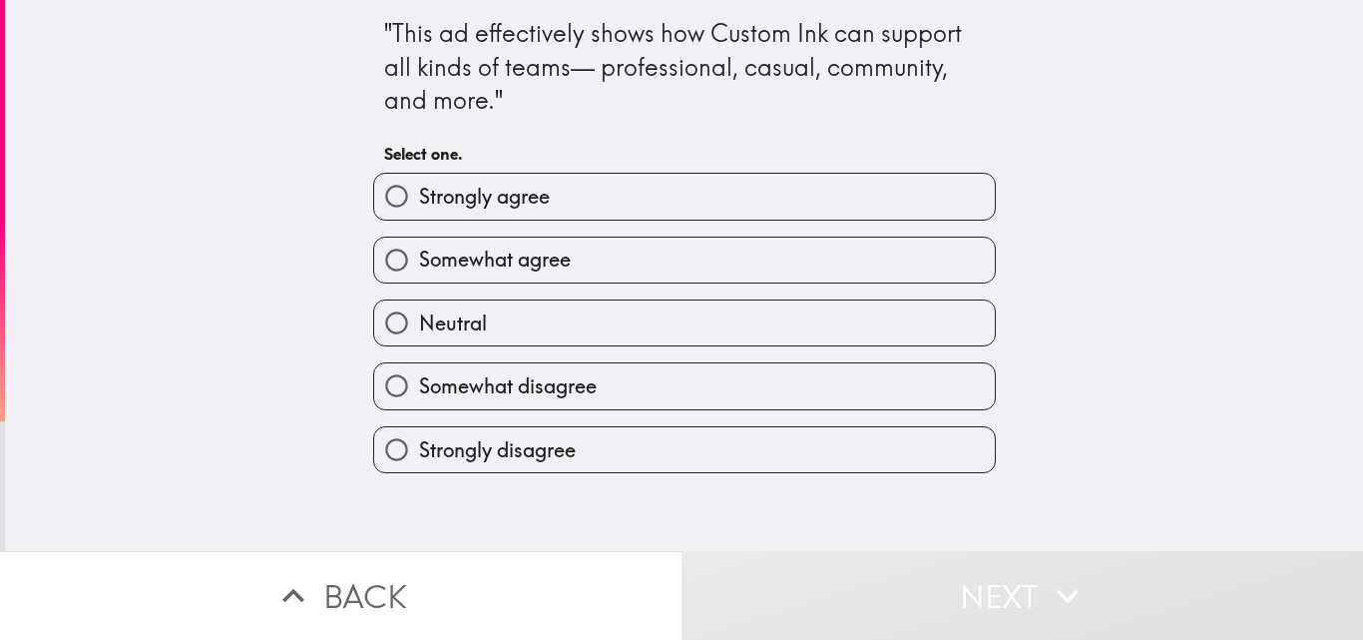
click at [496, 249] on span "Somewhat agree" at bounding box center [495, 260] width 152 height 28
click at [419, 249] on input "Somewhat agree" at bounding box center [396, 260] width 45 height 45
radio input "true"
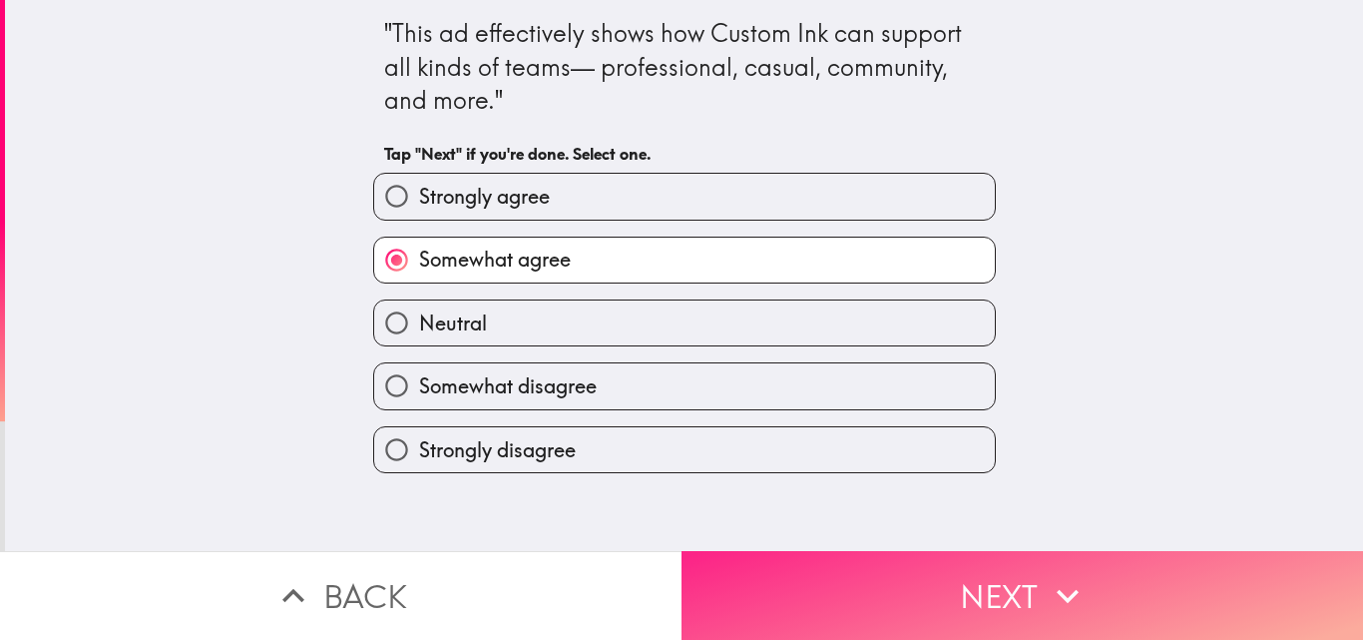
click at [903, 576] on button "Next" at bounding box center [1023, 595] width 682 height 89
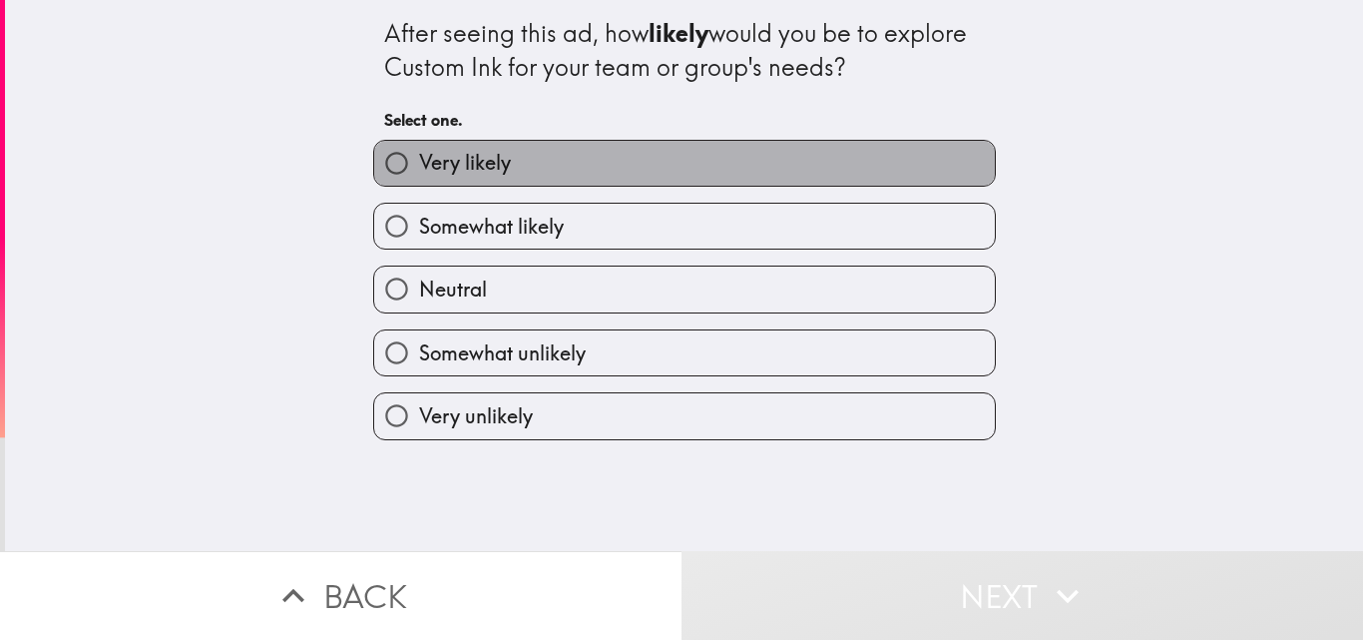
click at [419, 172] on span "Very likely" at bounding box center [465, 163] width 92 height 28
click at [409, 172] on input "Very likely" at bounding box center [396, 163] width 45 height 45
radio input "true"
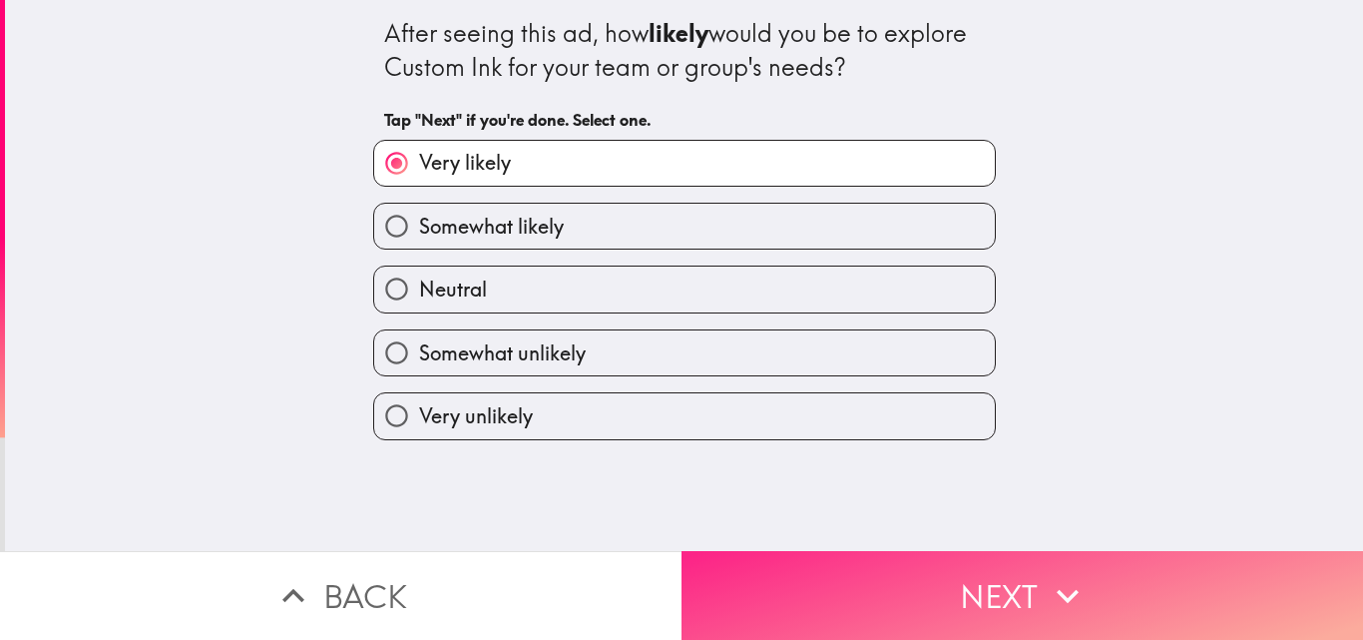
click at [961, 583] on button "Next" at bounding box center [1023, 595] width 682 height 89
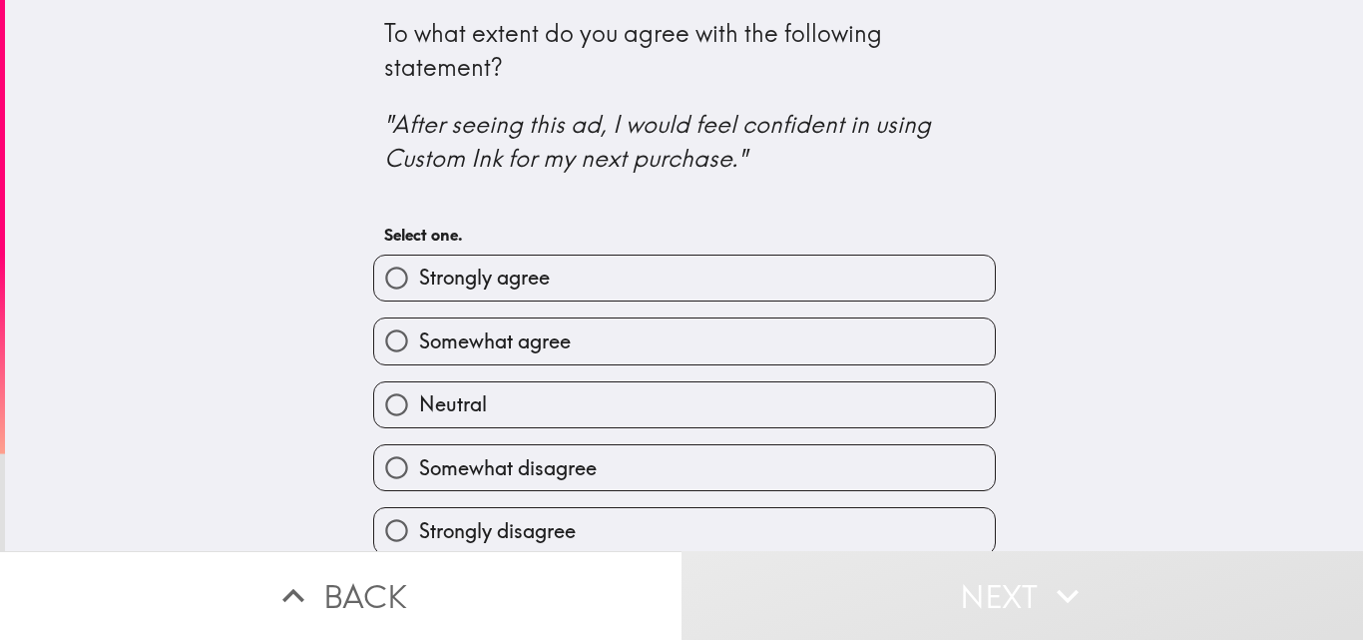
drag, startPoint x: 786, startPoint y: 102, endPoint x: 646, endPoint y: 503, distance: 425.1
click at [461, 346] on span "Somewhat agree" at bounding box center [495, 341] width 152 height 28
click at [419, 346] on input "Somewhat agree" at bounding box center [396, 340] width 45 height 45
radio input "true"
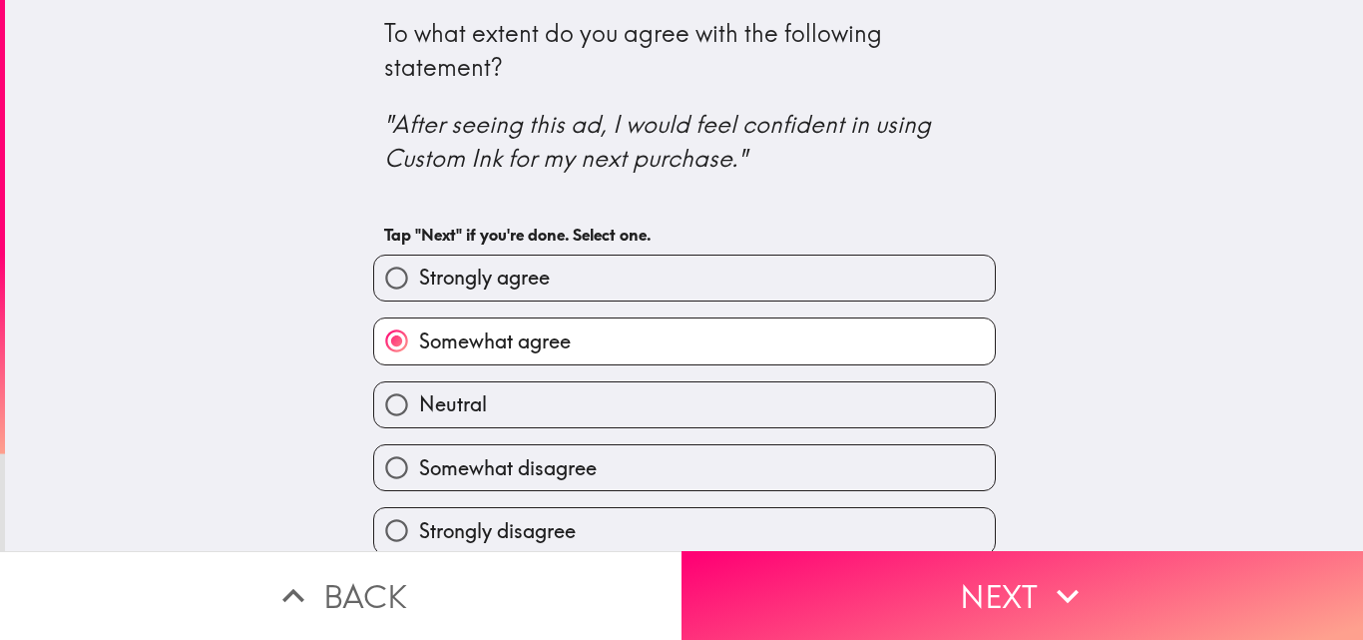
scroll to position [19, 0]
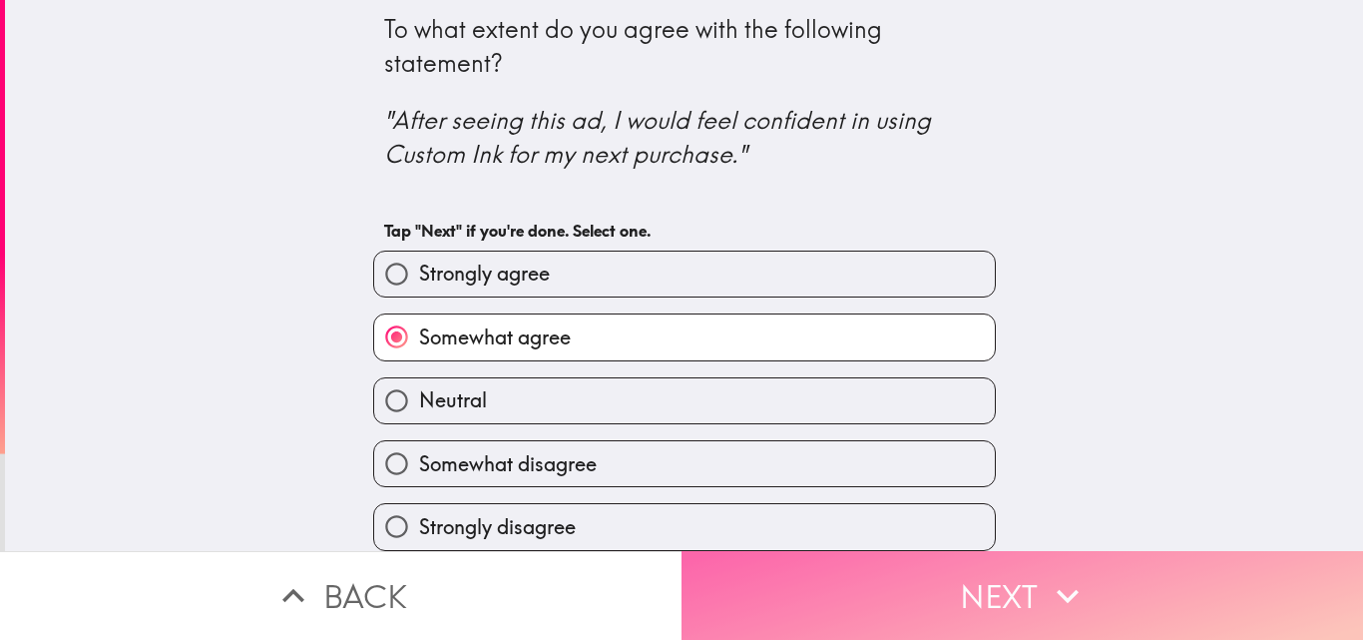
click at [1071, 581] on icon "button" at bounding box center [1068, 596] width 44 height 44
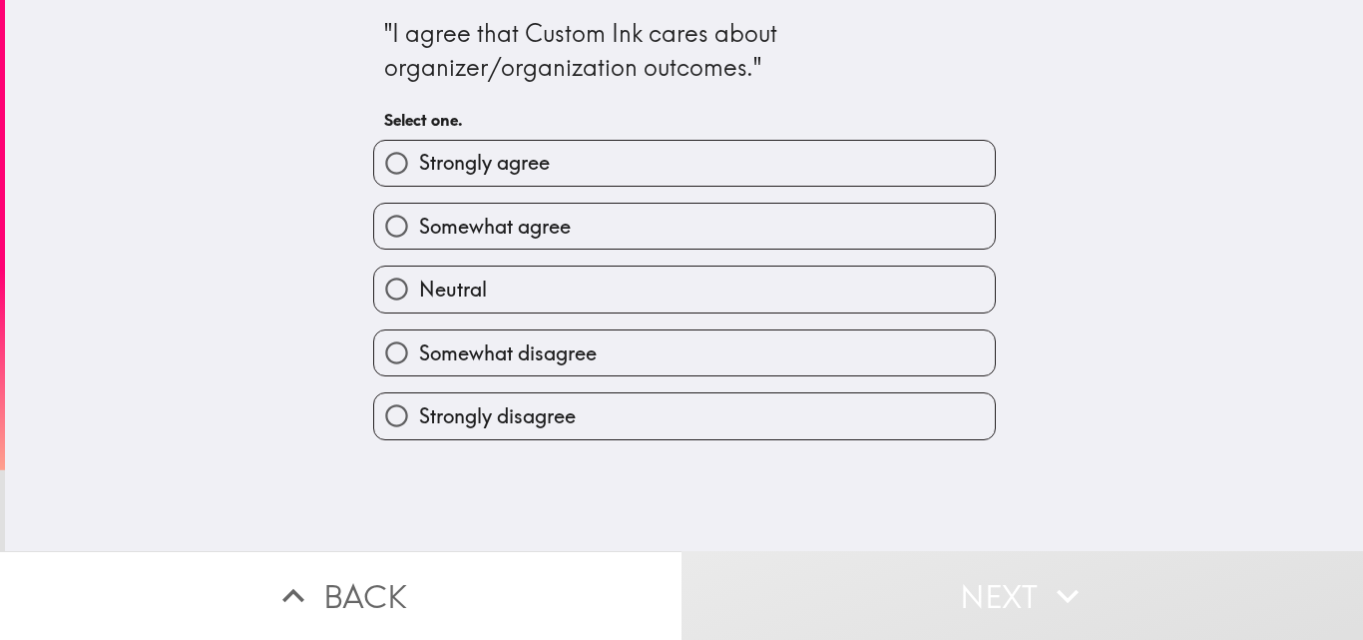
click at [666, 152] on label "Strongly agree" at bounding box center [684, 163] width 621 height 45
click at [419, 152] on input "Strongly agree" at bounding box center [396, 163] width 45 height 45
radio input "true"
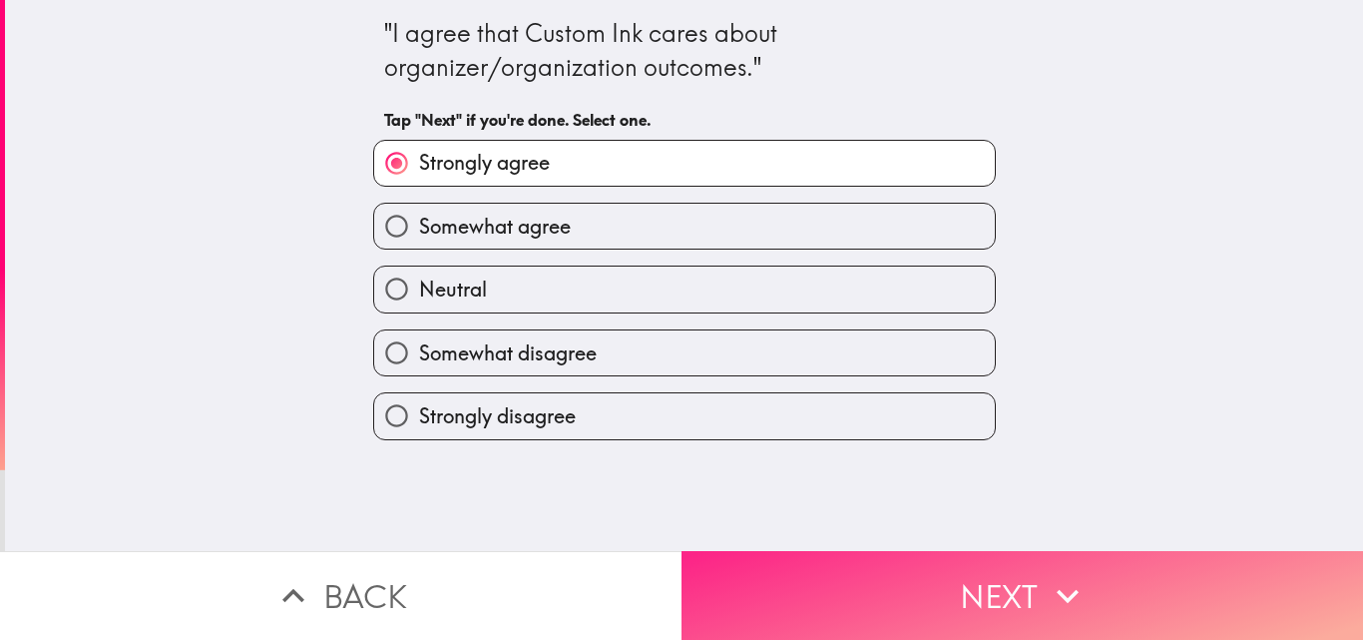
click at [1015, 561] on button "Next" at bounding box center [1023, 595] width 682 height 89
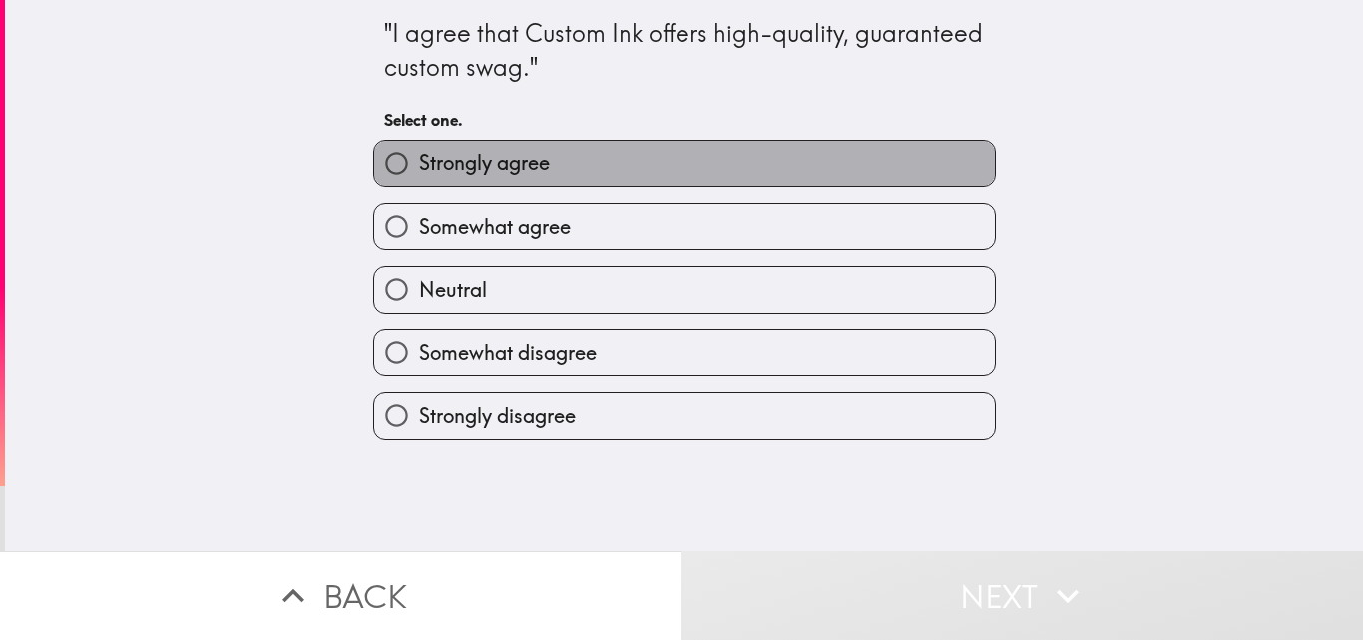
click at [465, 143] on label "Strongly agree" at bounding box center [684, 163] width 621 height 45
click at [419, 143] on input "Strongly agree" at bounding box center [396, 163] width 45 height 45
radio input "true"
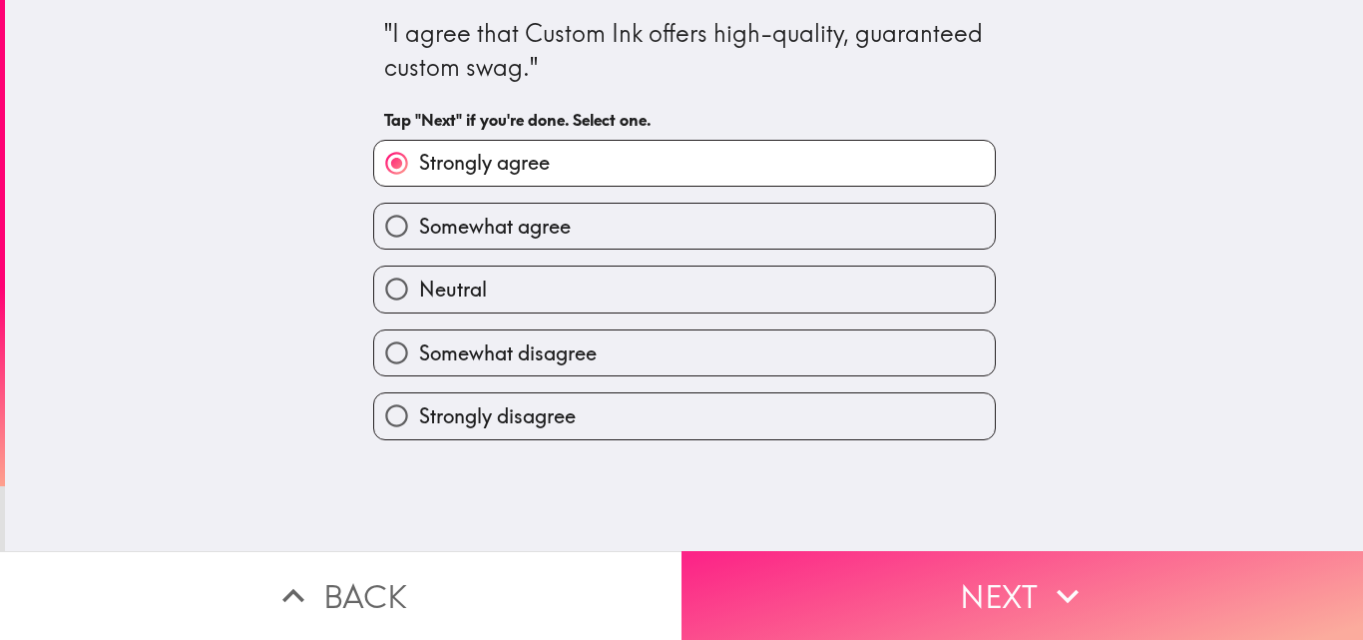
click at [991, 570] on button "Next" at bounding box center [1023, 595] width 682 height 89
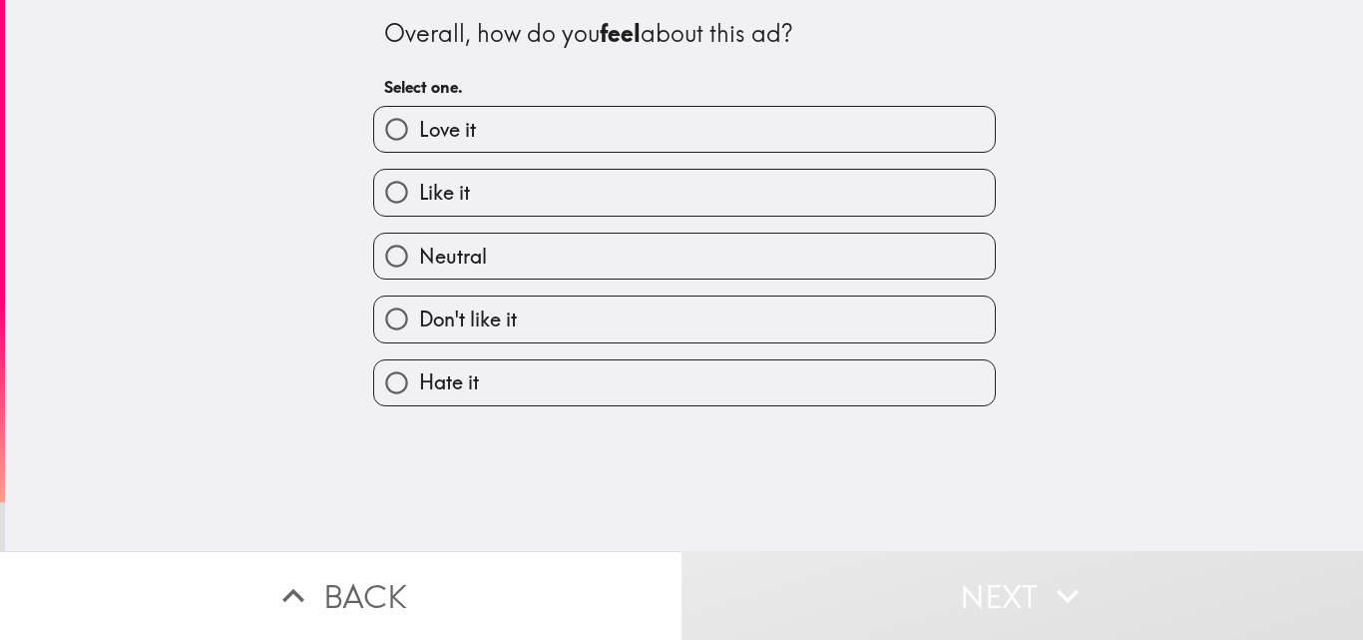
click at [449, 129] on span "Love it" at bounding box center [447, 130] width 57 height 28
click at [419, 129] on input "Love it" at bounding box center [396, 129] width 45 height 45
radio input "true"
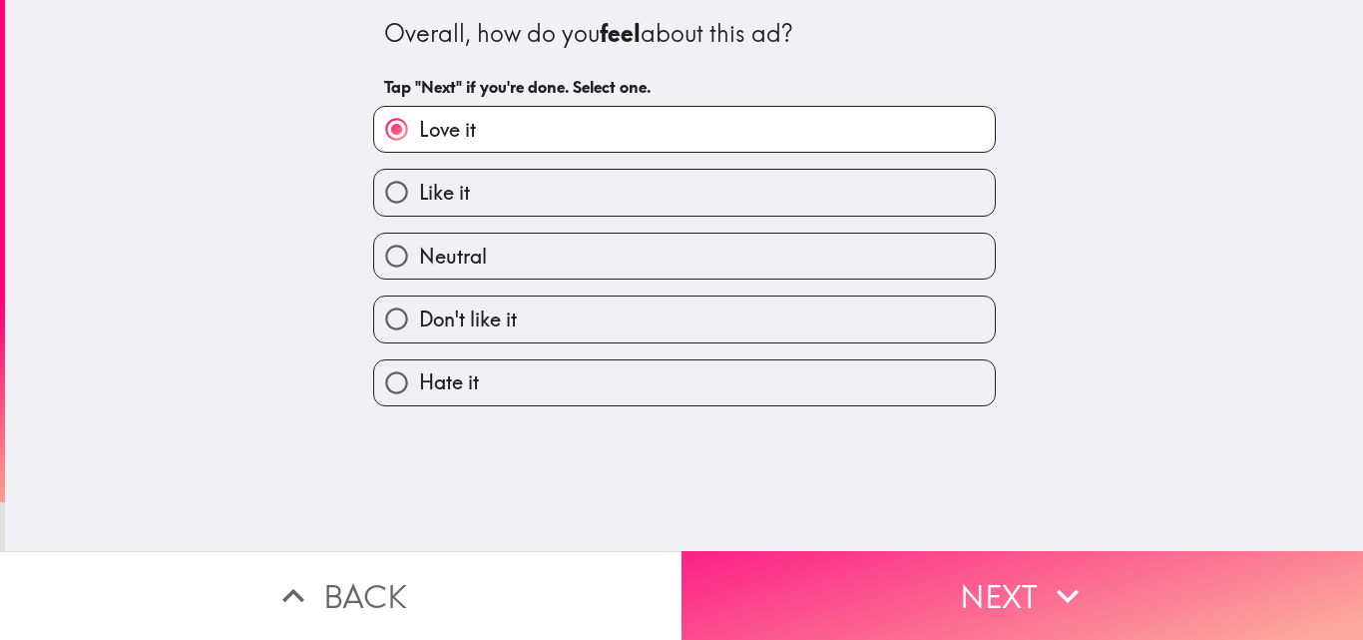
click at [985, 585] on button "Next" at bounding box center [1023, 595] width 682 height 89
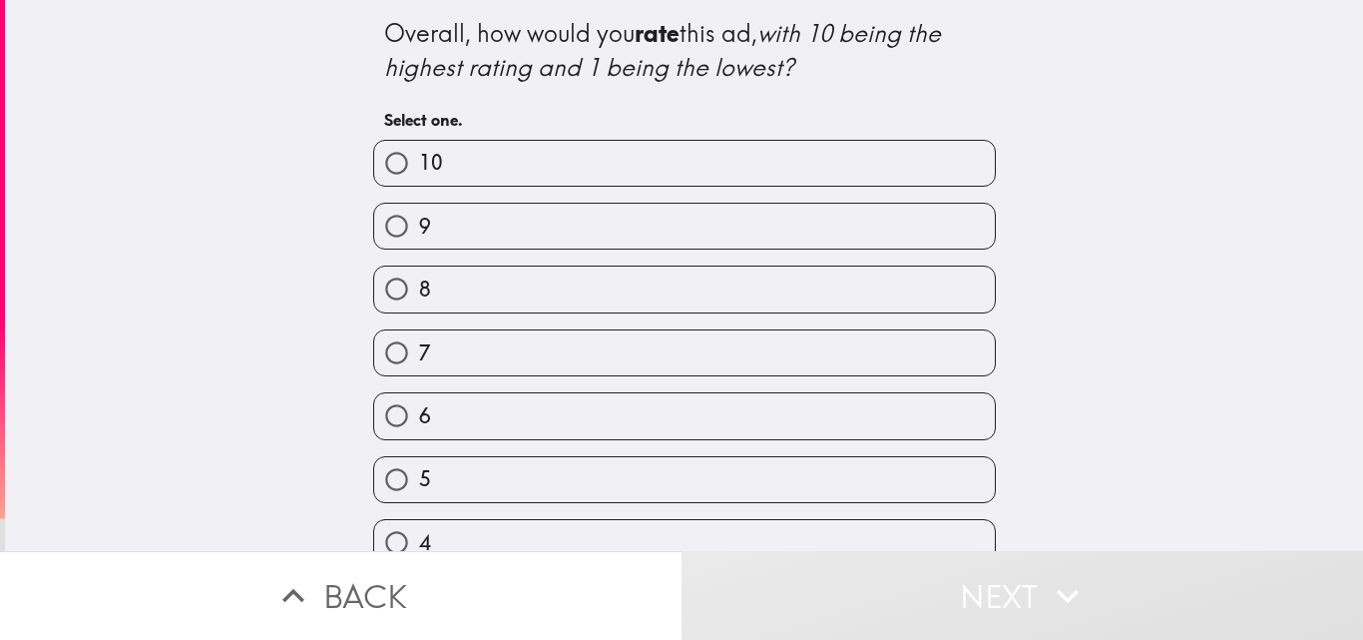
click at [418, 229] on label "9" at bounding box center [684, 226] width 621 height 45
click at [418, 229] on input "9" at bounding box center [396, 226] width 45 height 45
radio input "true"
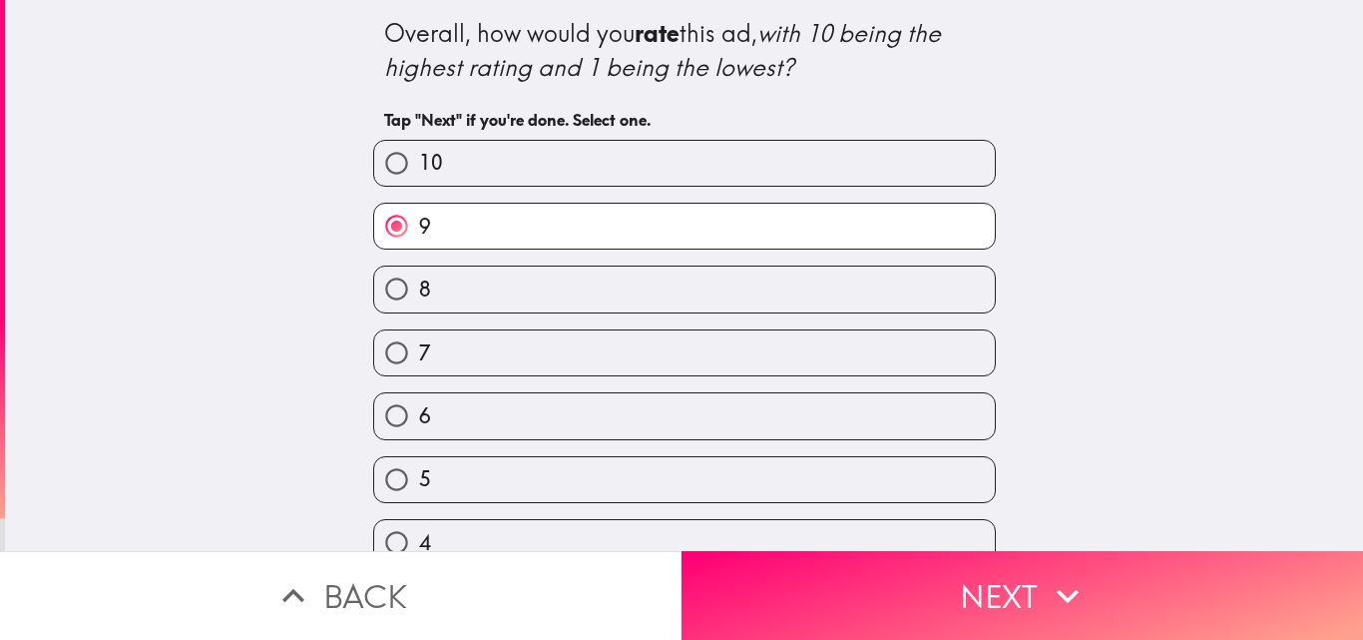
scroll to position [221, 0]
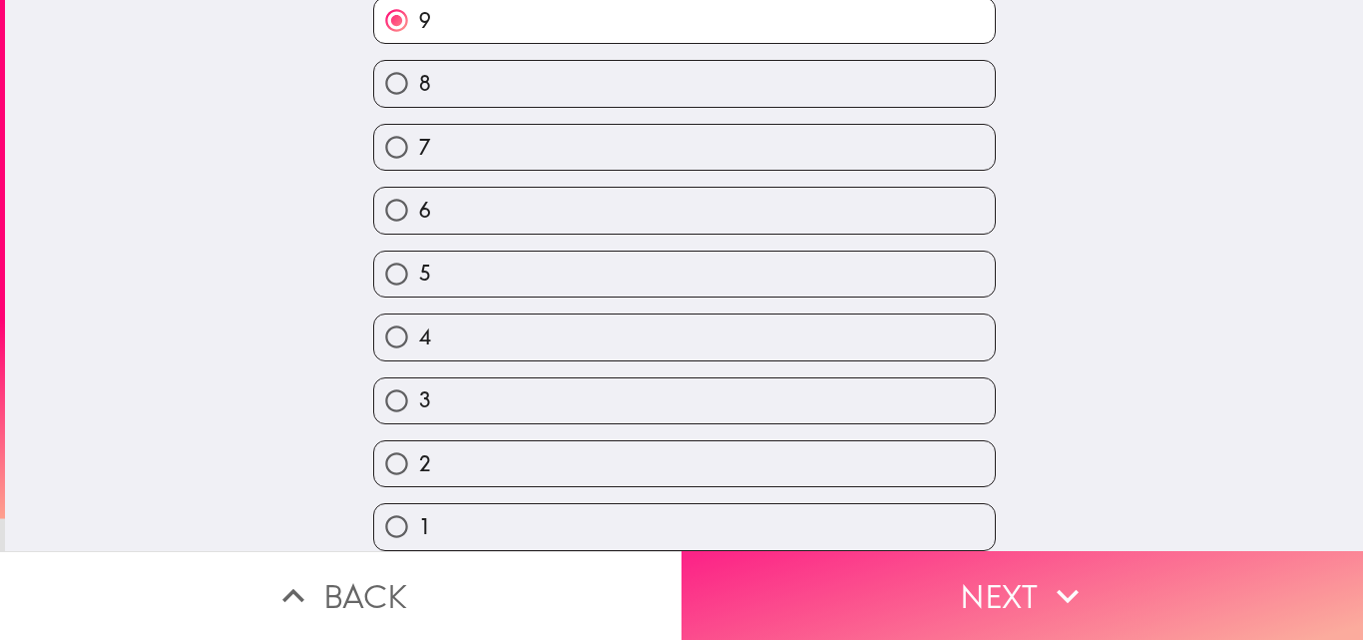
click at [1008, 563] on button "Next" at bounding box center [1023, 595] width 682 height 89
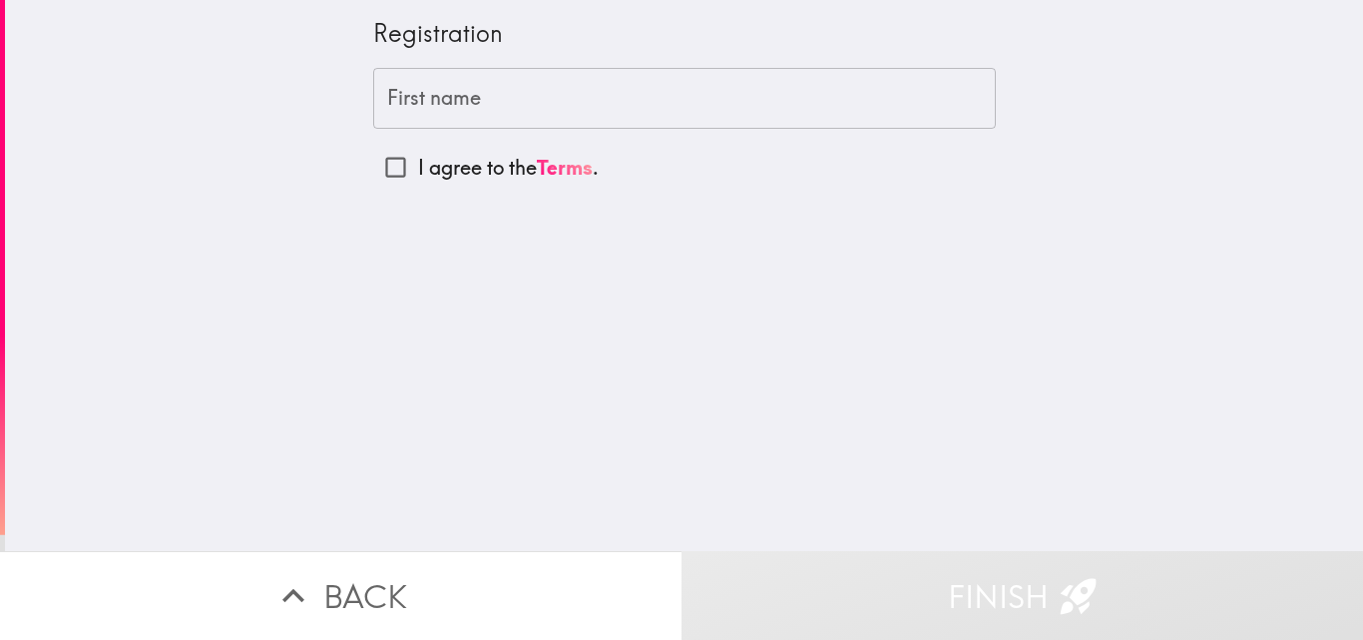
click at [494, 92] on input "First name" at bounding box center [684, 99] width 623 height 62
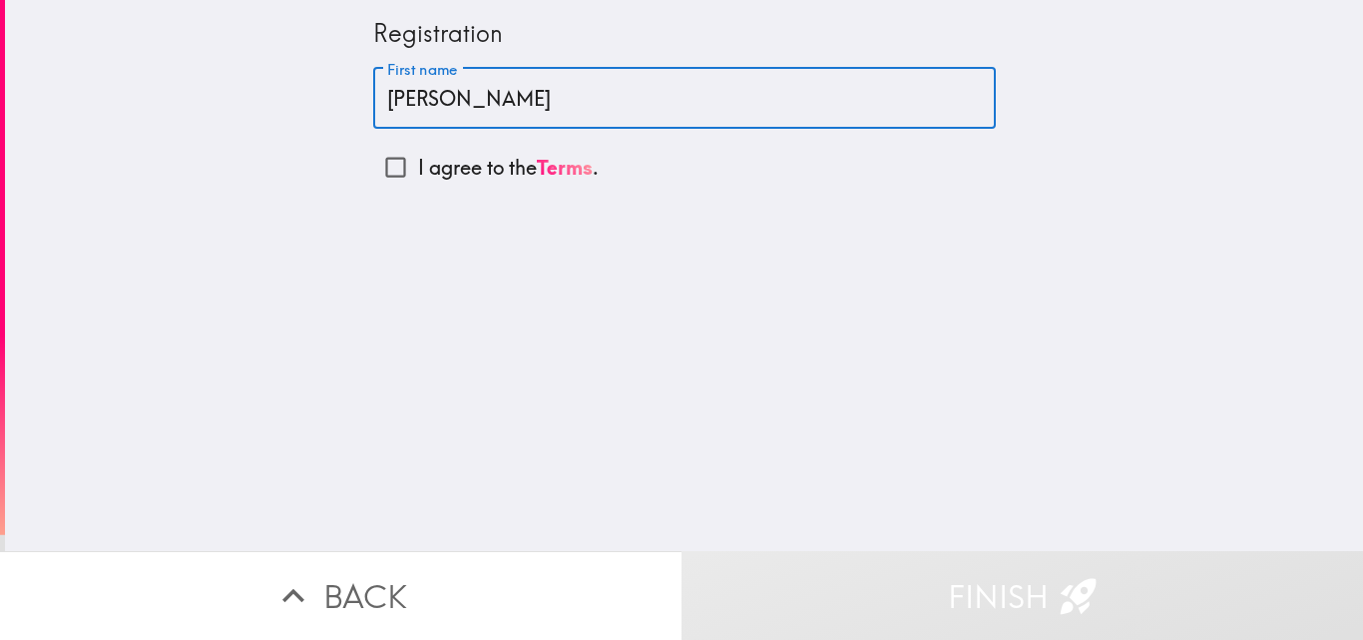
type input "[PERSON_NAME]"
